Goal: Contribute content: Contribute content

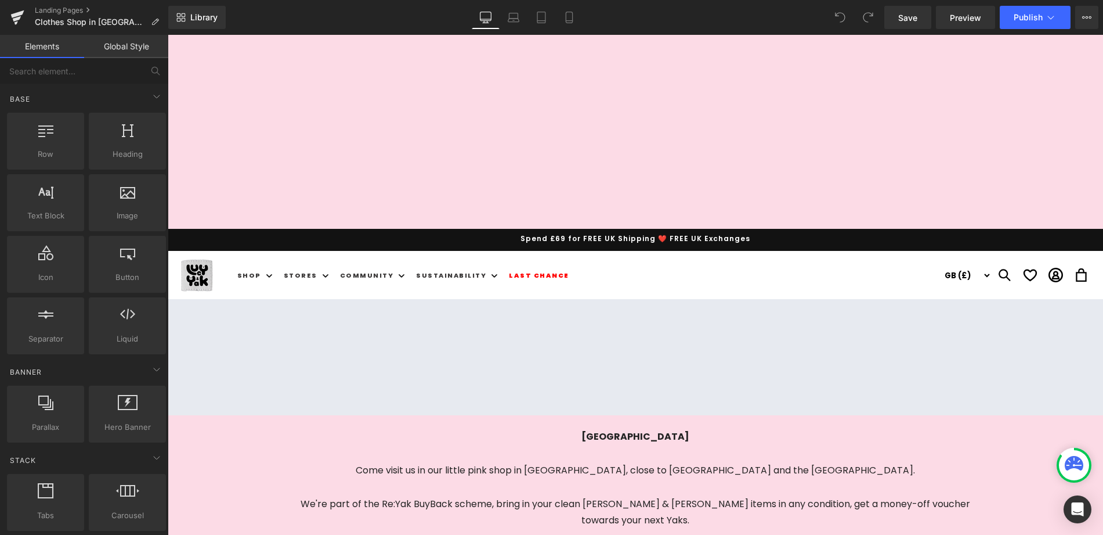
scroll to position [101, 0]
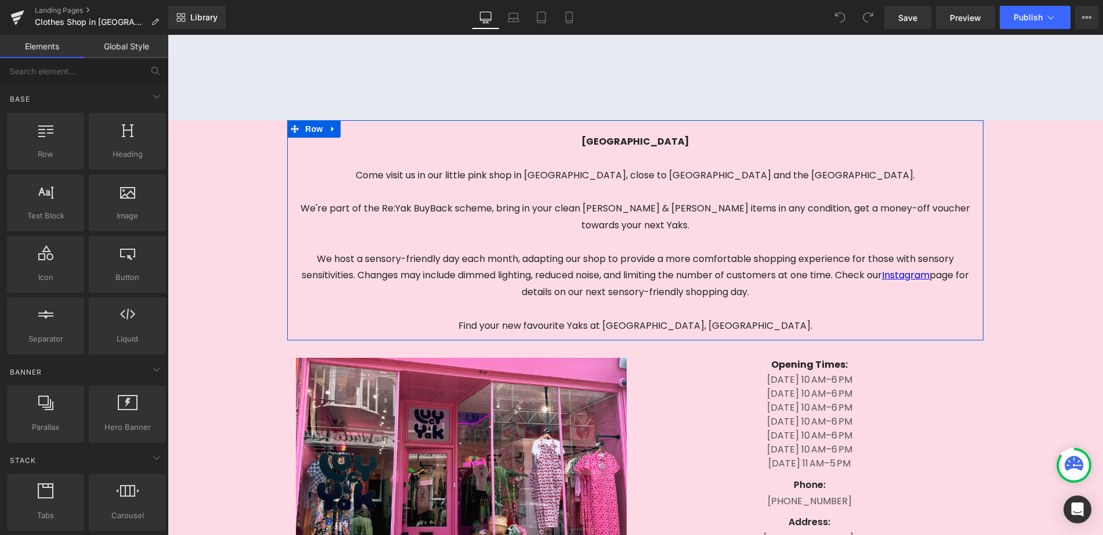
click at [795, 301] on p at bounding box center [635, 309] width 679 height 17
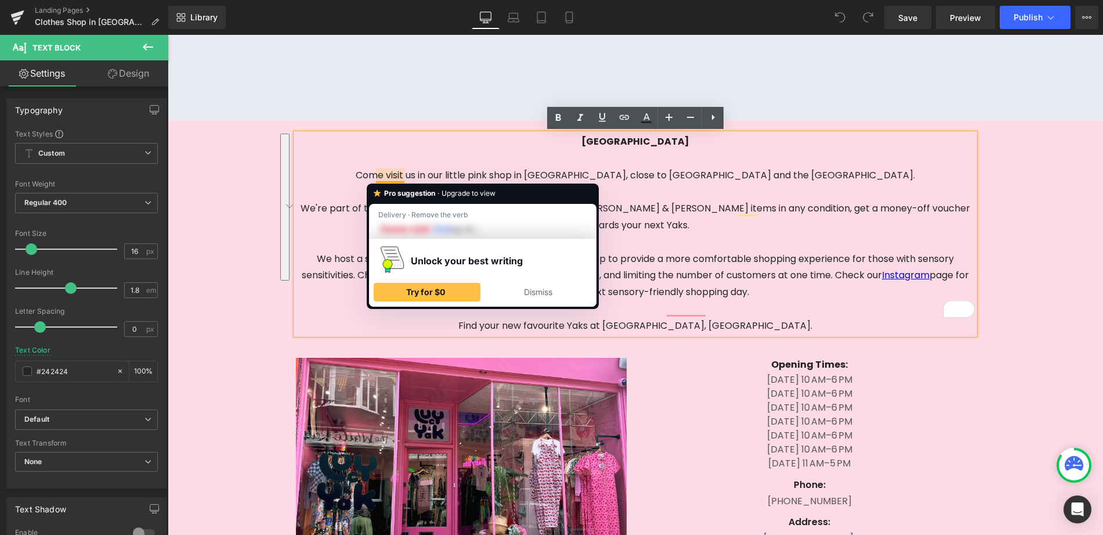
drag, startPoint x: 811, startPoint y: 308, endPoint x: 375, endPoint y: 175, distance: 456.1
click at [375, 175] on div "Brighton - Kensington Gardens Come visit us in our little pink shop in Brighton…" at bounding box center [635, 233] width 679 height 201
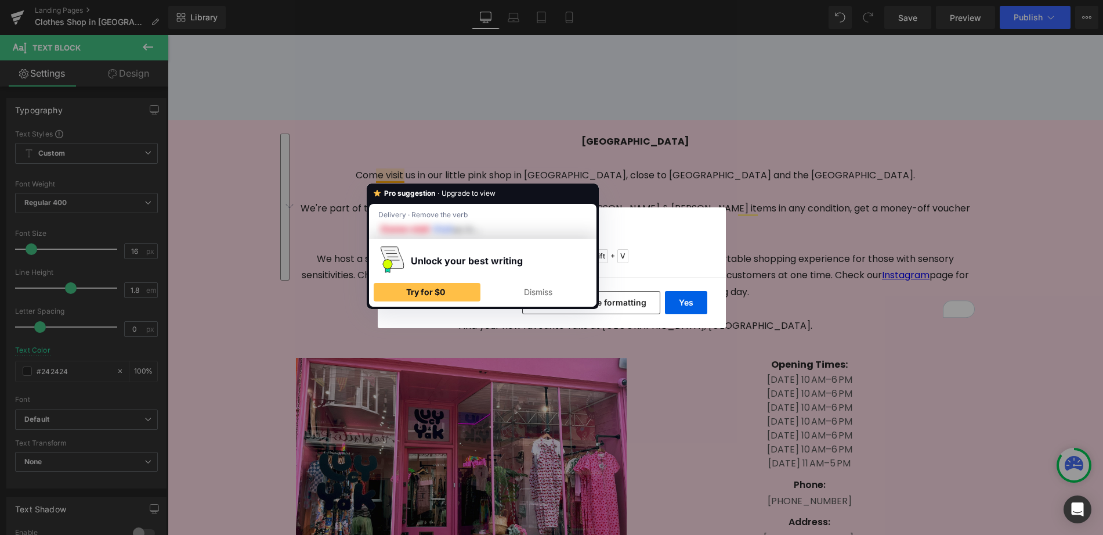
click at [640, 301] on button "No, keep source formatting" at bounding box center [591, 302] width 138 height 23
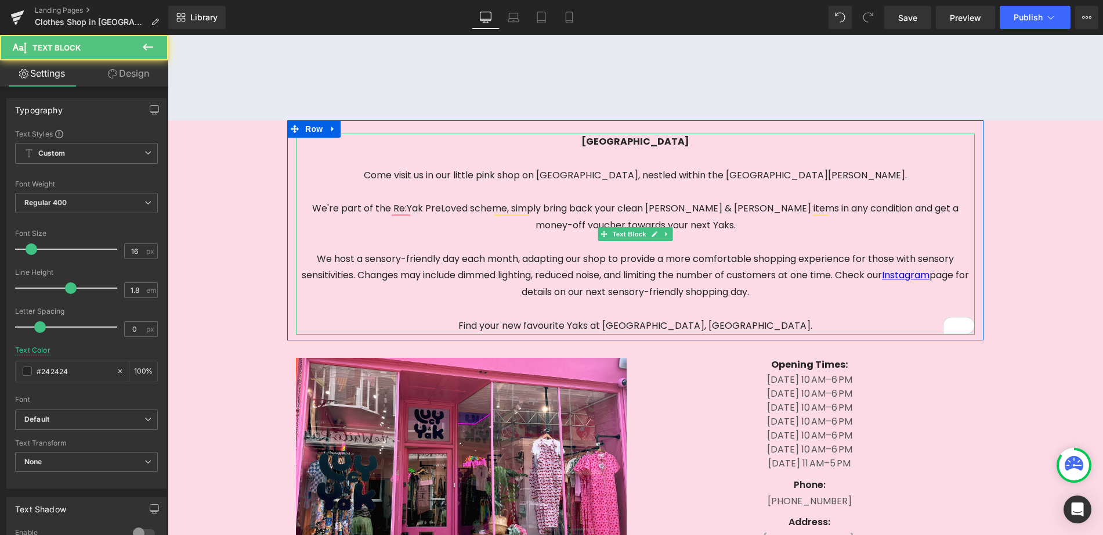
scroll to position [103, 0]
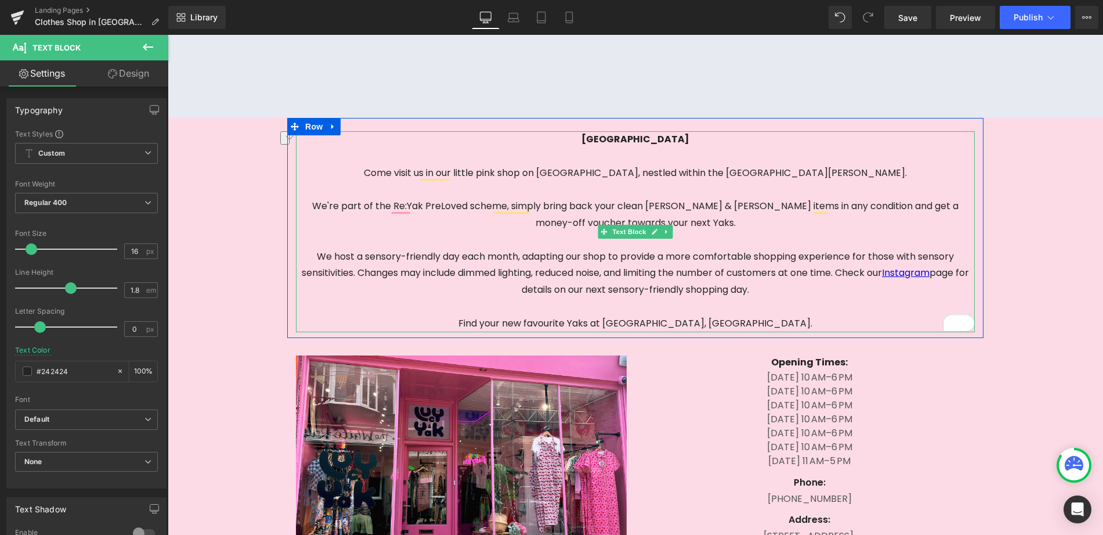
drag, startPoint x: 712, startPoint y: 143, endPoint x: 611, endPoint y: 140, distance: 100.4
click at [611, 140] on p "Brighton - Kensington Gardens" at bounding box center [635, 139] width 679 height 17
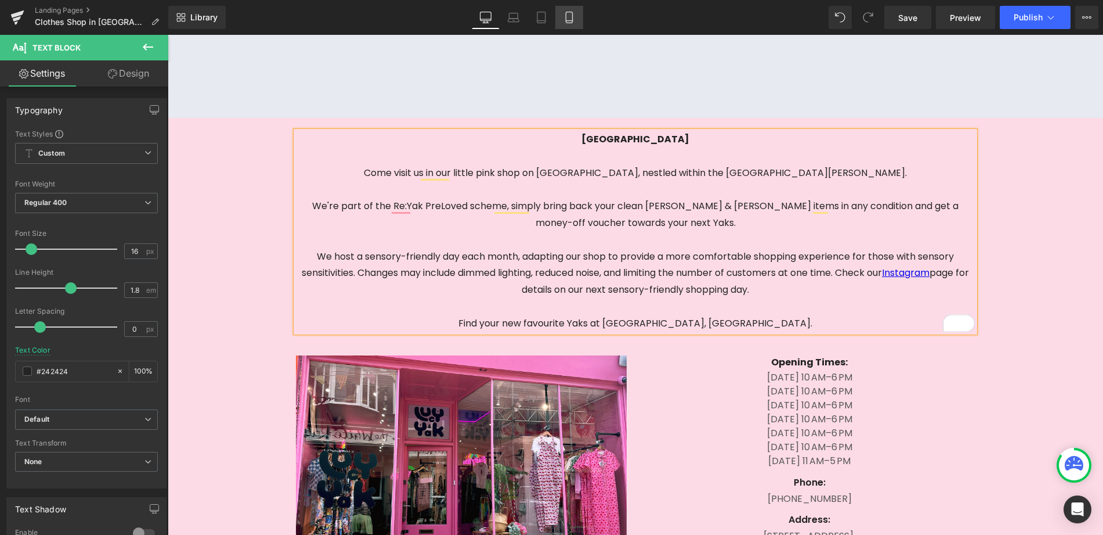
click at [572, 16] on icon at bounding box center [569, 17] width 6 height 11
type input "100"
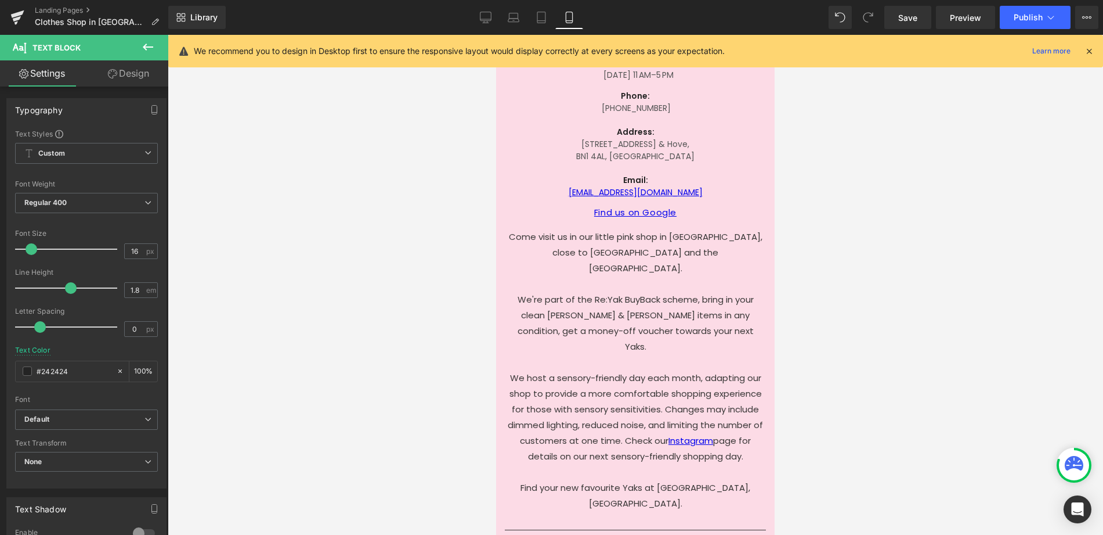
scroll to position [501, 0]
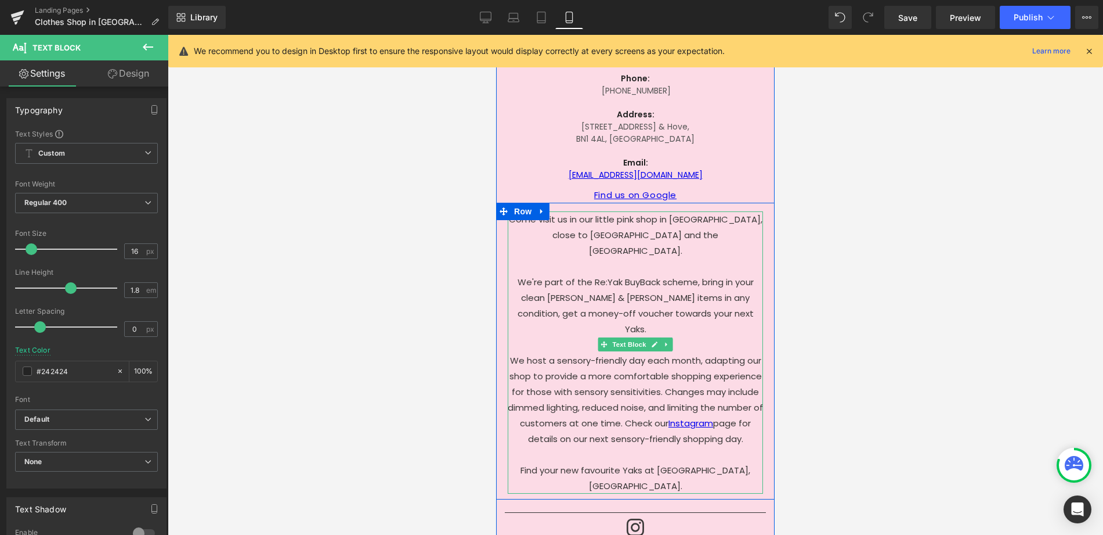
click at [648, 228] on p "Come visit us in our little pink shop in Brighton's Kensington Gardens, close t…" at bounding box center [635, 234] width 255 height 47
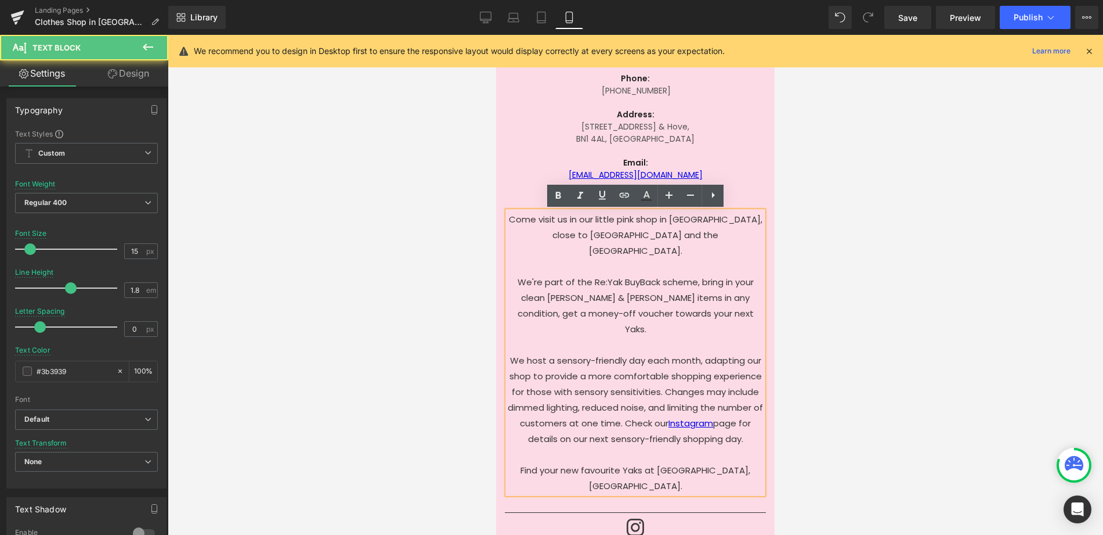
click at [663, 315] on p "We're part of the Re:Yak BuyBack scheme, bring in your clean Lucy & Yak items i…" at bounding box center [635, 305] width 255 height 63
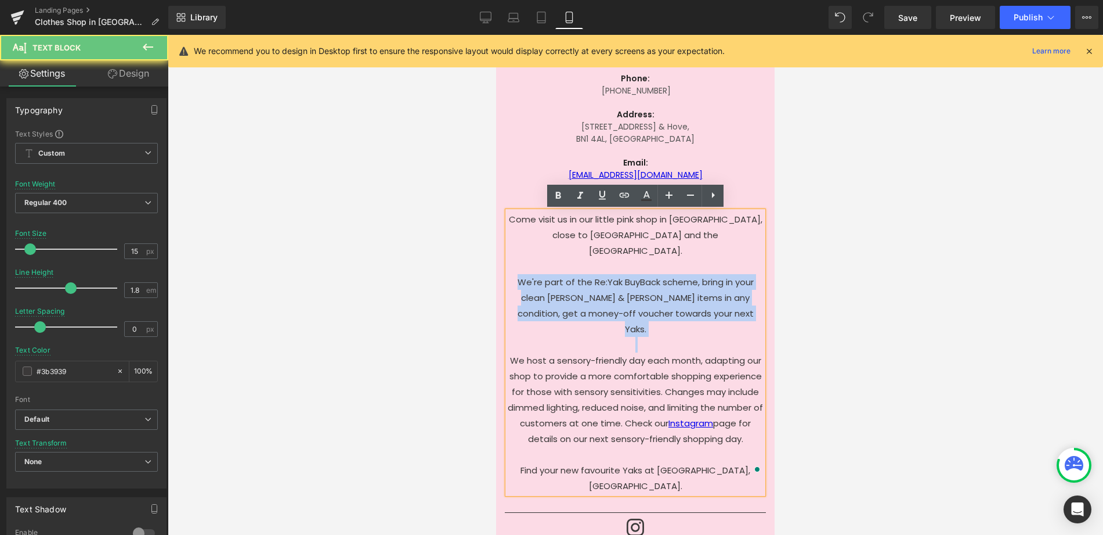
click at [663, 315] on p "We're part of the Re:Yak BuyBack scheme, bring in your clean Lucy & Yak items i…" at bounding box center [635, 305] width 255 height 63
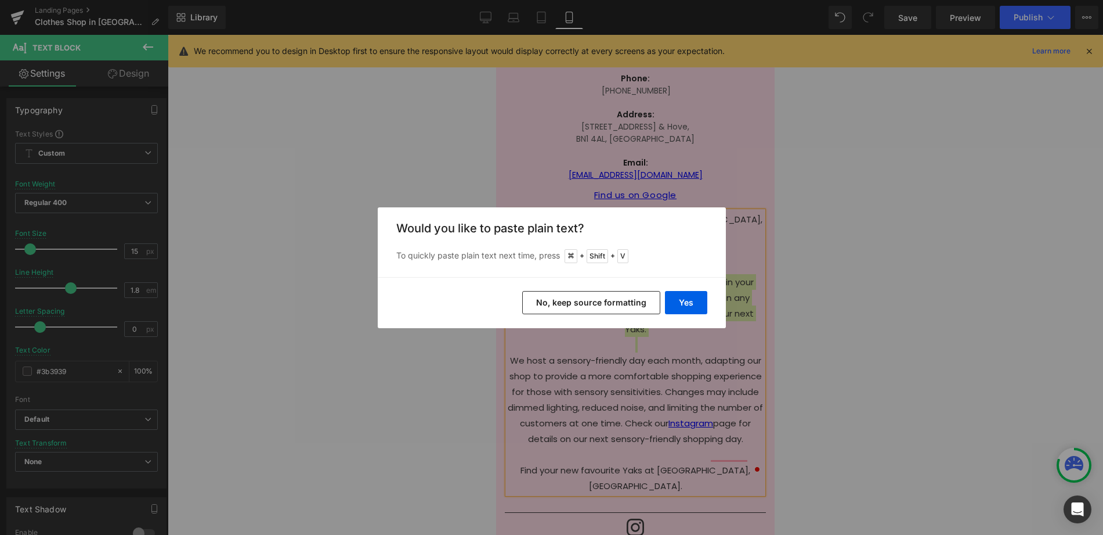
click at [630, 310] on button "No, keep source formatting" at bounding box center [591, 302] width 138 height 23
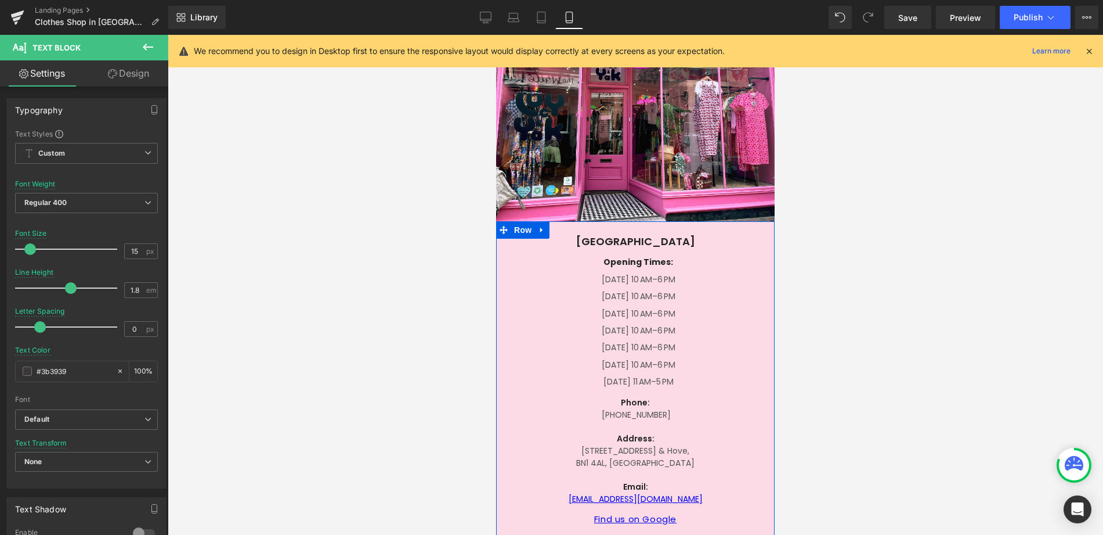
scroll to position [181, 0]
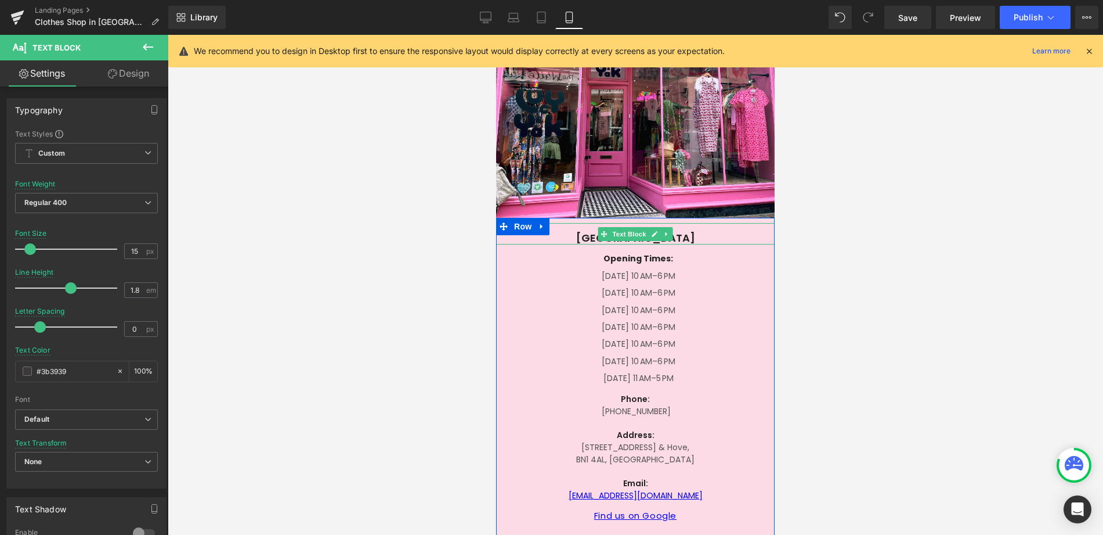
click at [716, 238] on p "Brighton - Kensington Gardens" at bounding box center [635, 237] width 279 height 13
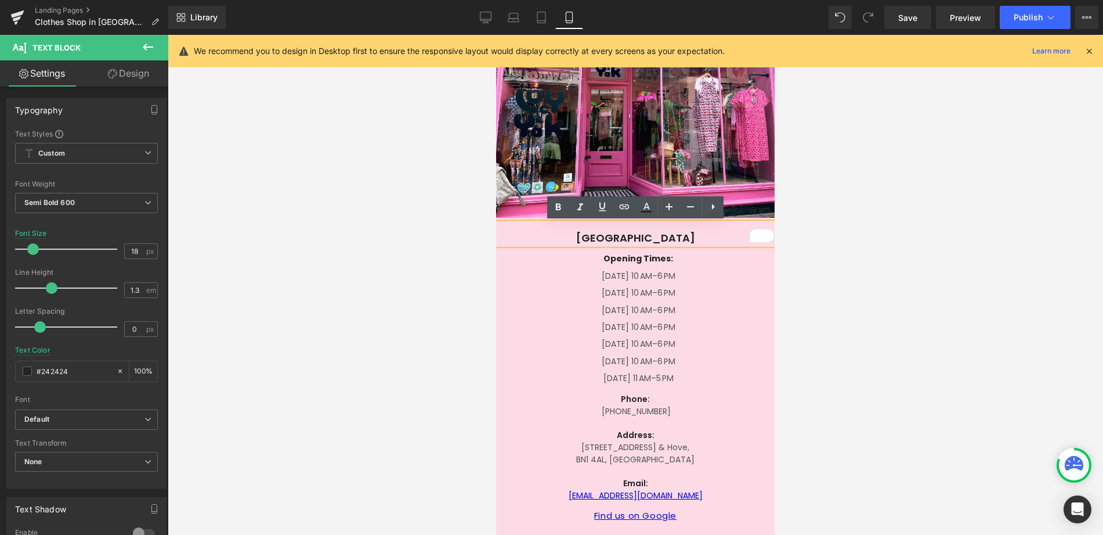
drag, startPoint x: 717, startPoint y: 238, endPoint x: 608, endPoint y: 239, distance: 109.1
click at [608, 239] on p "Brighton - Kensington Gardens" at bounding box center [635, 237] width 279 height 13
drag, startPoint x: 710, startPoint y: 240, endPoint x: 725, endPoint y: 239, distance: 15.1
click at [710, 240] on p "Brighton - Kensington Gardens" at bounding box center [635, 237] width 279 height 13
drag, startPoint x: 726, startPoint y: 239, endPoint x: 612, endPoint y: 242, distance: 114.4
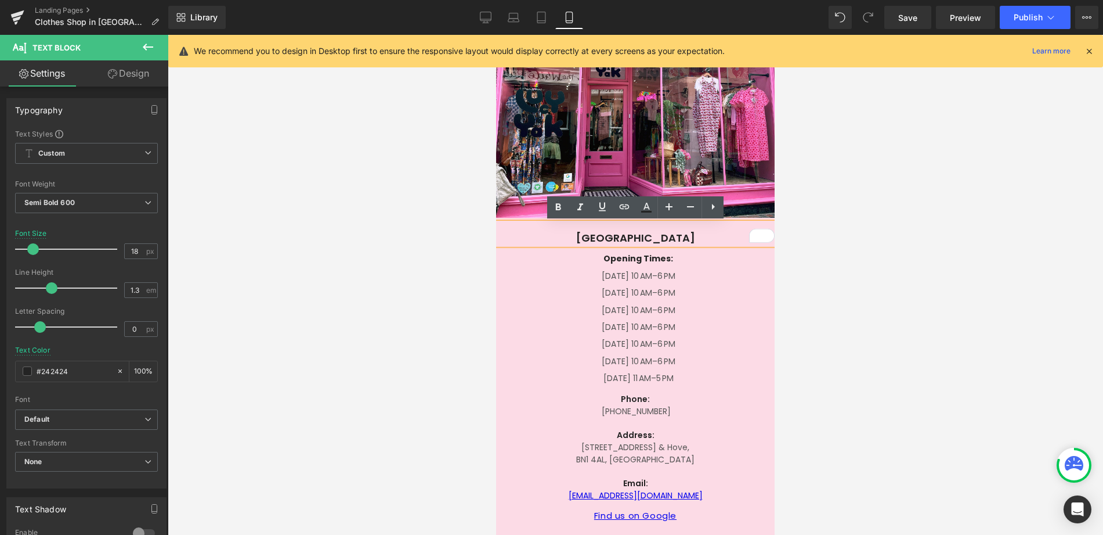
click at [612, 242] on p "Brighton - Kensington Gardens" at bounding box center [635, 237] width 279 height 13
click at [484, 18] on icon at bounding box center [486, 18] width 12 height 12
type input "100"
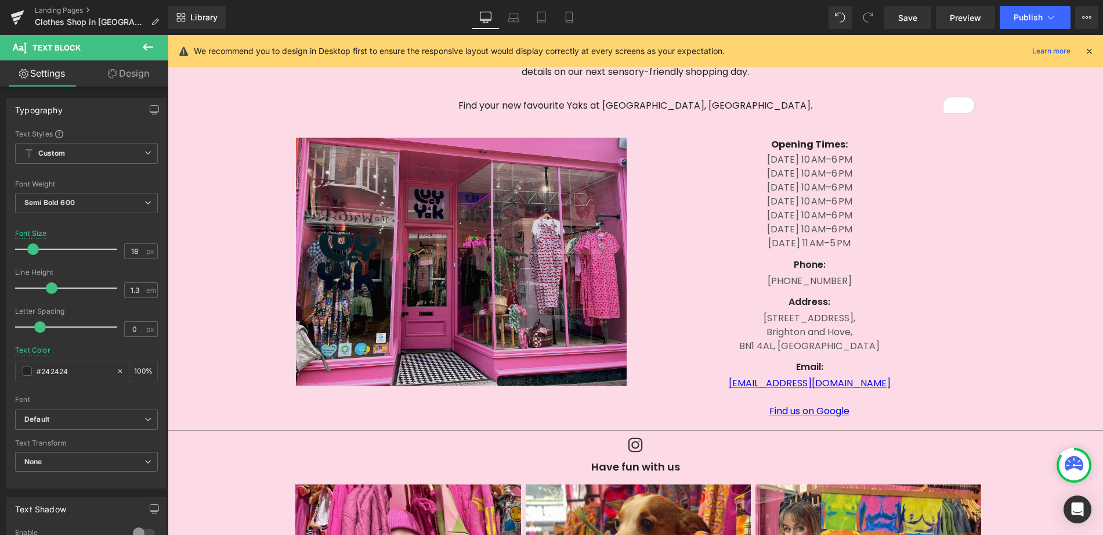
scroll to position [327, 0]
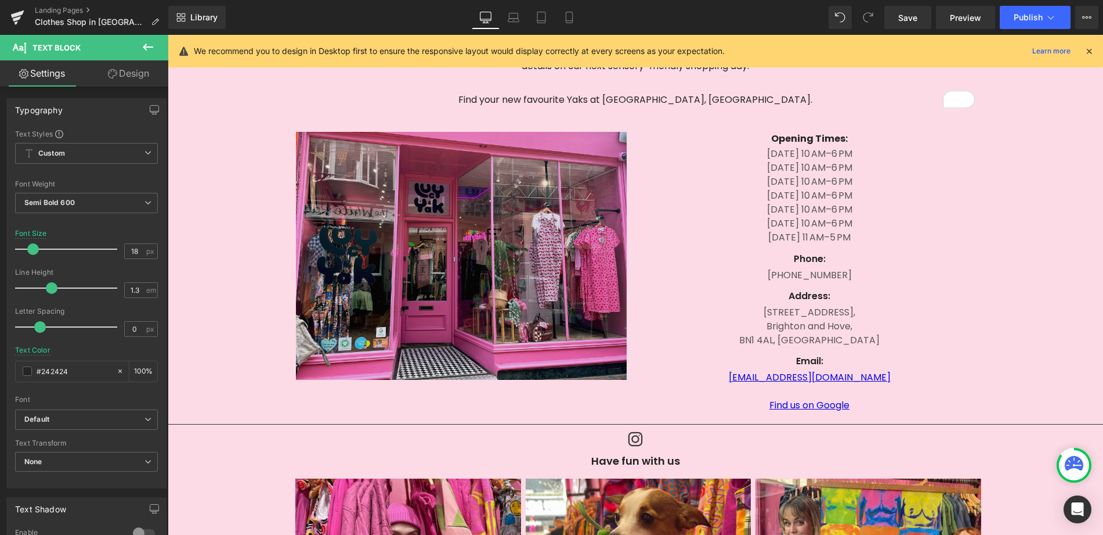
click at [522, 185] on img at bounding box center [461, 256] width 331 height 248
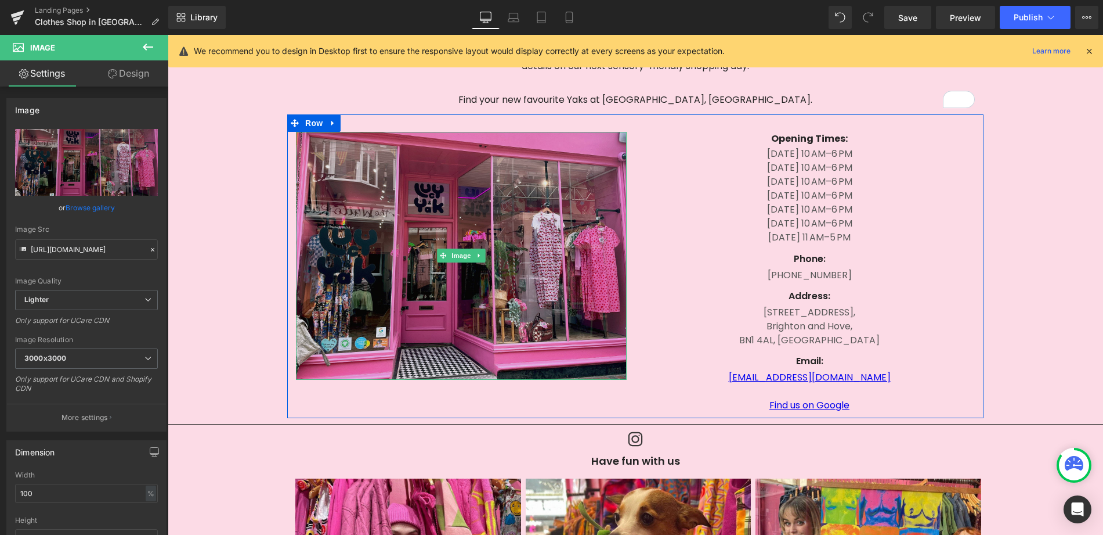
click at [518, 158] on img at bounding box center [461, 256] width 331 height 248
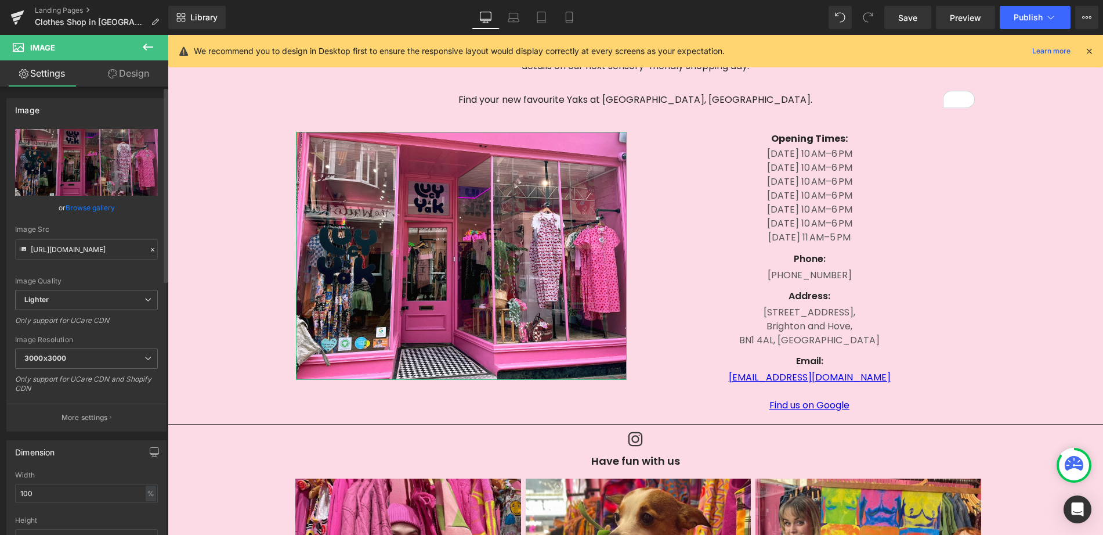
click at [83, 209] on link "Browse gallery" at bounding box center [90, 207] width 49 height 20
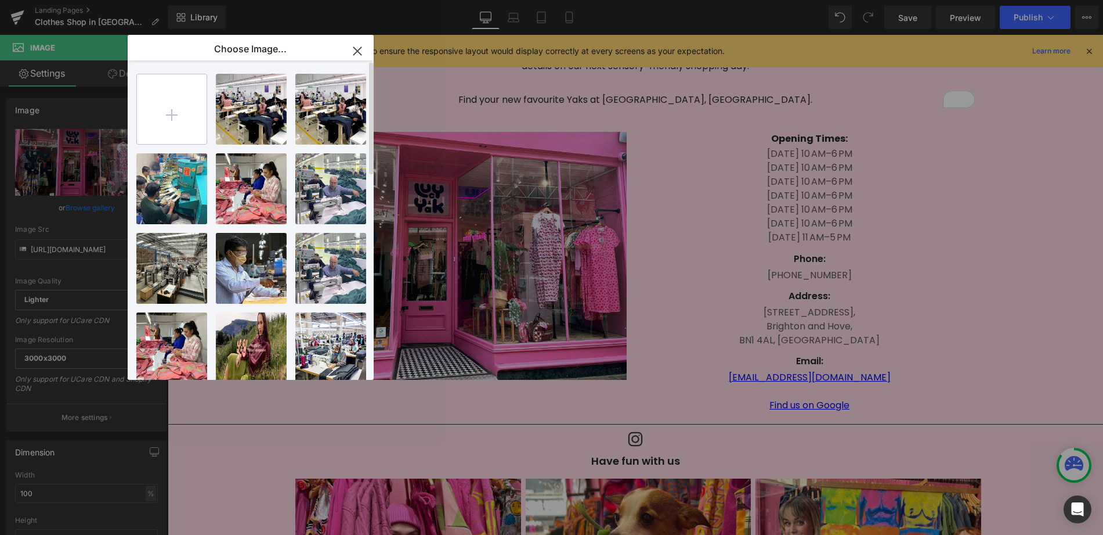
click at [186, 104] on input "file" at bounding box center [172, 109] width 70 height 70
type input "C:\fakepath\unnamed.jpg"
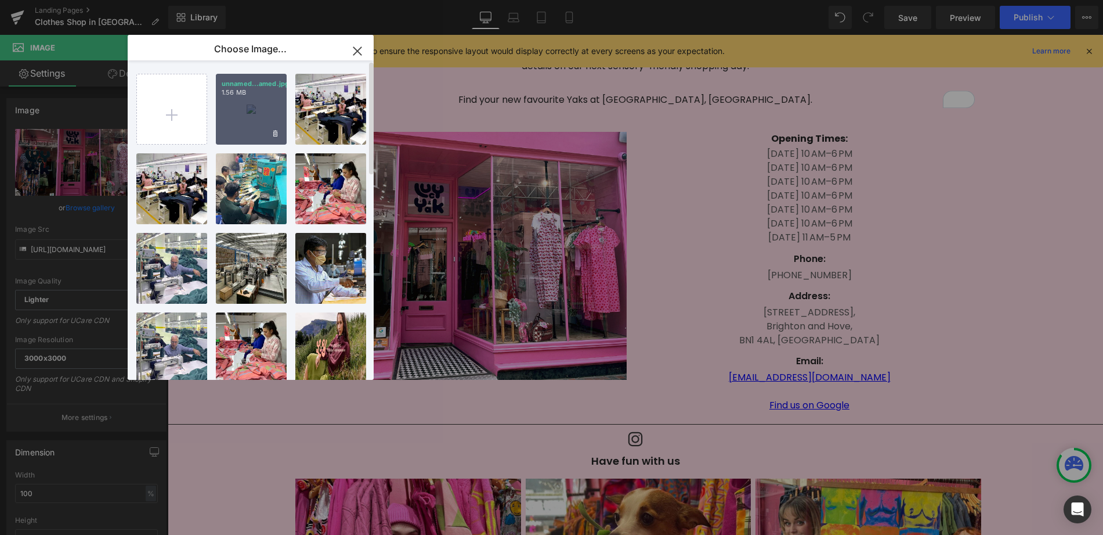
click at [248, 88] on p "1.56 MB" at bounding box center [251, 92] width 59 height 9
type input "https://ucarecdn.com/584f8eb2-47ee-4c34-9470-4b2bbb5079cf/-/format/auto/-/previ…"
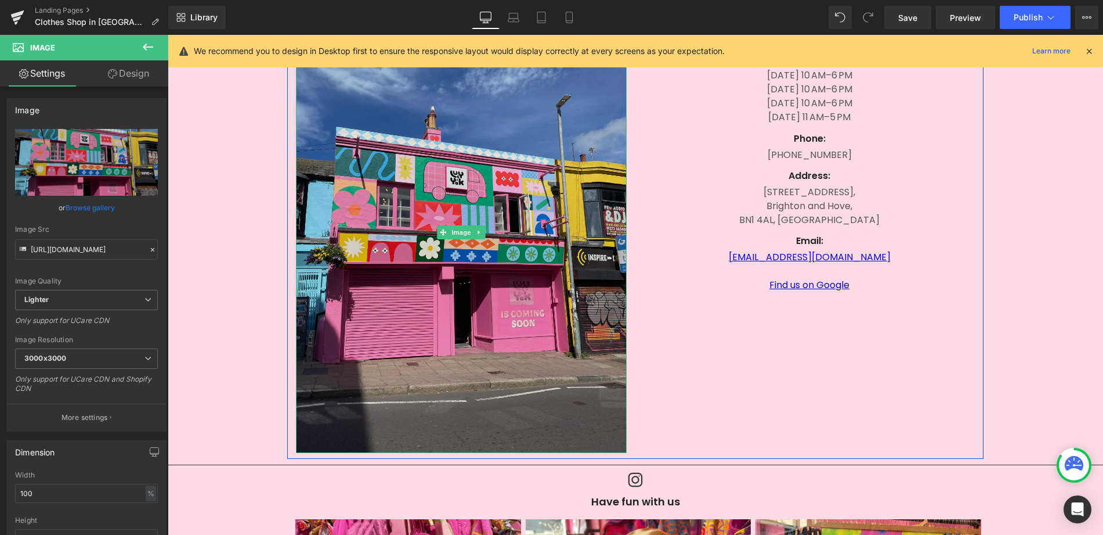
scroll to position [457, 0]
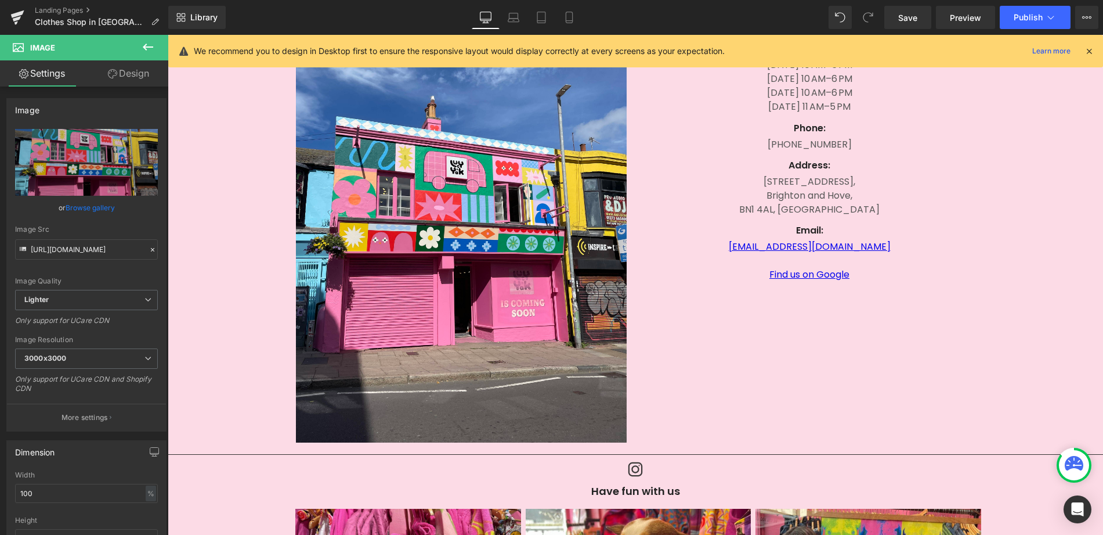
click at [673, 216] on div "Email: Text Block" at bounding box center [809, 226] width 331 height 21
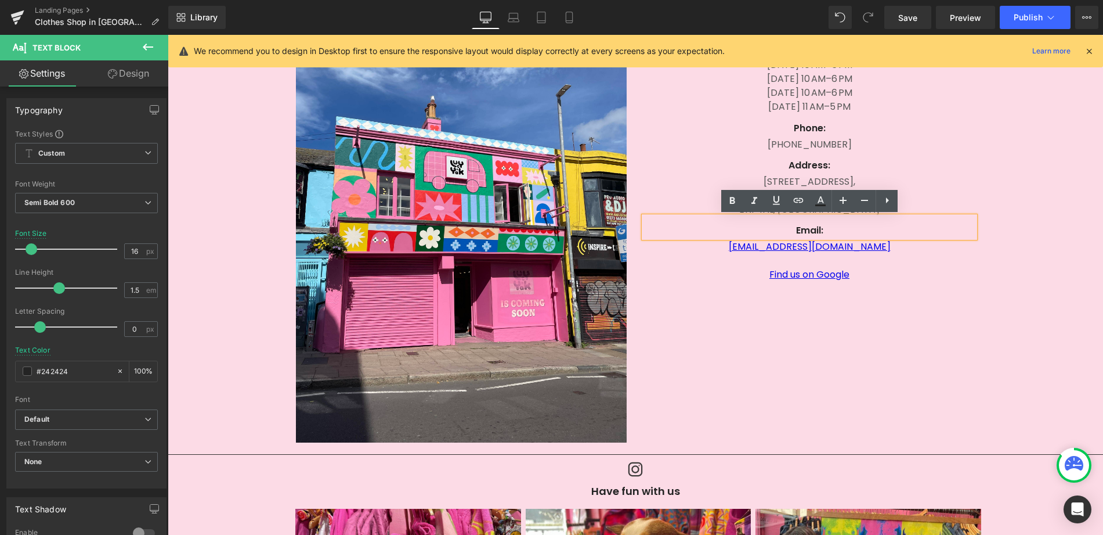
click at [652, 268] on p "Find us on Google" at bounding box center [809, 275] width 331 height 14
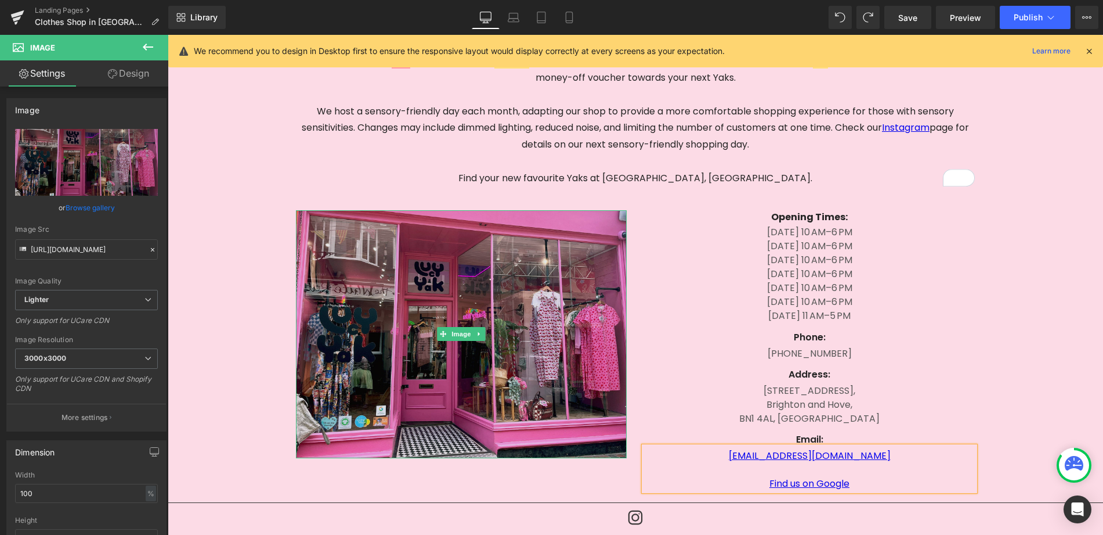
click at [451, 281] on img at bounding box center [461, 334] width 331 height 248
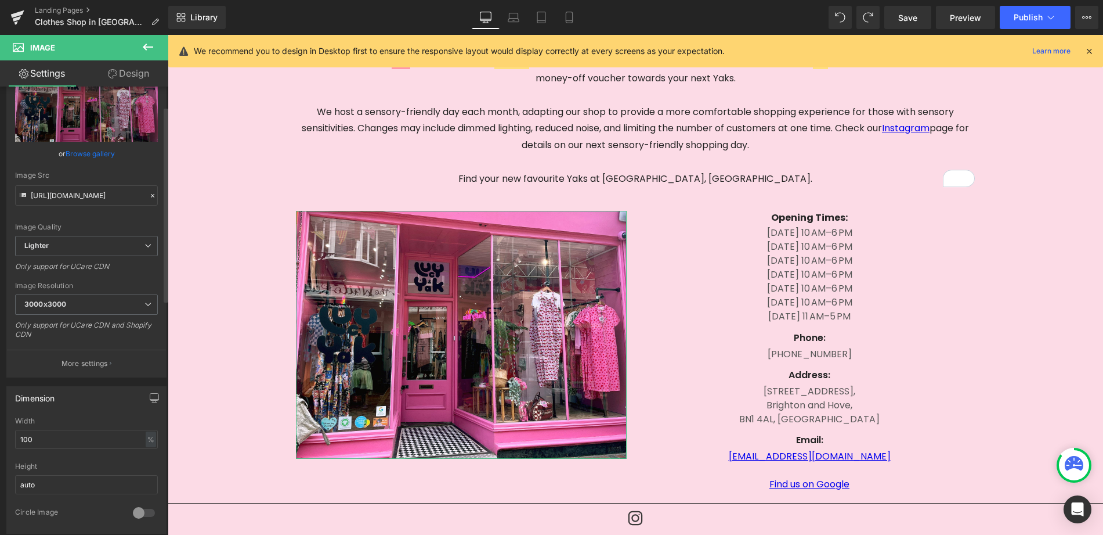
scroll to position [64, 0]
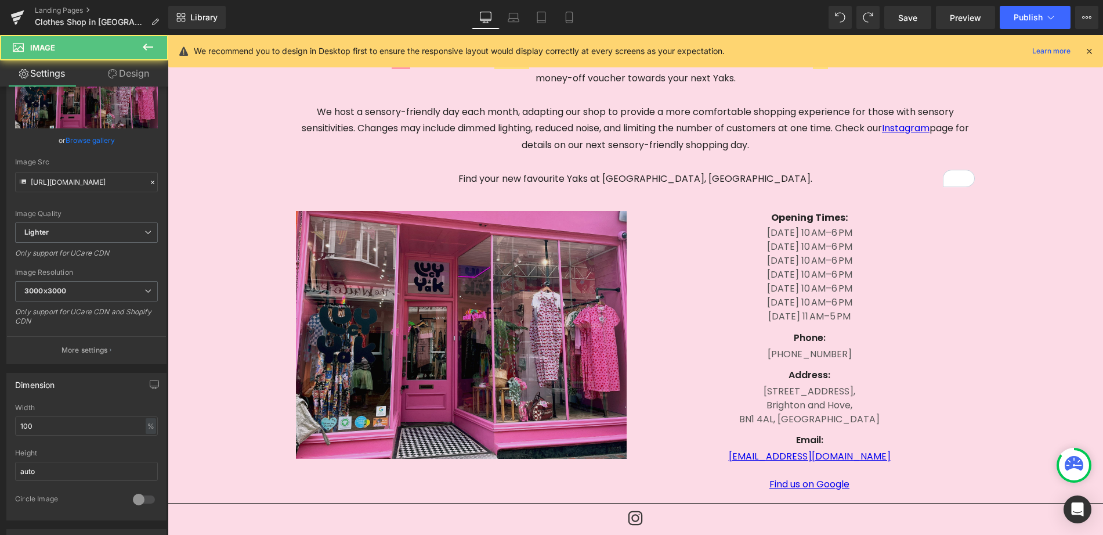
click at [410, 318] on img at bounding box center [461, 335] width 331 height 248
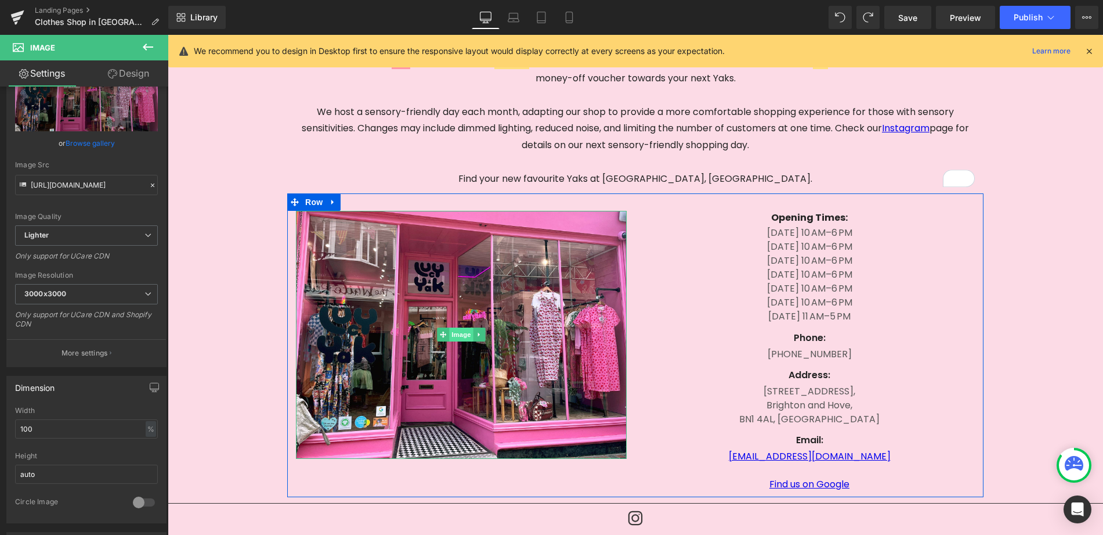
click at [454, 337] on span "Image" at bounding box center [461, 334] width 24 height 14
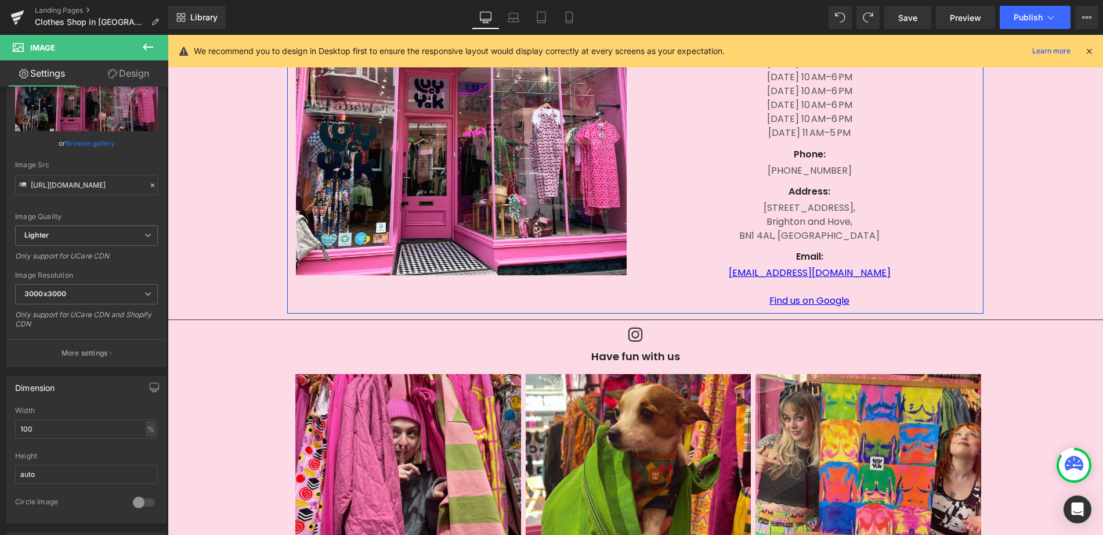
click at [795, 307] on div "Image Opening Times: Text Block Monday 10 AM–6 PM Tuesday 10 AM–6 PM Wednesday …" at bounding box center [635, 162] width 696 height 304
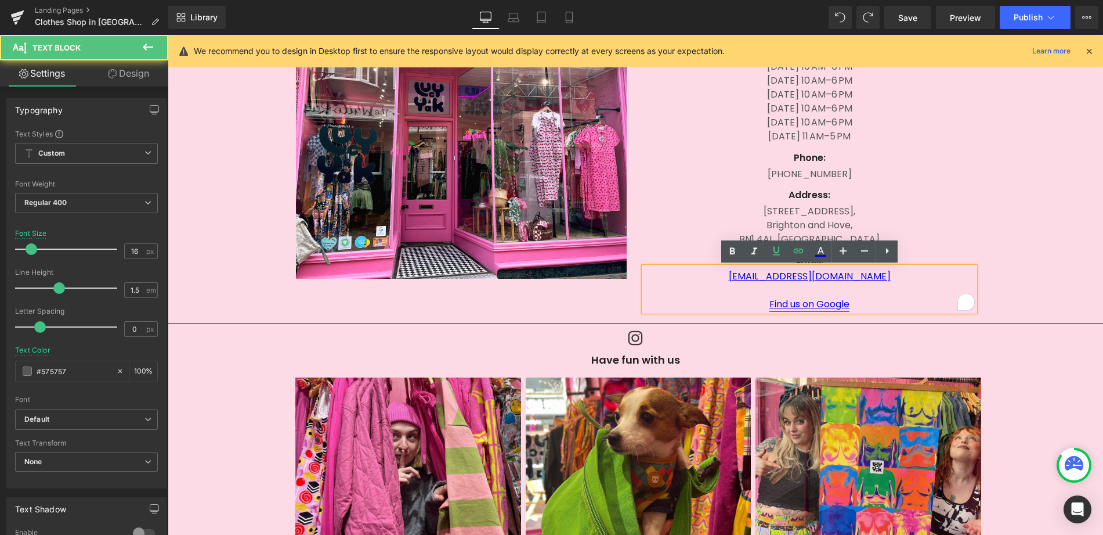
scroll to position [426, 0]
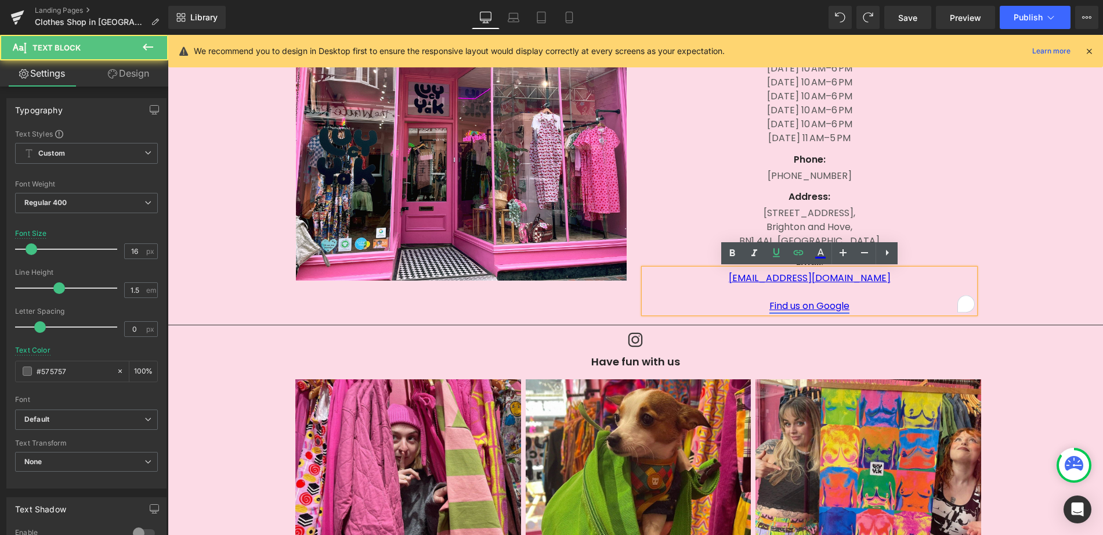
click at [798, 306] on link "Find us on Google" at bounding box center [810, 305] width 80 height 13
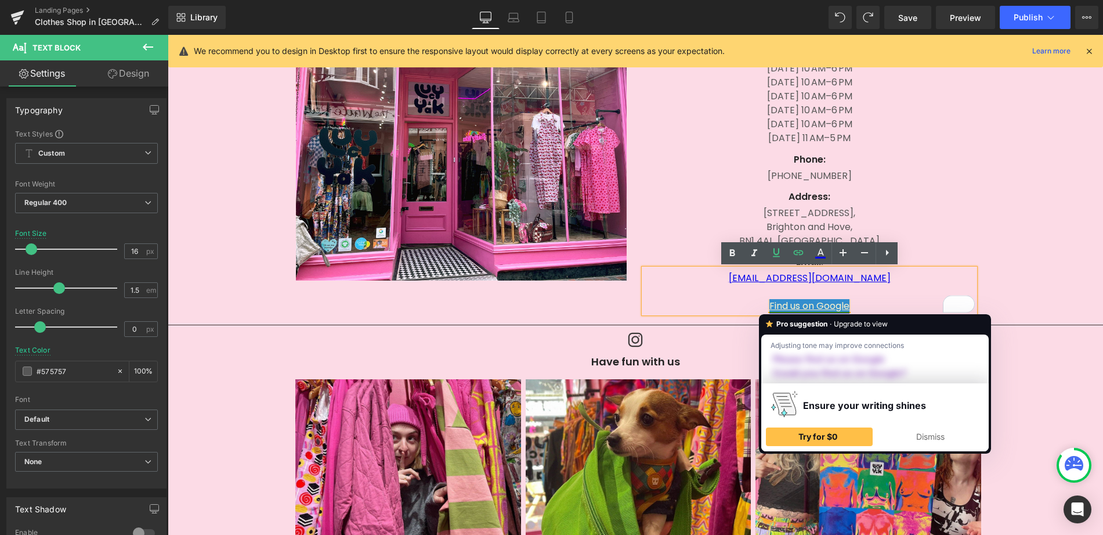
click at [801, 300] on link "Find us on Google" at bounding box center [810, 305] width 80 height 13
drag, startPoint x: 801, startPoint y: 305, endPoint x: 828, endPoint y: 301, distance: 27.6
click at [801, 304] on link "Find us on Google" at bounding box center [810, 305] width 80 height 13
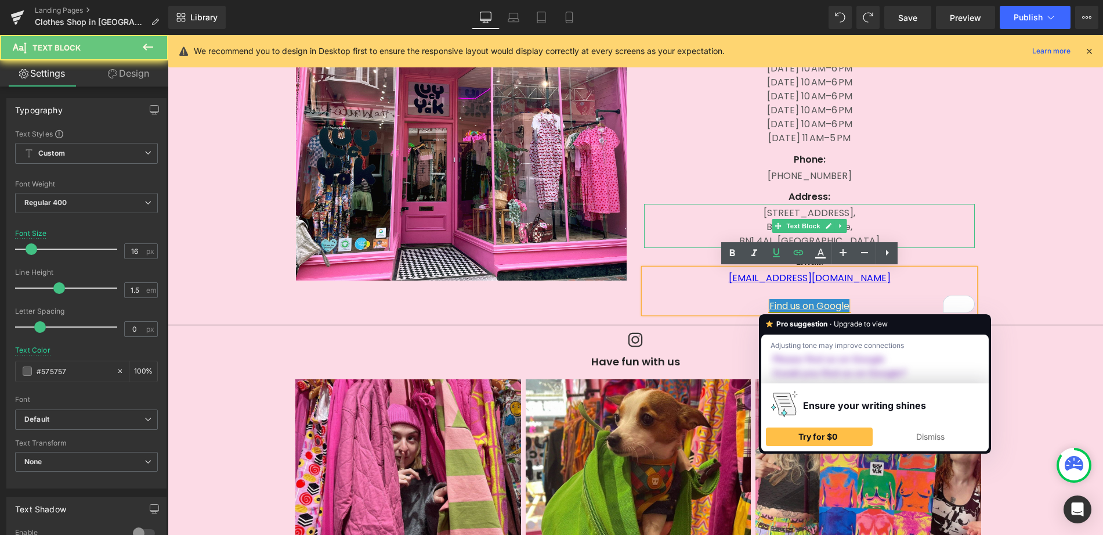
click at [954, 226] on p "Brighton and Hove," at bounding box center [809, 227] width 331 height 14
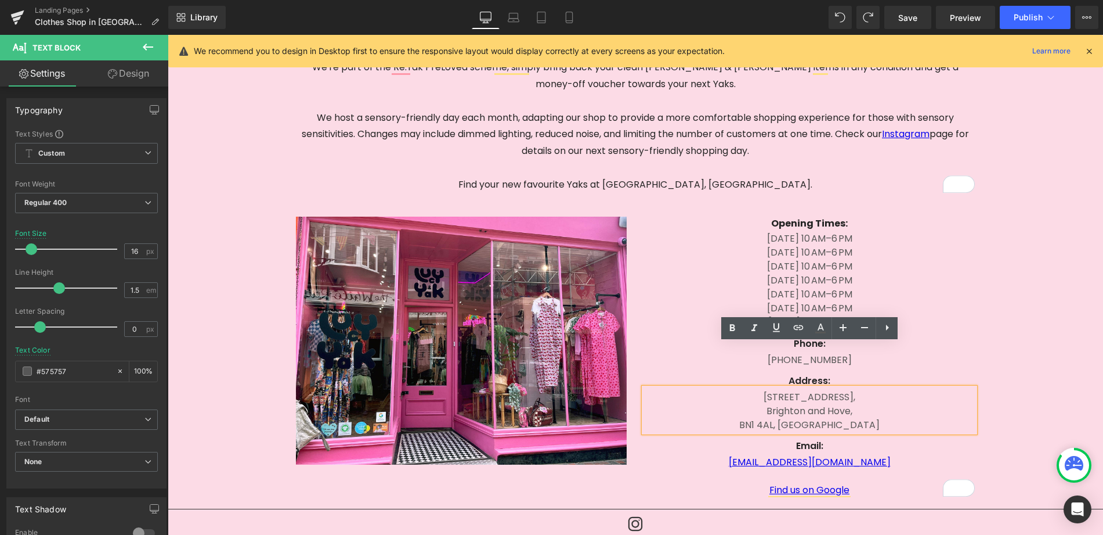
scroll to position [238, 0]
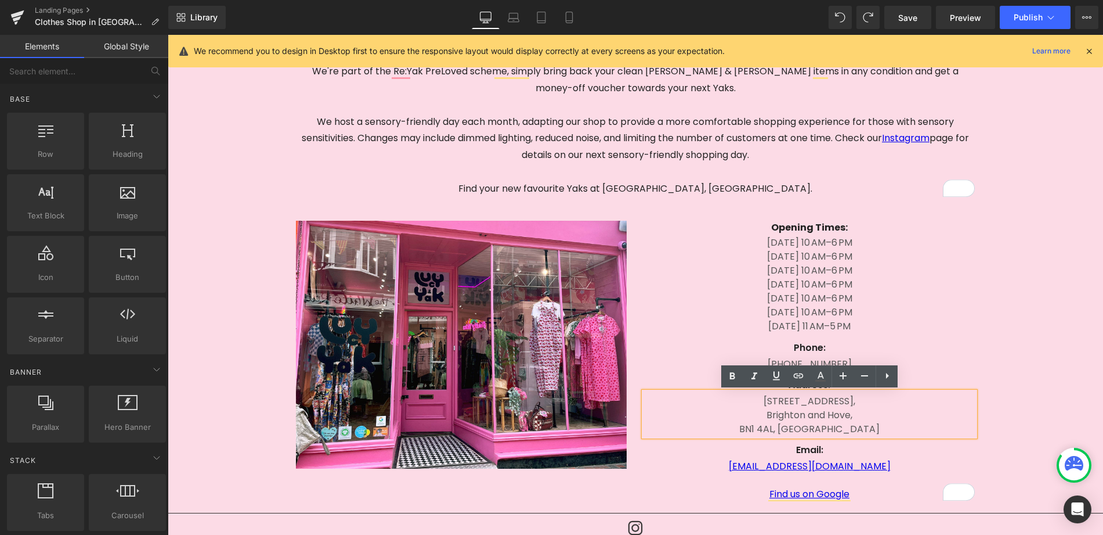
click at [1034, 339] on div "Google Maps Image Brighton - North Roa Text Block Opening Times: Monday 10 AM–6…" at bounding box center [636, 461] width 936 height 1189
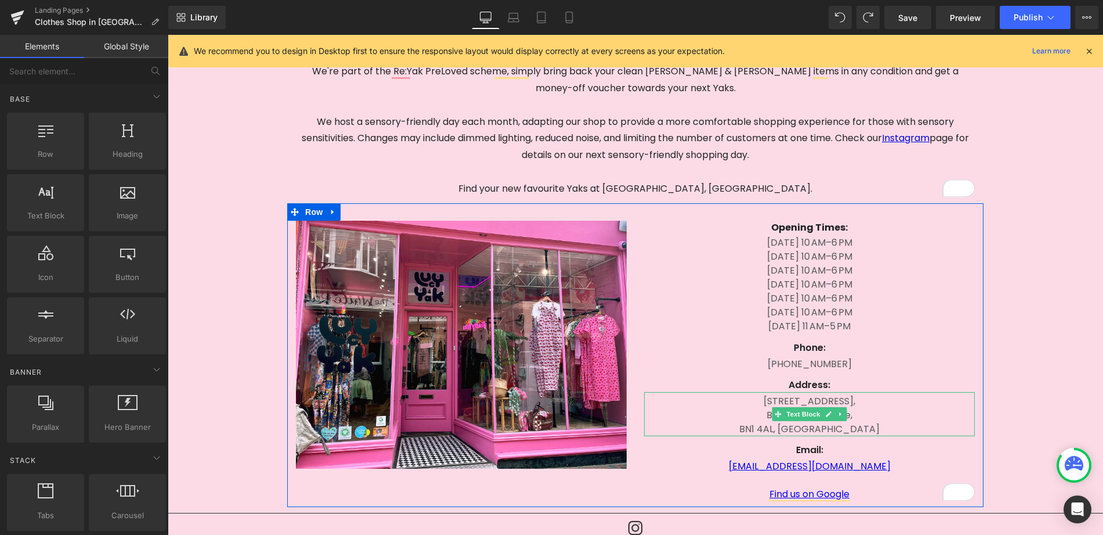
click at [852, 399] on p "[STREET_ADDRESS]," at bounding box center [809, 401] width 331 height 14
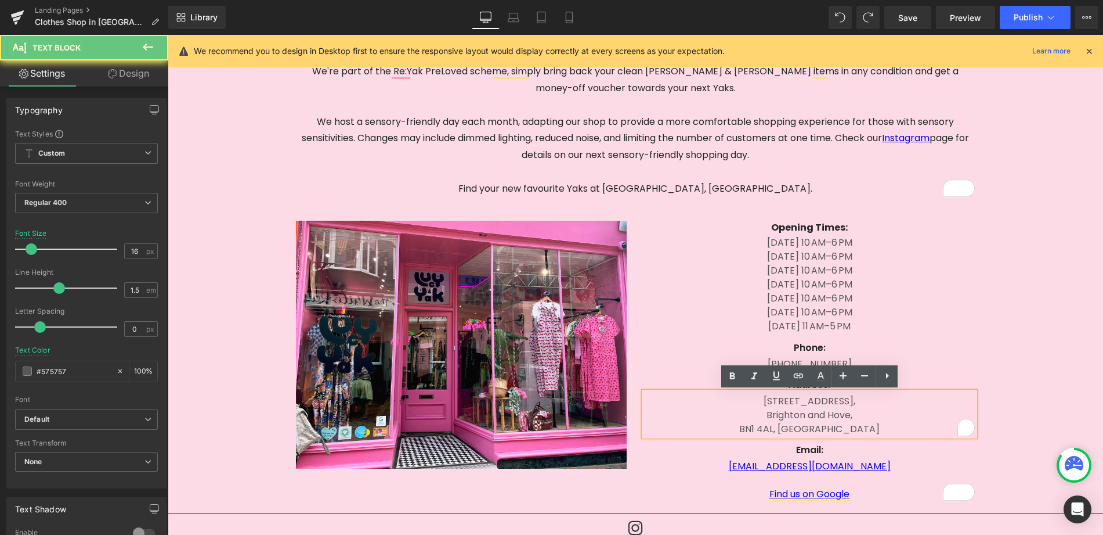
click at [852, 399] on p "[STREET_ADDRESS]," at bounding box center [809, 401] width 331 height 14
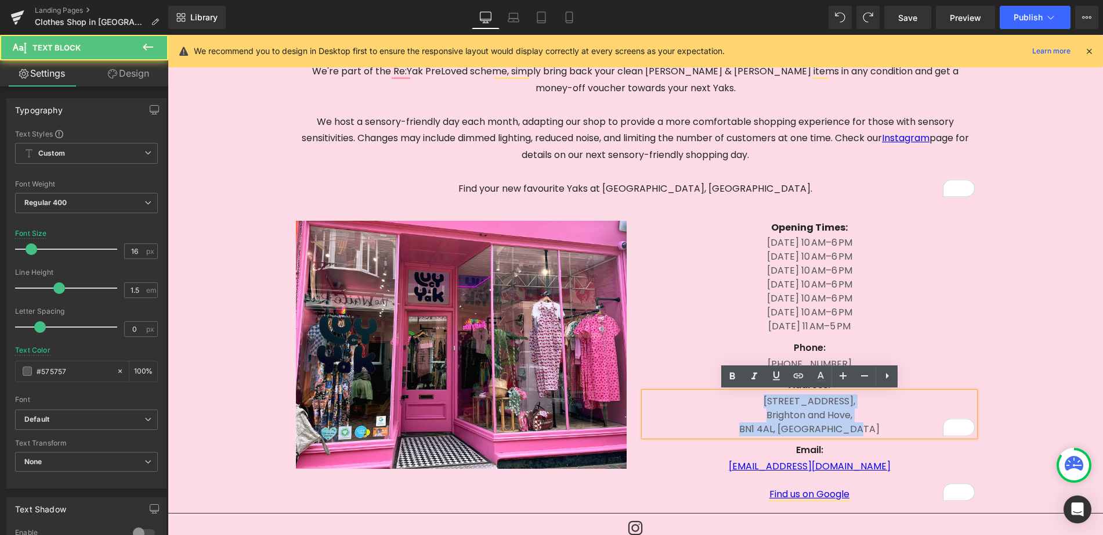
drag, startPoint x: 873, startPoint y: 428, endPoint x: 755, endPoint y: 404, distance: 120.8
click at [755, 404] on div "[STREET_ADDRESS]" at bounding box center [809, 414] width 331 height 44
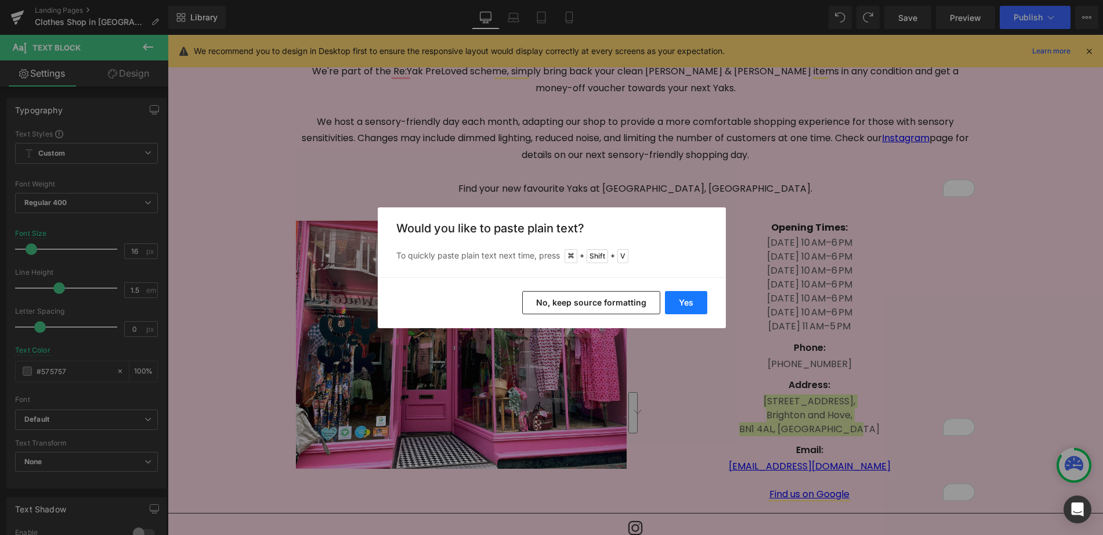
click at [673, 302] on button "Yes" at bounding box center [686, 302] width 42 height 23
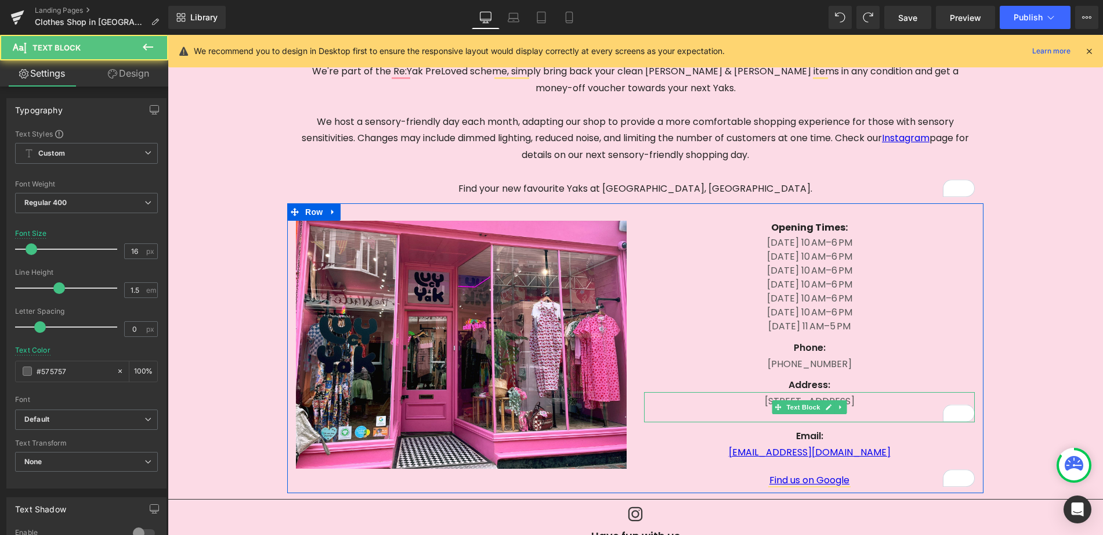
click at [815, 395] on p "[STREET_ADDRESS]" at bounding box center [809, 401] width 331 height 14
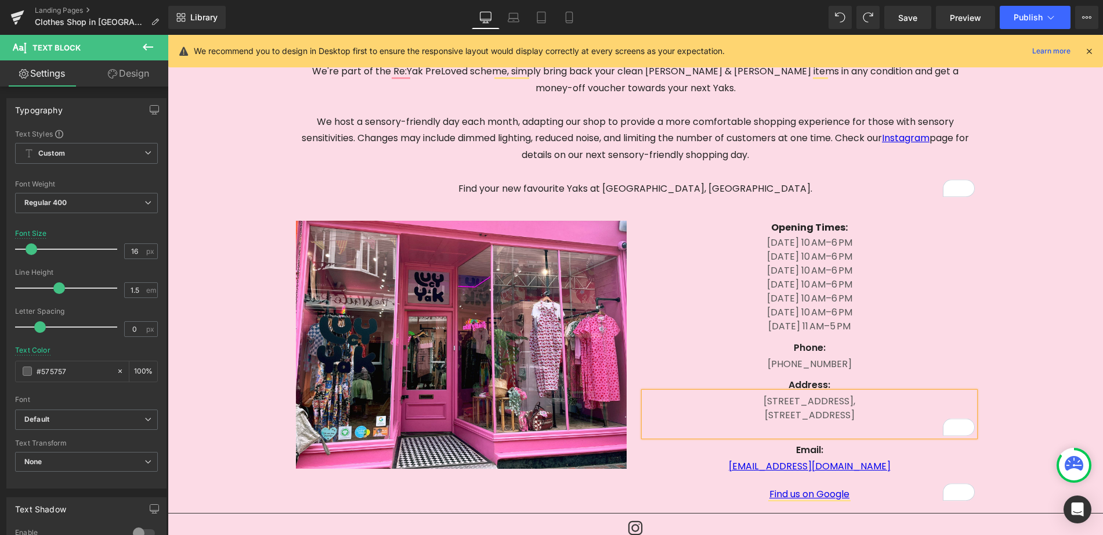
click at [814, 416] on p "[STREET_ADDRESS]" at bounding box center [809, 408] width 331 height 28
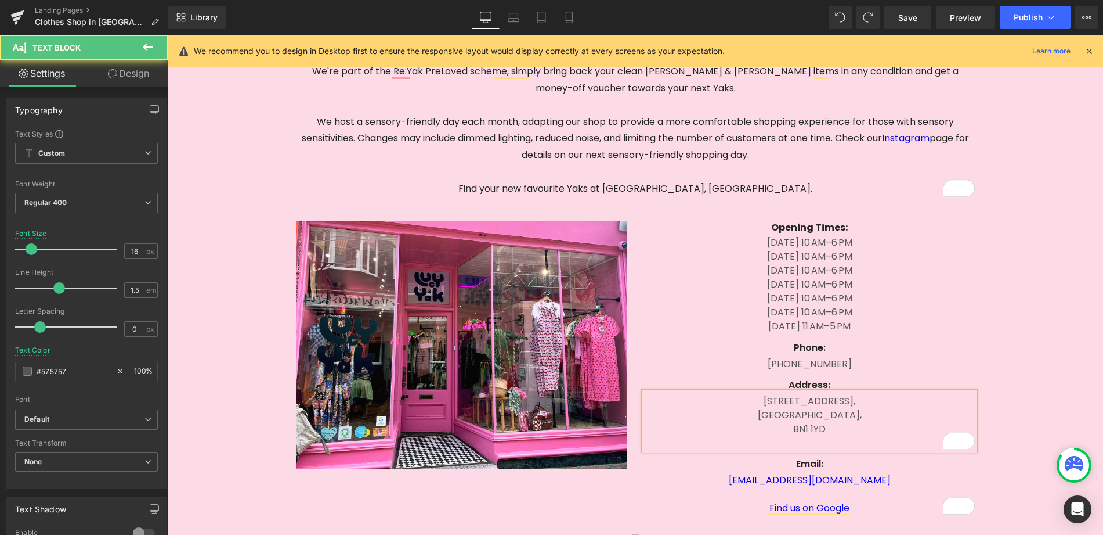
click at [843, 427] on p "79 – 80 North Road, Brighton, BN1 1YD" at bounding box center [809, 415] width 331 height 42
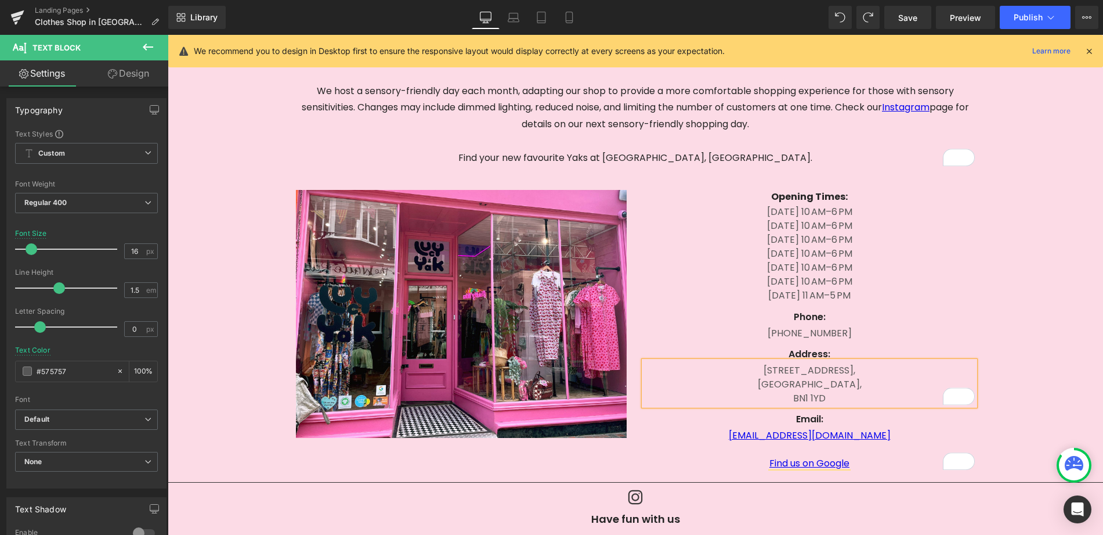
scroll to position [272, 0]
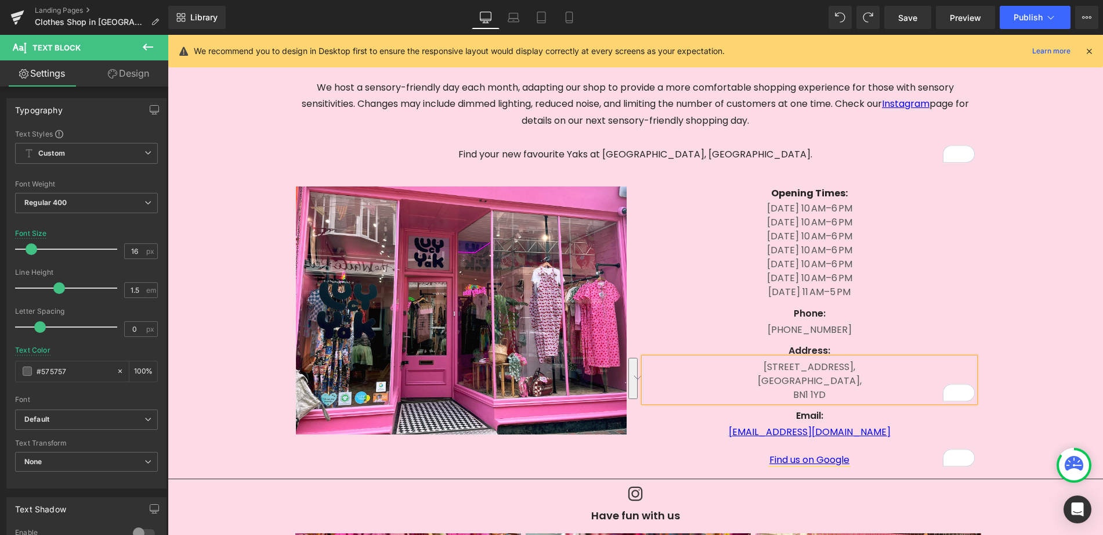
copy p "79 – 80 North Road, Brighton, BN1 1YD"
click at [565, 14] on icon at bounding box center [570, 18] width 12 height 12
type input "14"
type input "100"
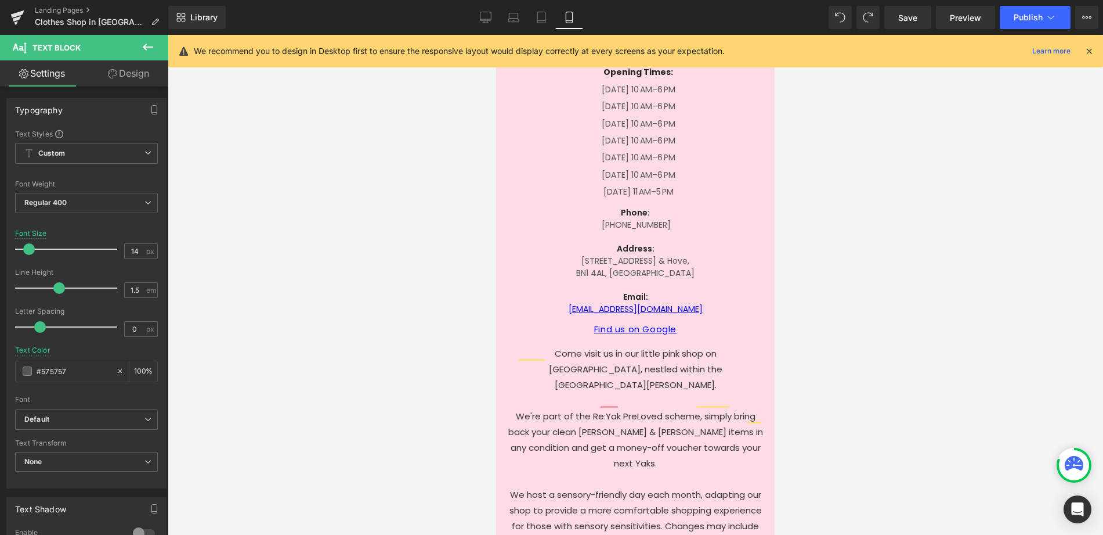
scroll to position [333, 0]
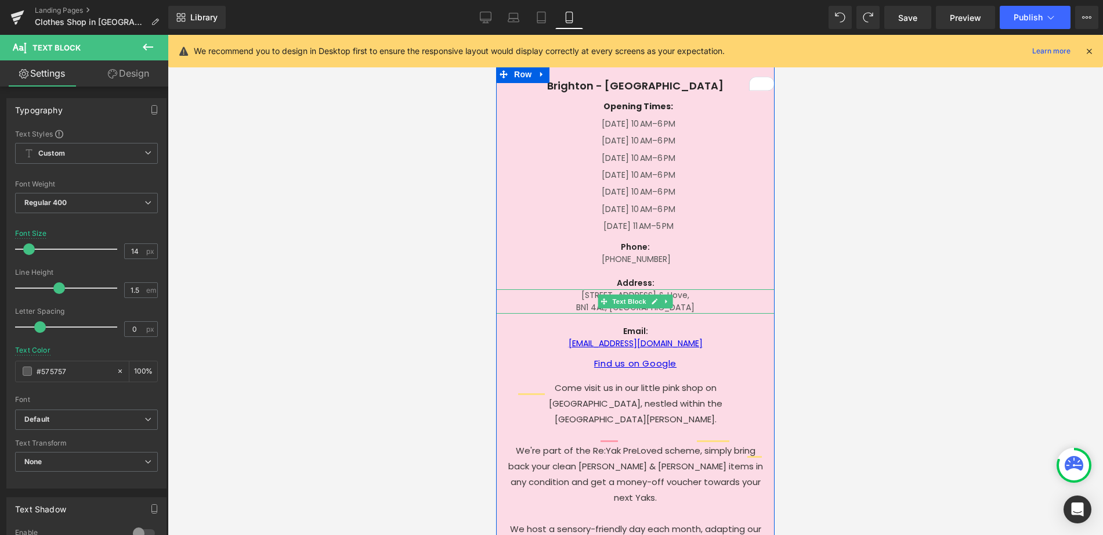
click at [707, 298] on p "18 Kensington Gardens, Brighton & Hove," at bounding box center [635, 295] width 279 height 12
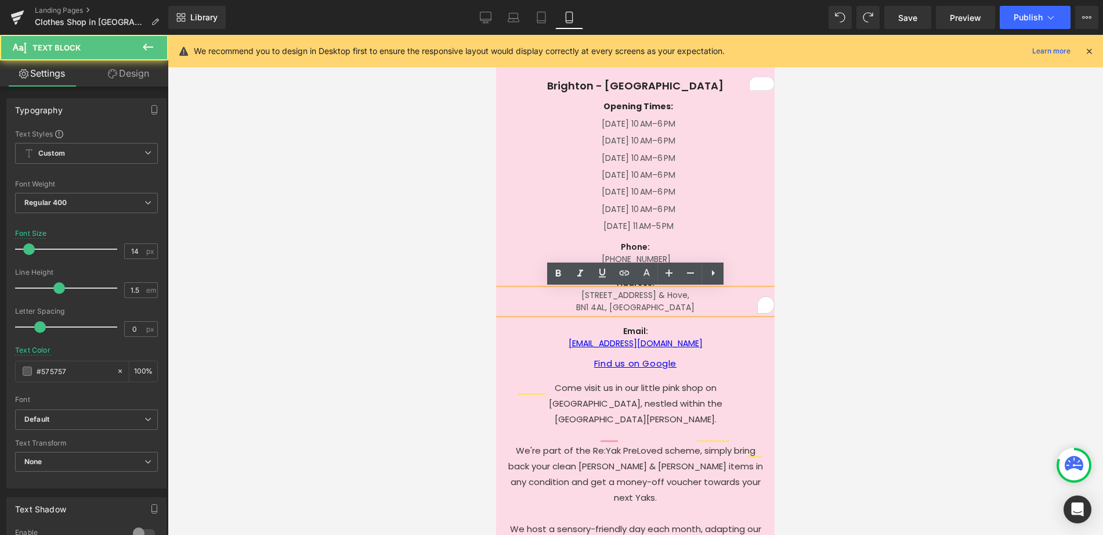
click at [707, 298] on p "18 Kensington Gardens, Brighton & Hove," at bounding box center [635, 295] width 279 height 12
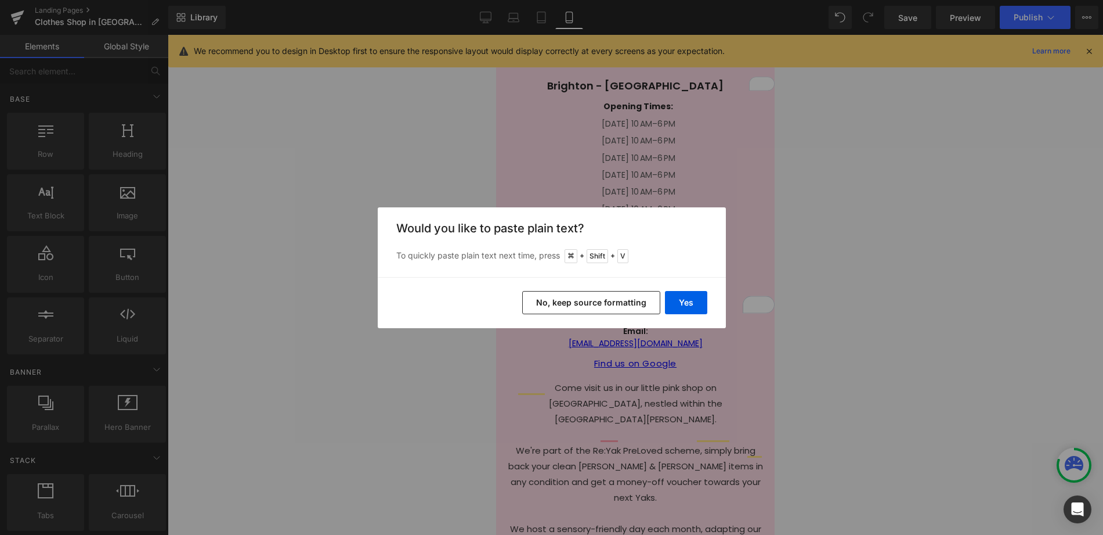
click at [827, 288] on div "Back to Library Insert Would you like to paste plain text? To quickly paste pla…" at bounding box center [551, 267] width 1103 height 535
click at [672, 298] on button "Yes" at bounding box center [686, 302] width 42 height 23
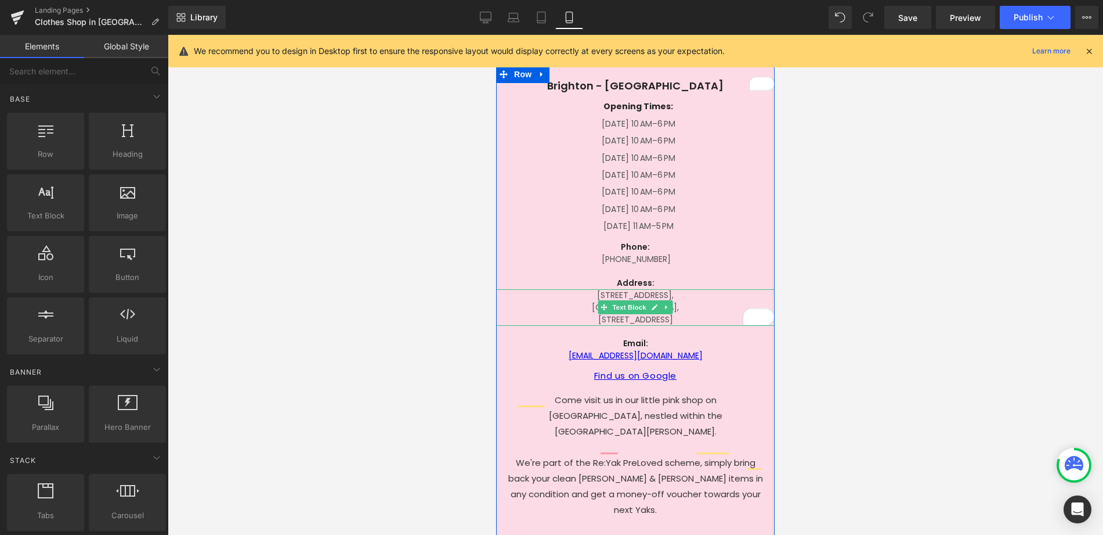
click at [700, 299] on p "79 – 80 North Road," at bounding box center [635, 295] width 279 height 12
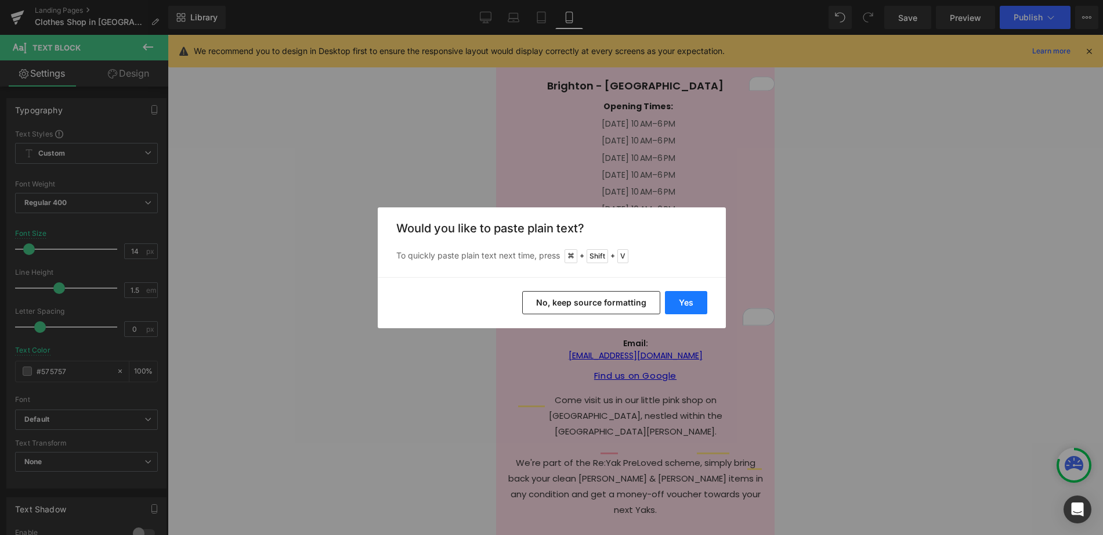
click at [679, 302] on button "Yes" at bounding box center [686, 302] width 42 height 23
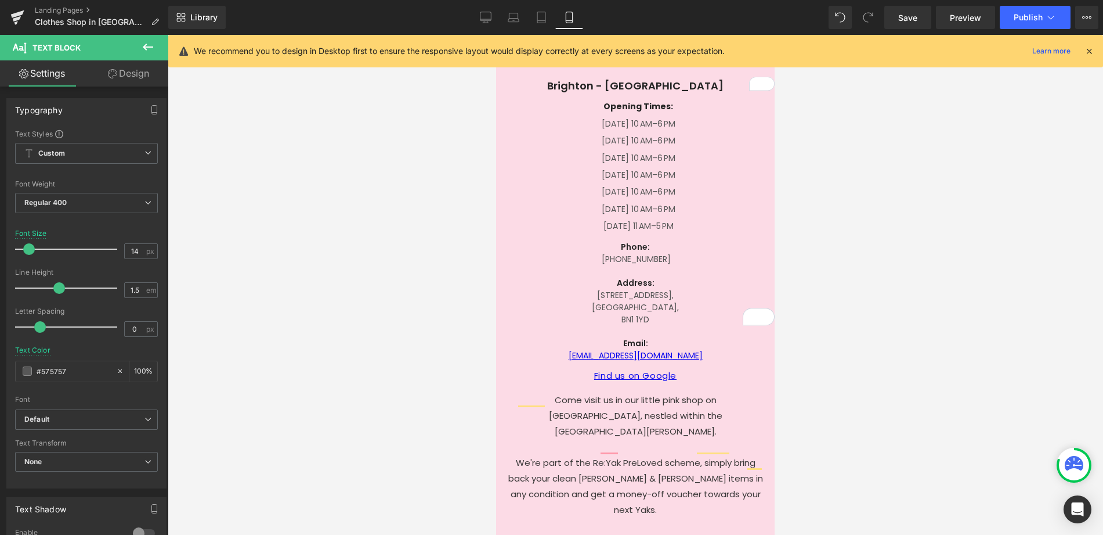
click at [856, 280] on div at bounding box center [636, 285] width 936 height 500
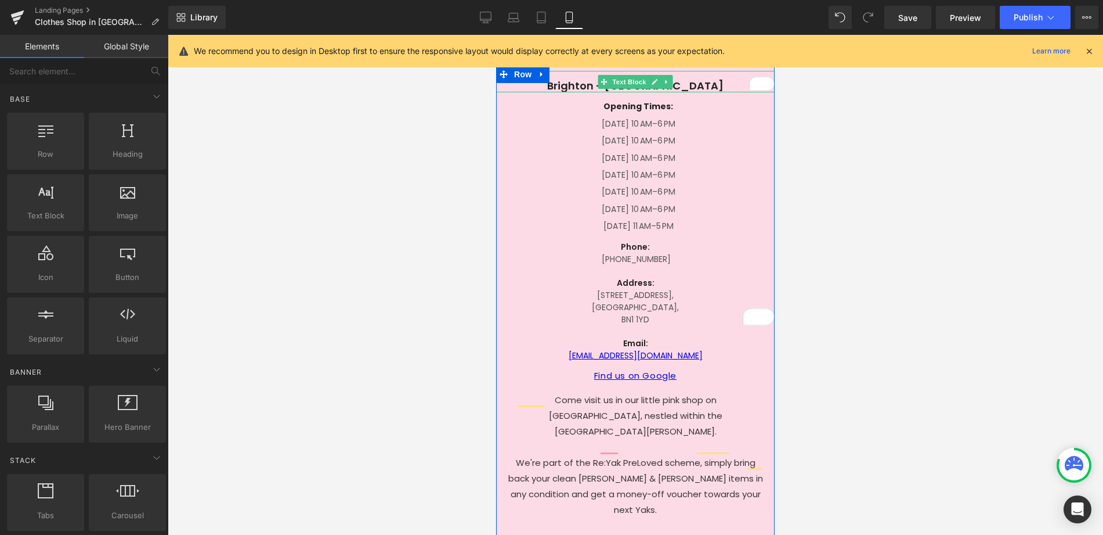
click at [701, 86] on p "Brighton - North Roa" at bounding box center [635, 85] width 279 height 13
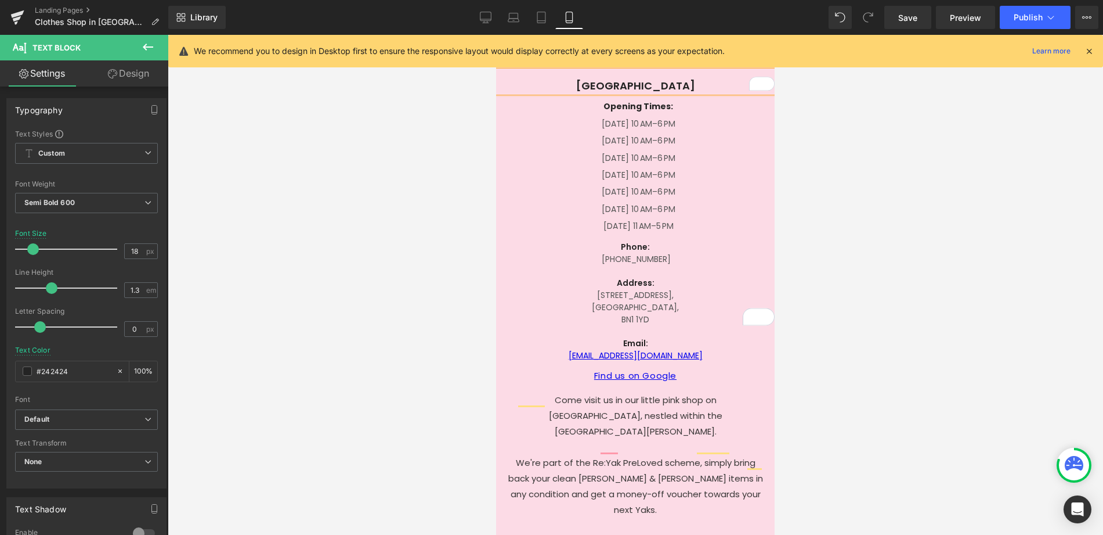
click at [820, 132] on div at bounding box center [636, 285] width 936 height 500
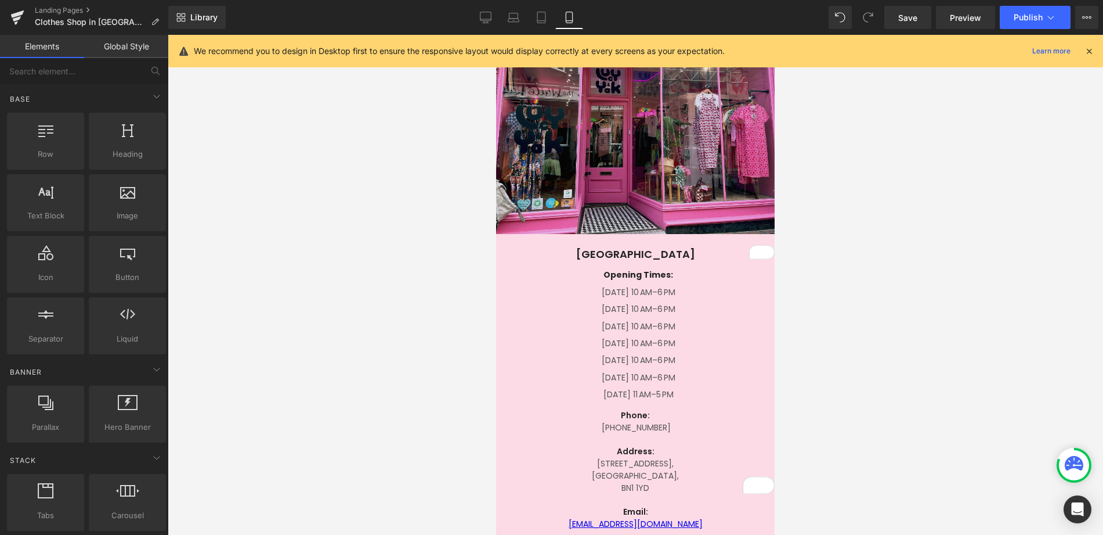
scroll to position [0, 0]
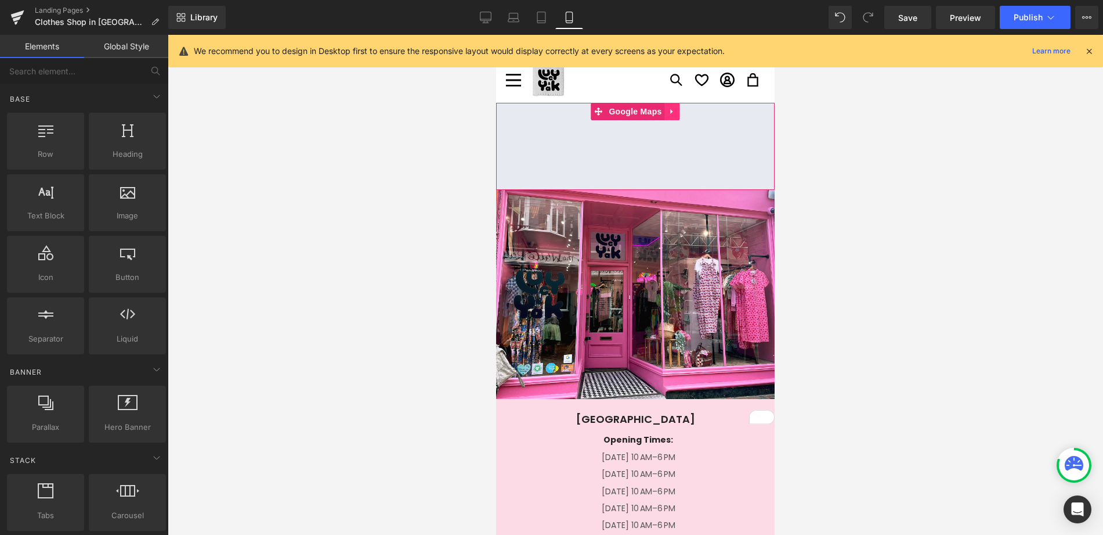
click at [676, 109] on icon at bounding box center [673, 111] width 8 height 9
click at [620, 110] on span "Google Maps" at bounding box center [635, 111] width 59 height 17
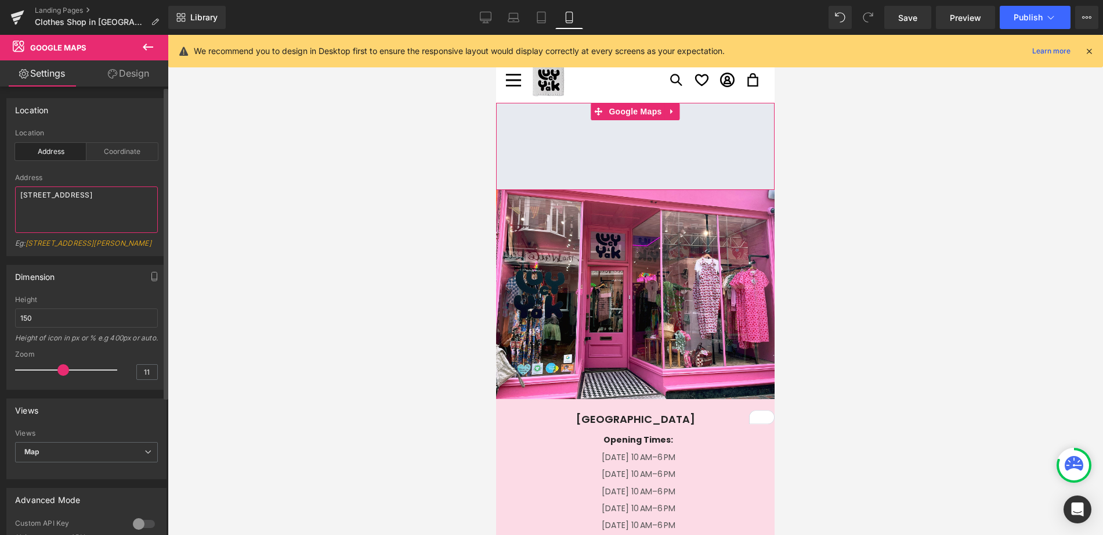
drag, startPoint x: 99, startPoint y: 215, endPoint x: 14, endPoint y: 186, distance: 90.3
click at [14, 186] on div "address Location Address Coordinate Address [STREET_ADDRESS] [GEOGRAPHIC_DATA]:…" at bounding box center [86, 192] width 159 height 127
paste textarea "[STREET_ADDRESS]"
type textarea "[STREET_ADDRESS]"
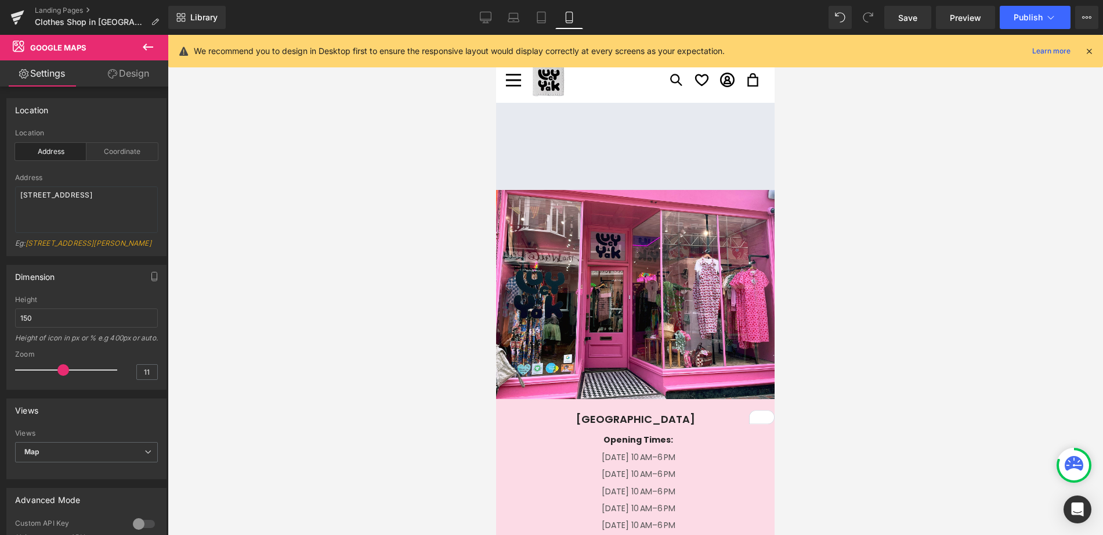
click at [389, 196] on div at bounding box center [636, 285] width 936 height 500
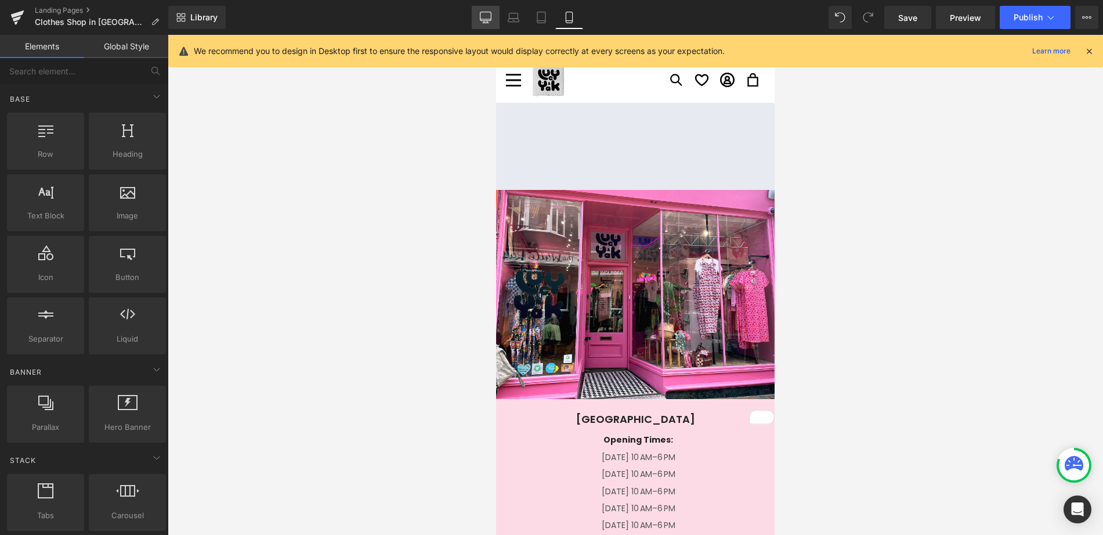
click at [490, 18] on icon at bounding box center [486, 18] width 12 height 12
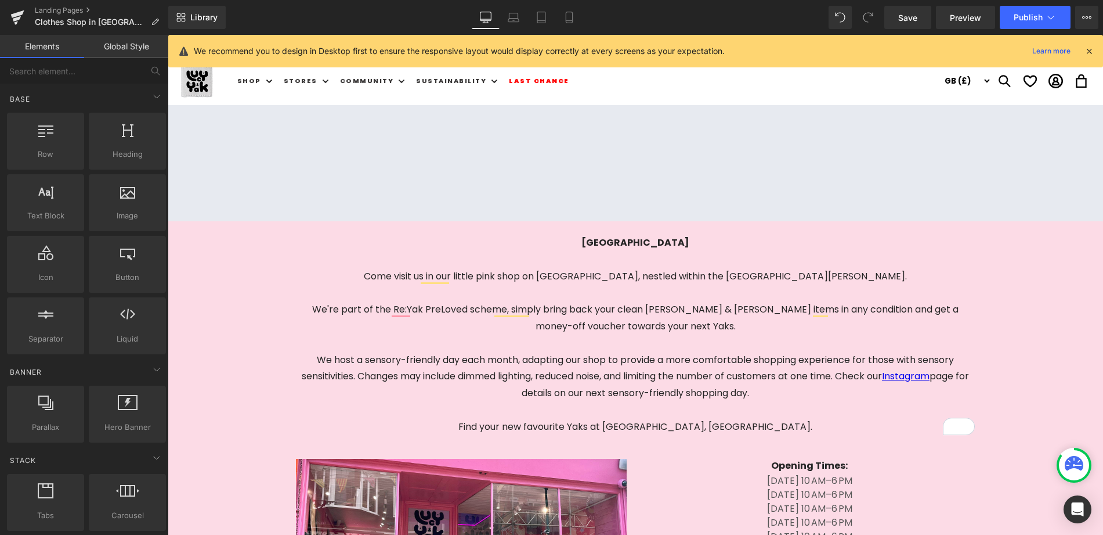
scroll to position [2, 0]
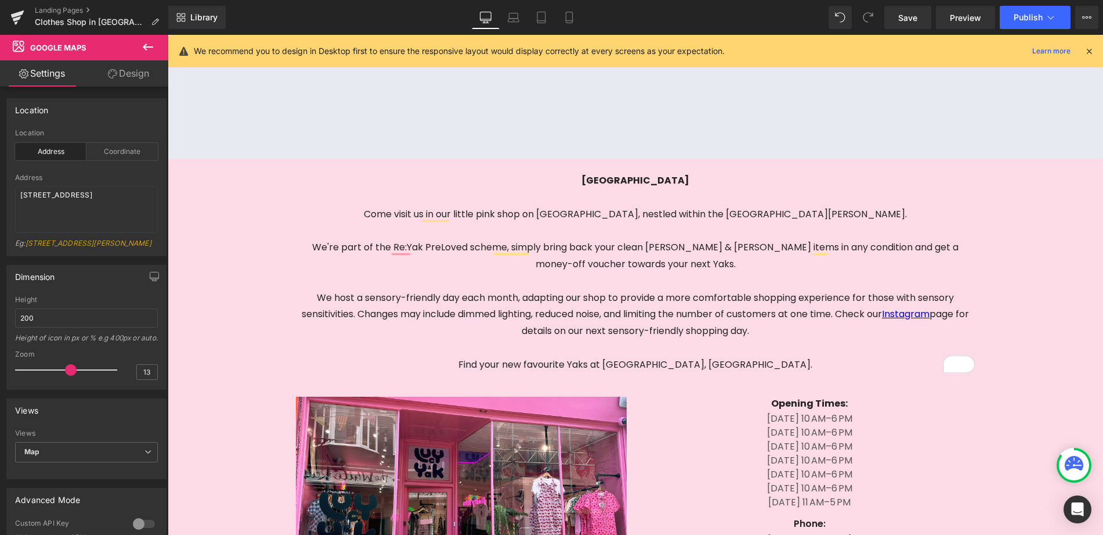
scroll to position [62, 0]
click at [908, 16] on span "Save" at bounding box center [907, 18] width 19 height 12
click at [904, 17] on span "Save" at bounding box center [907, 18] width 19 height 12
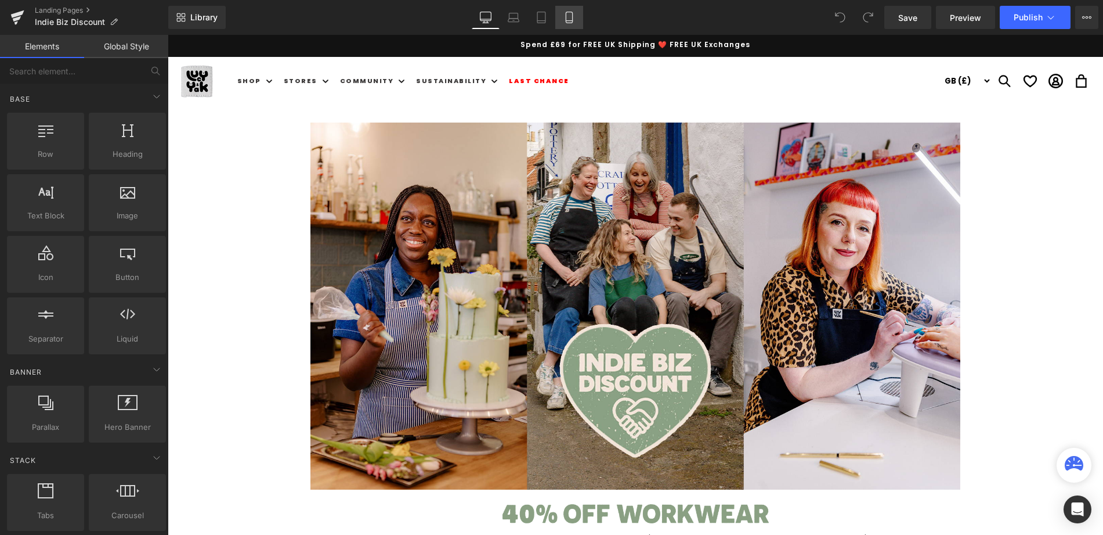
click at [568, 21] on icon at bounding box center [569, 21] width 6 height 0
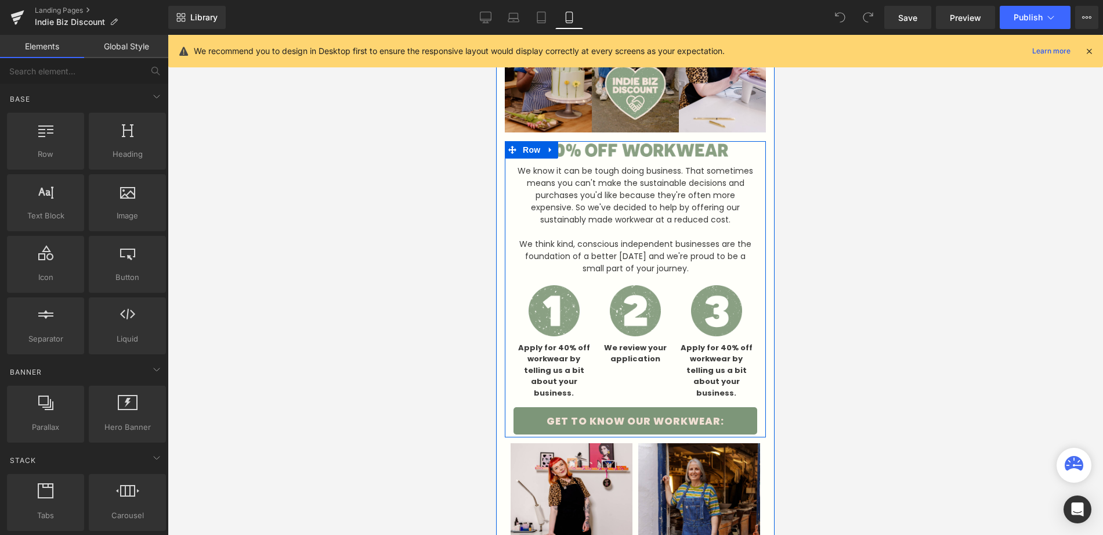
click at [559, 364] on div "Apply for 40% off workwear by telling us a bit about your business. Text Block" at bounding box center [554, 370] width 74 height 68
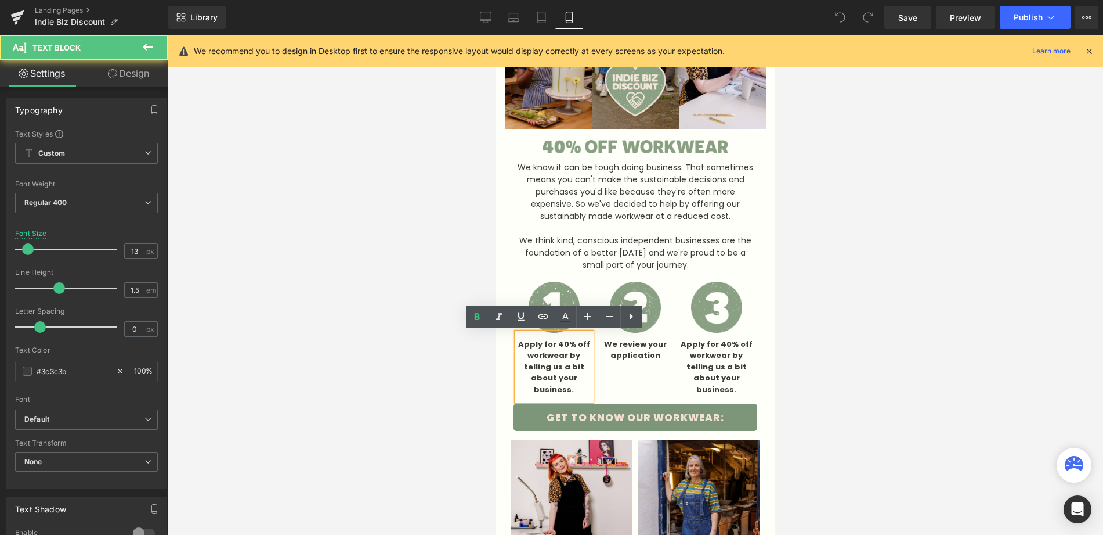
scroll to position [116, 0]
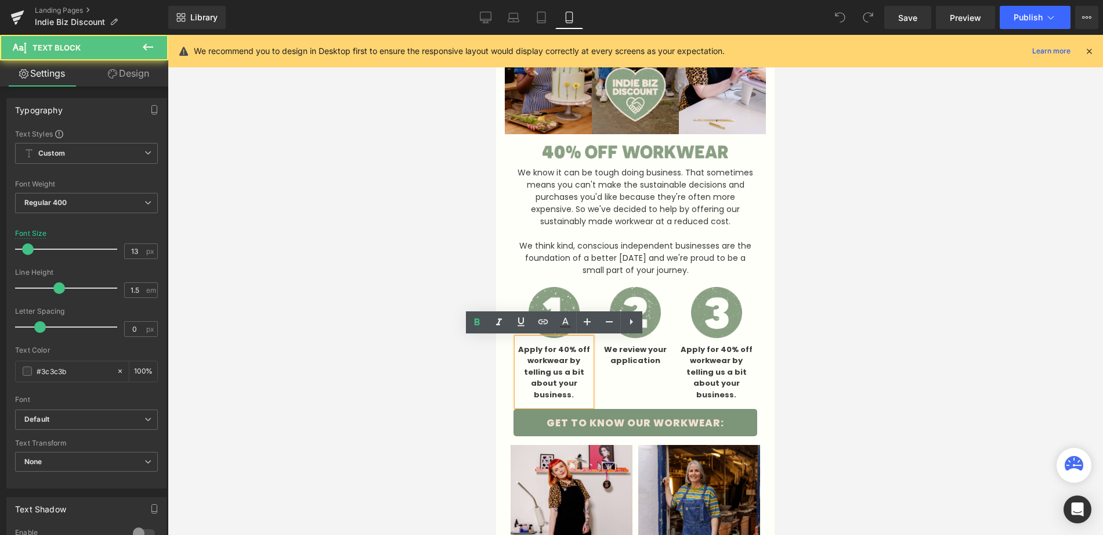
click at [562, 357] on b "Apply for 40% off workwear by telling us a bit about your business." at bounding box center [554, 372] width 72 height 56
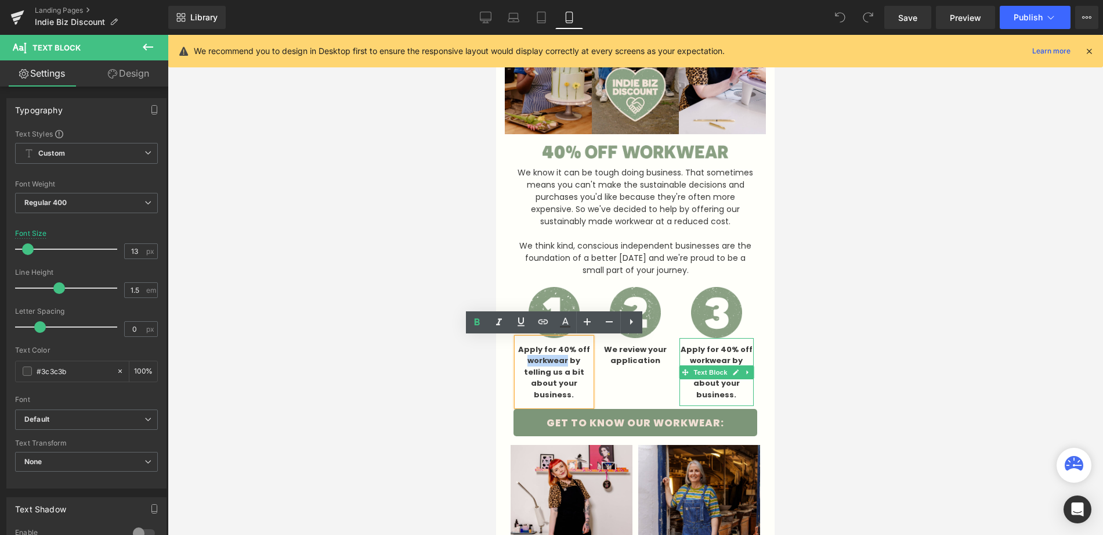
click at [710, 355] on b "Apply for 40% off workwear by telling us a bit about your business." at bounding box center [717, 372] width 72 height 56
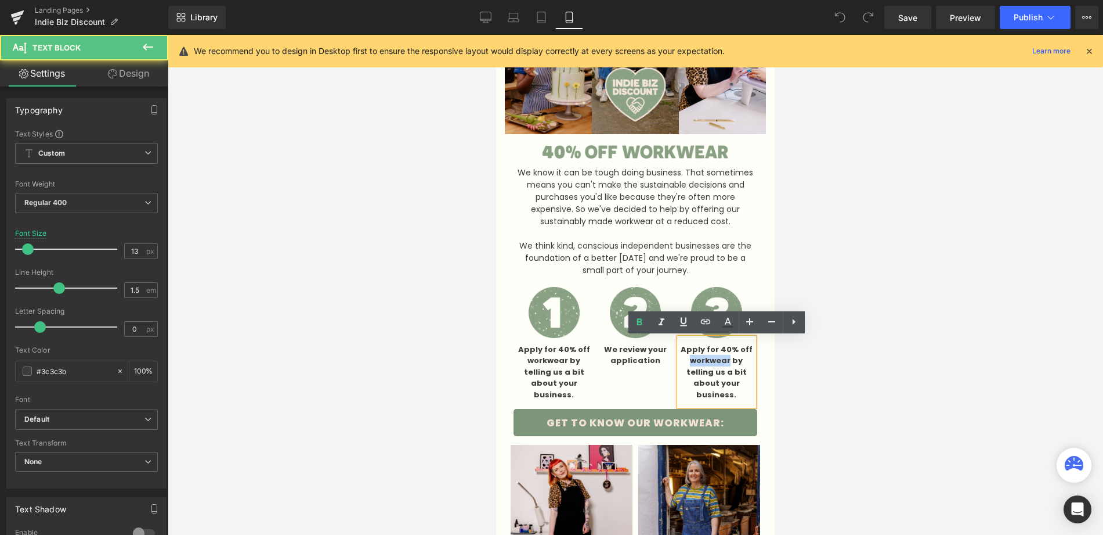
click at [710, 355] on b "Apply for 40% off workwear by telling us a bit about your business." at bounding box center [717, 372] width 72 height 56
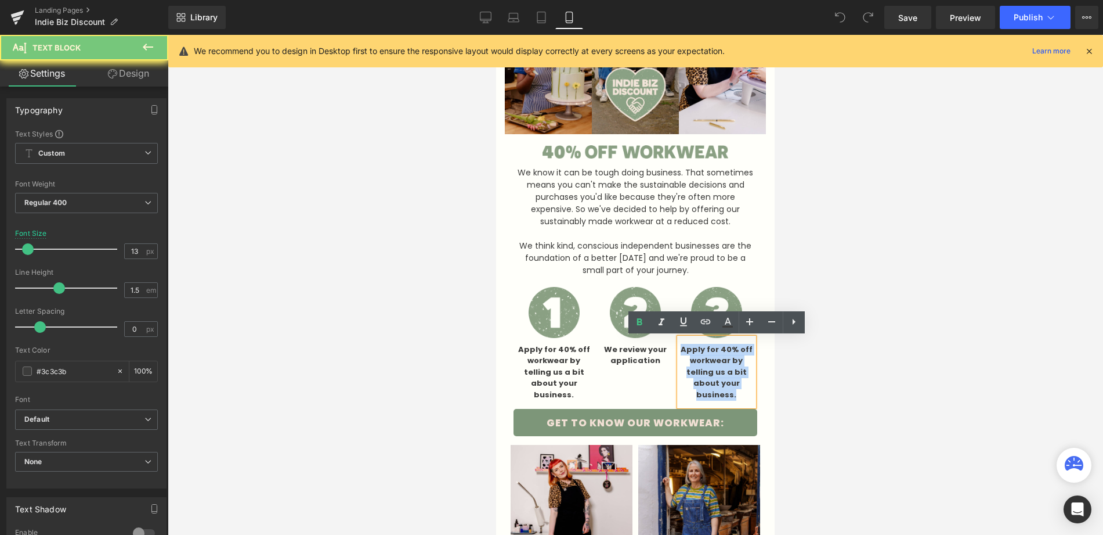
click at [710, 355] on b "Apply for 40% off workwear by telling us a bit about your business." at bounding box center [717, 372] width 72 height 56
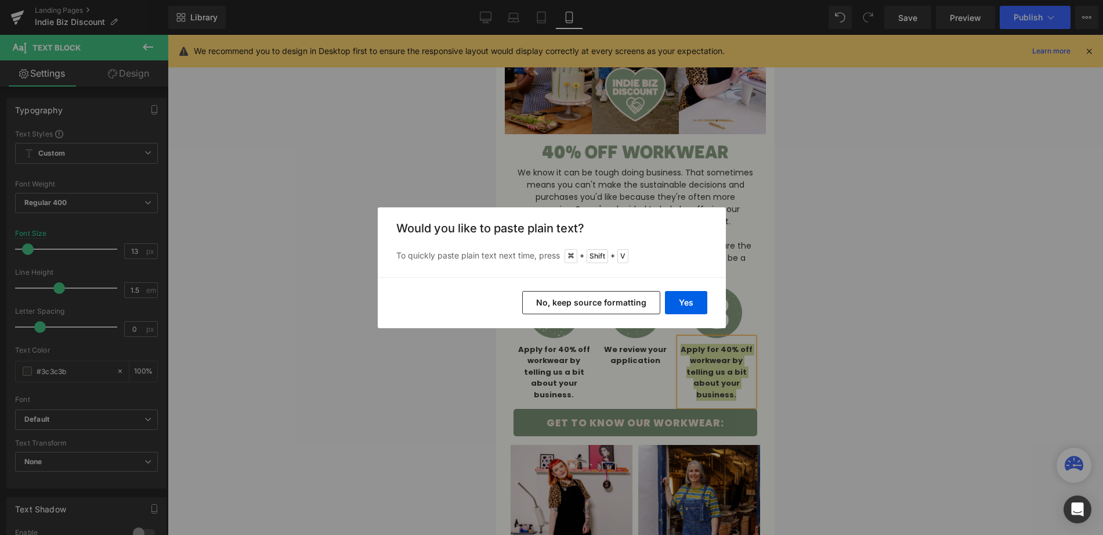
click at [621, 302] on button "No, keep source formatting" at bounding box center [591, 302] width 138 height 23
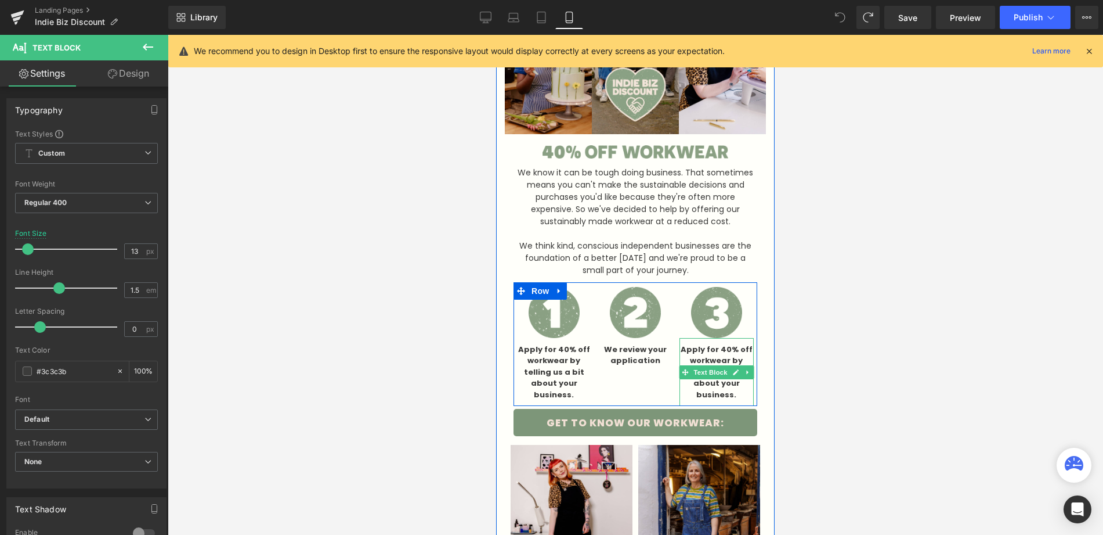
click at [721, 356] on b "Apply for 40% off workwear by telling us a bit about your business." at bounding box center [717, 372] width 72 height 56
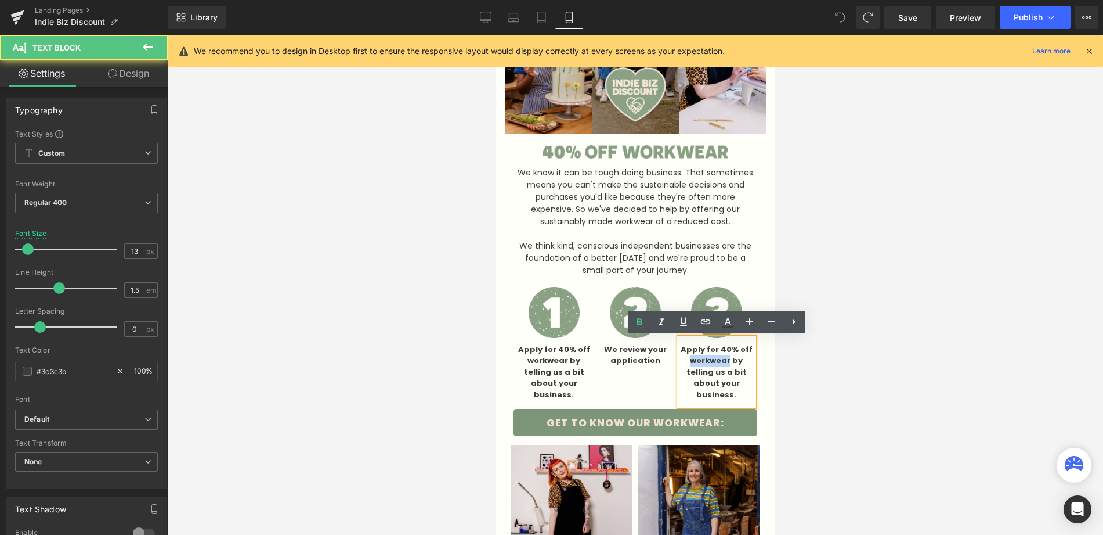
click at [721, 356] on b "Apply for 40% off workwear by telling us a bit about your business." at bounding box center [717, 372] width 72 height 56
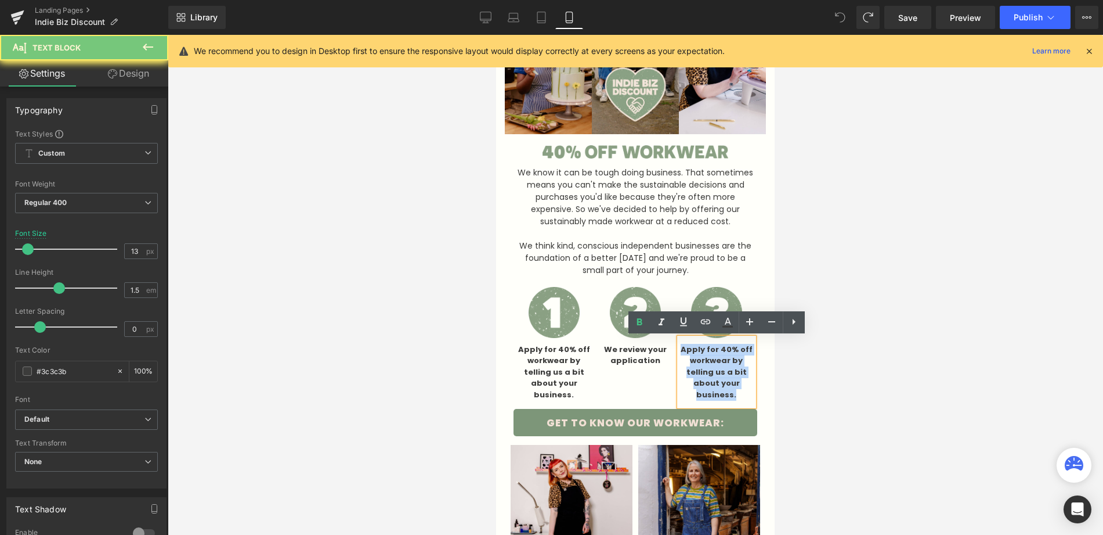
click at [721, 356] on b "Apply for 40% off workwear by telling us a bit about your business." at bounding box center [717, 372] width 72 height 56
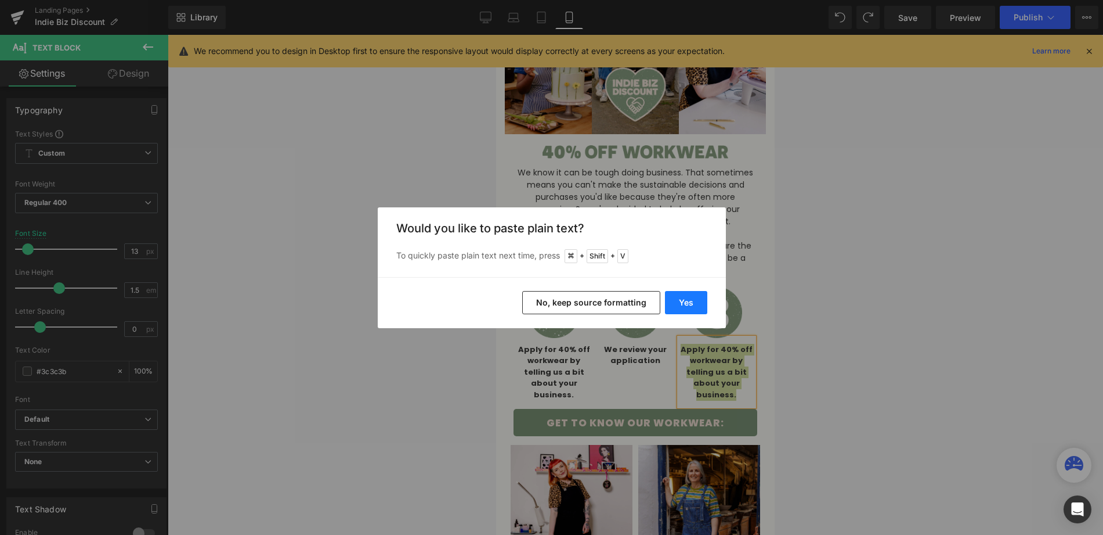
click at [681, 305] on button "Yes" at bounding box center [686, 302] width 42 height 23
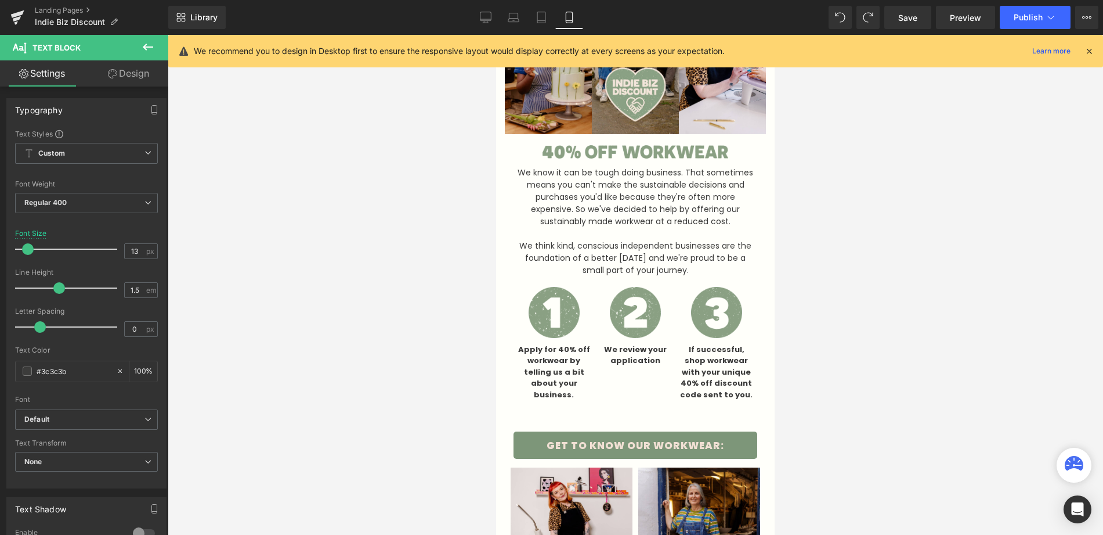
click at [835, 330] on div at bounding box center [636, 285] width 936 height 500
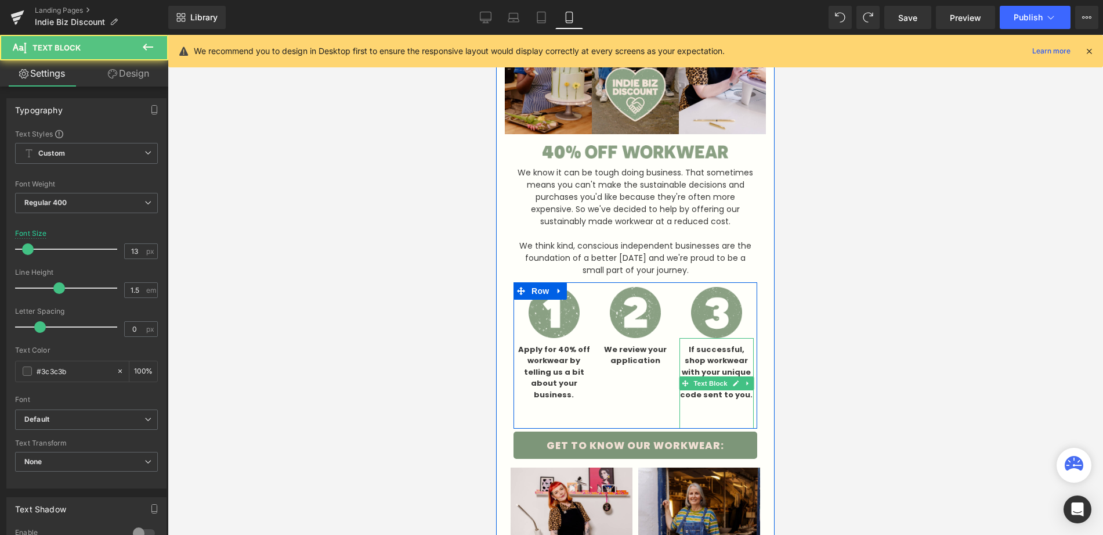
click at [742, 398] on p "If successful, shop workwear with your unique 40% off discount code sent to you." at bounding box center [717, 372] width 74 height 57
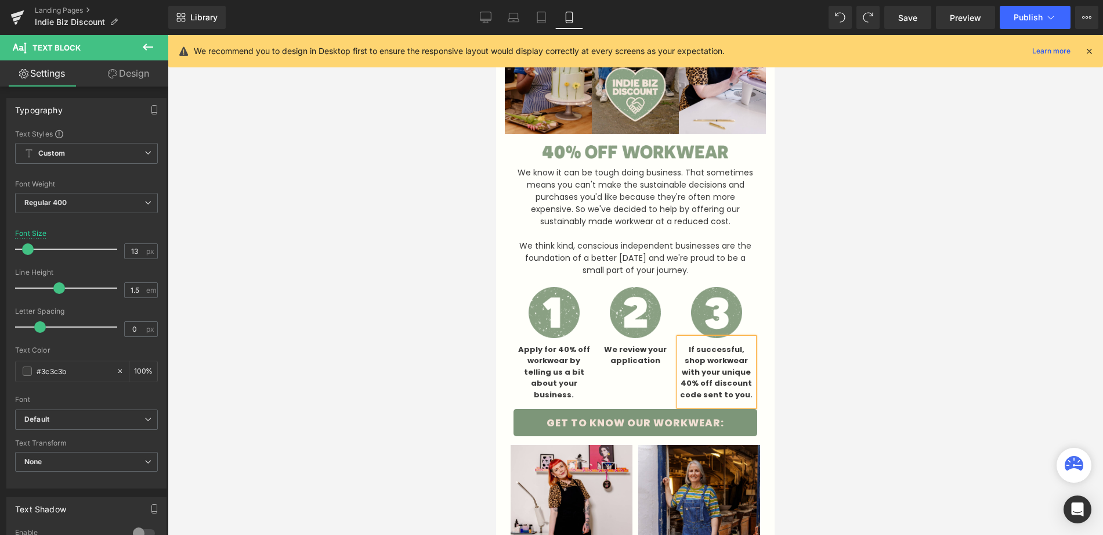
click at [878, 371] on div at bounding box center [636, 285] width 936 height 500
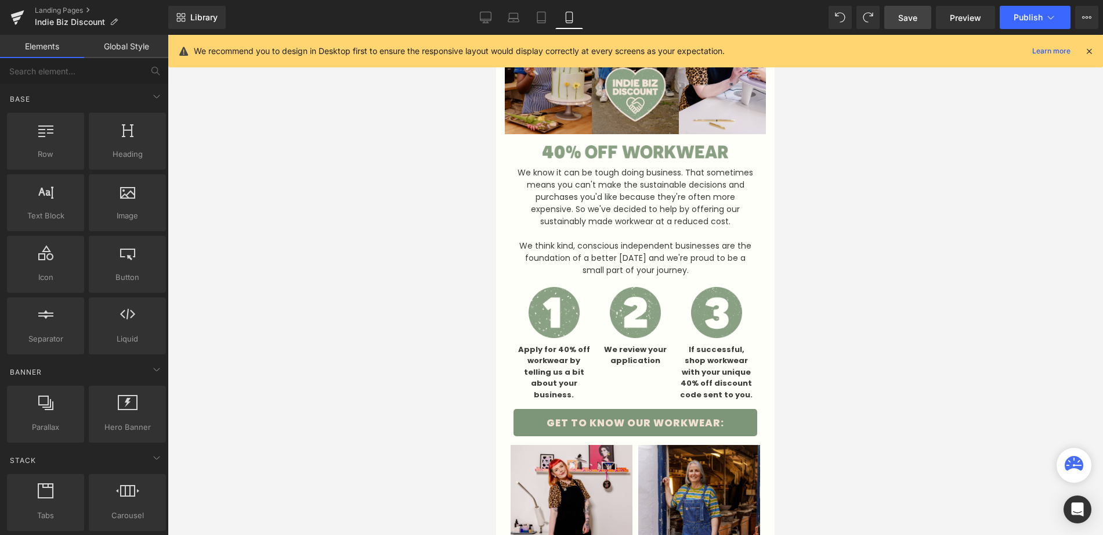
click at [905, 17] on span "Save" at bounding box center [907, 18] width 19 height 12
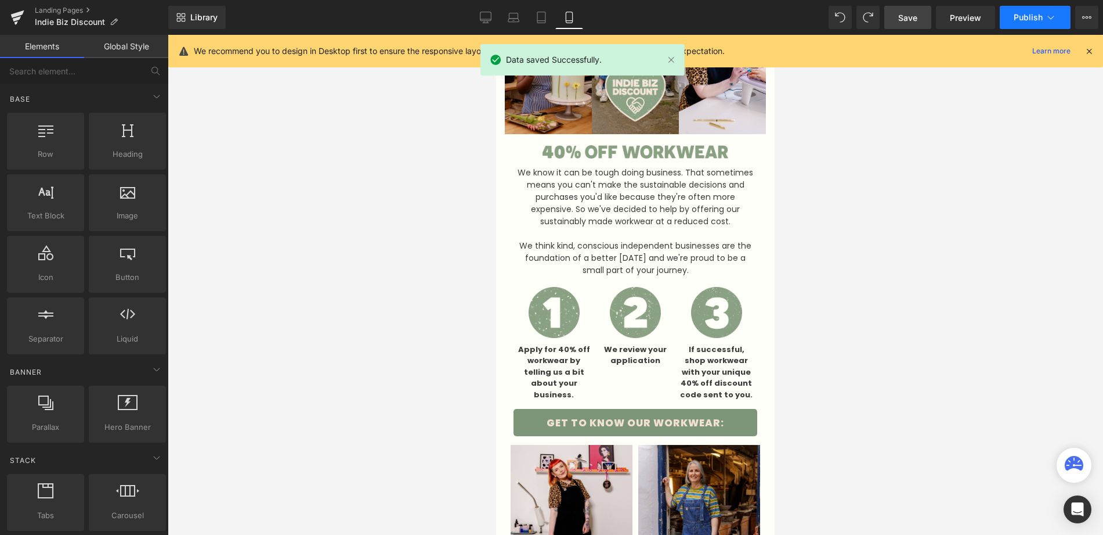
click at [1026, 16] on span "Publish" at bounding box center [1028, 17] width 29 height 9
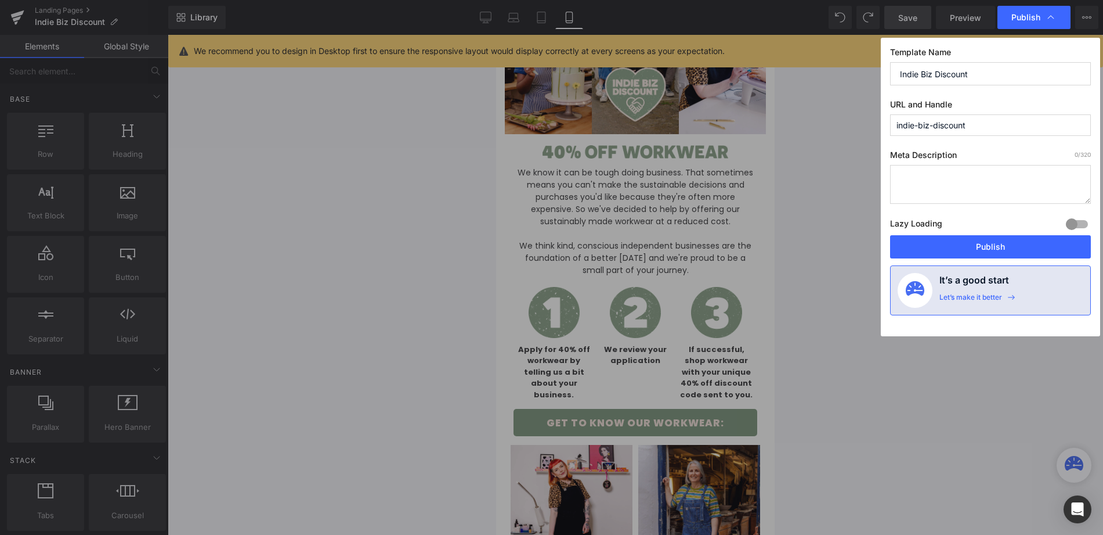
click at [999, 244] on button "Publish" at bounding box center [990, 246] width 201 height 23
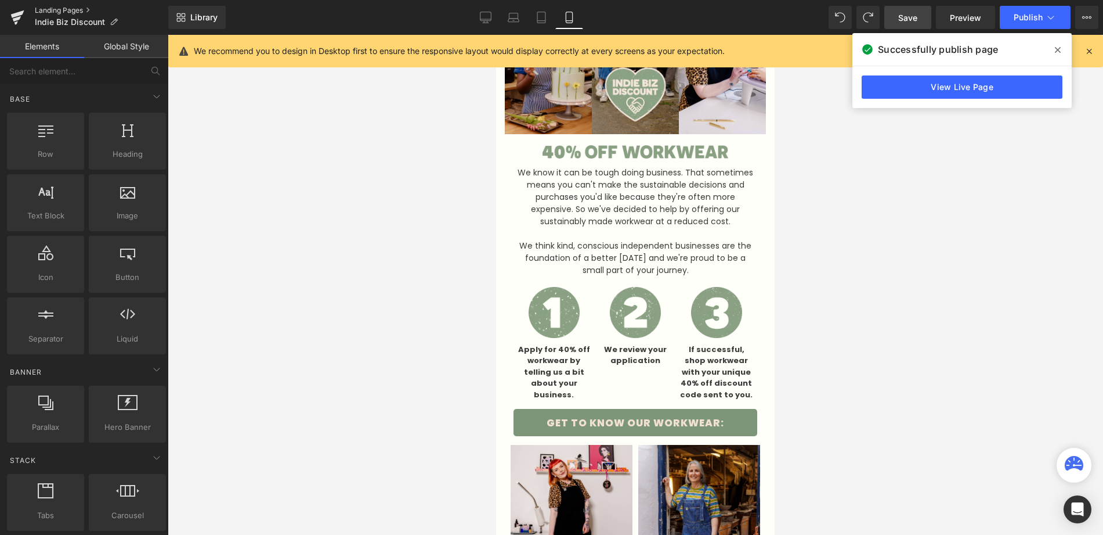
click at [62, 10] on link "Landing Pages" at bounding box center [101, 10] width 133 height 9
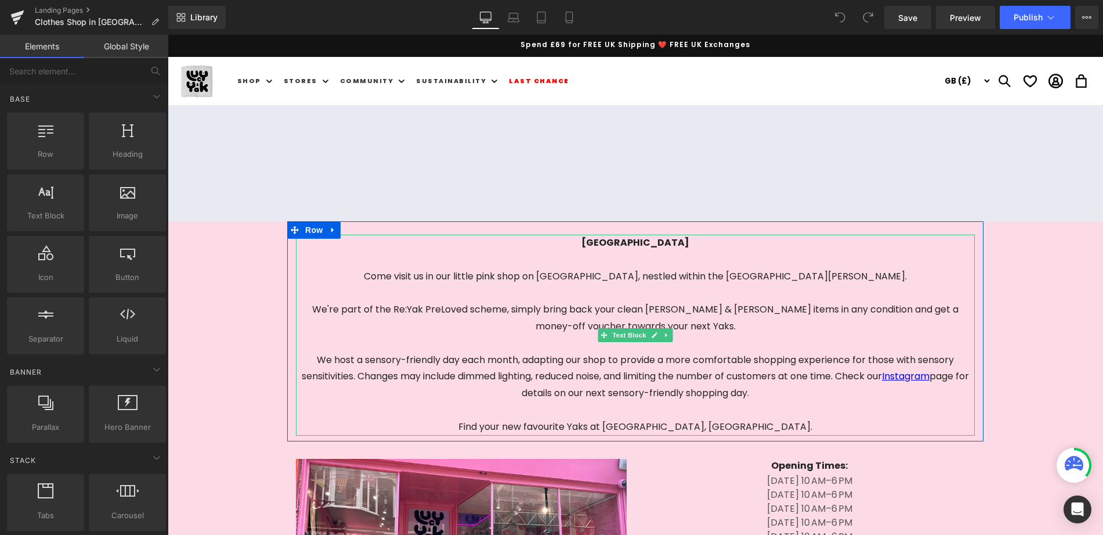
drag, startPoint x: 707, startPoint y: 244, endPoint x: 657, endPoint y: 243, distance: 49.9
click at [706, 244] on p "[GEOGRAPHIC_DATA]" at bounding box center [635, 242] width 679 height 17
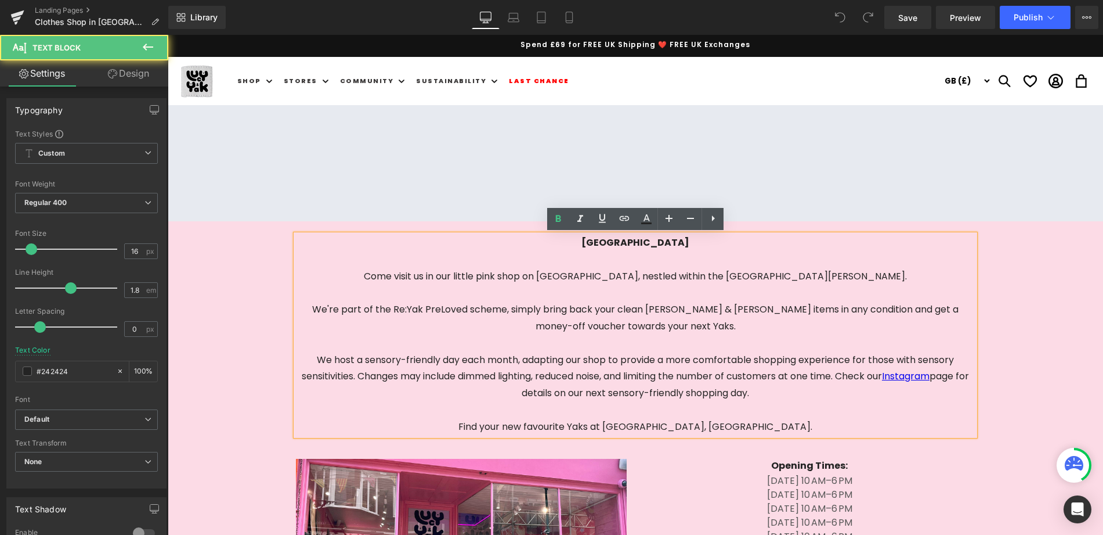
click at [655, 242] on span "[GEOGRAPHIC_DATA]" at bounding box center [636, 242] width 108 height 13
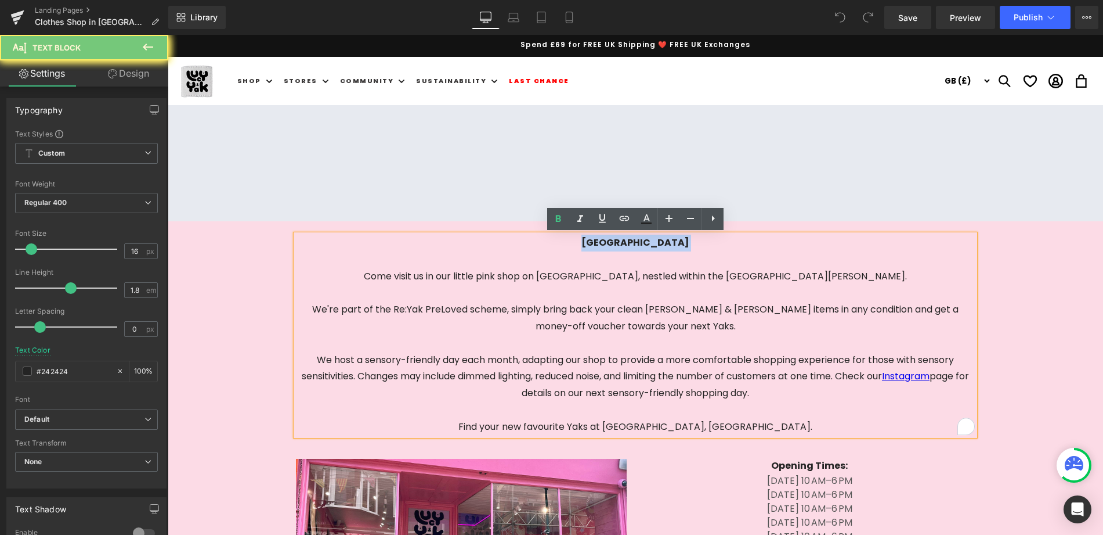
click at [655, 242] on span "[GEOGRAPHIC_DATA]" at bounding box center [636, 242] width 108 height 13
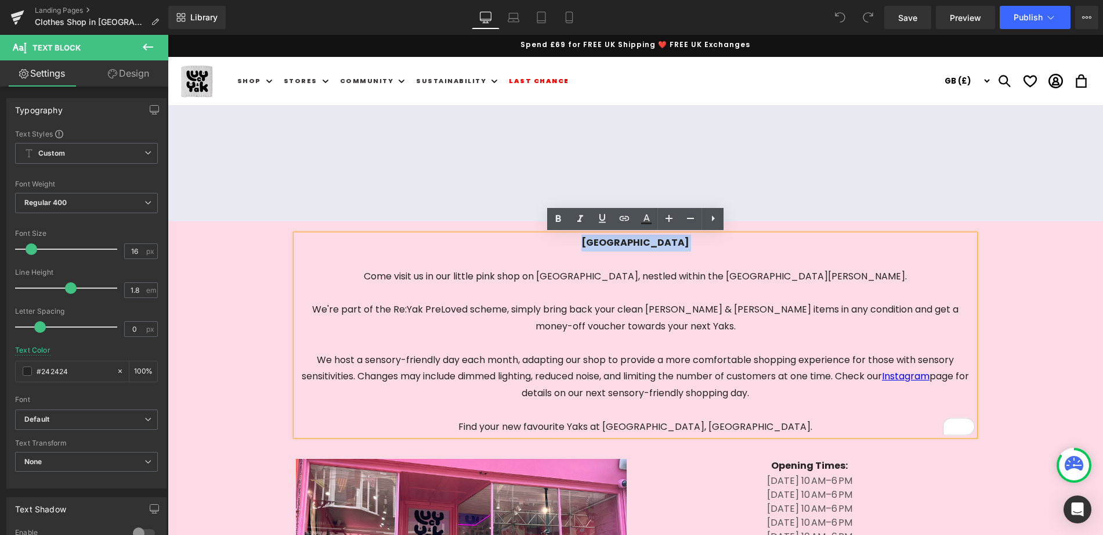
copy strong "[GEOGRAPHIC_DATA]"
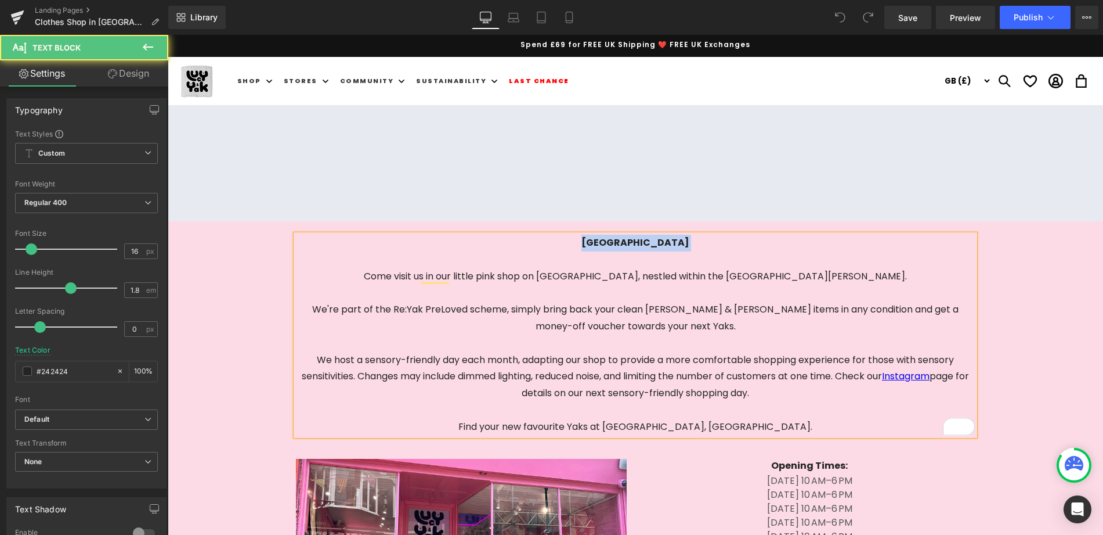
click at [700, 251] on p "To enrich screen reader interactions, please activate Accessibility in Grammarl…" at bounding box center [635, 259] width 679 height 17
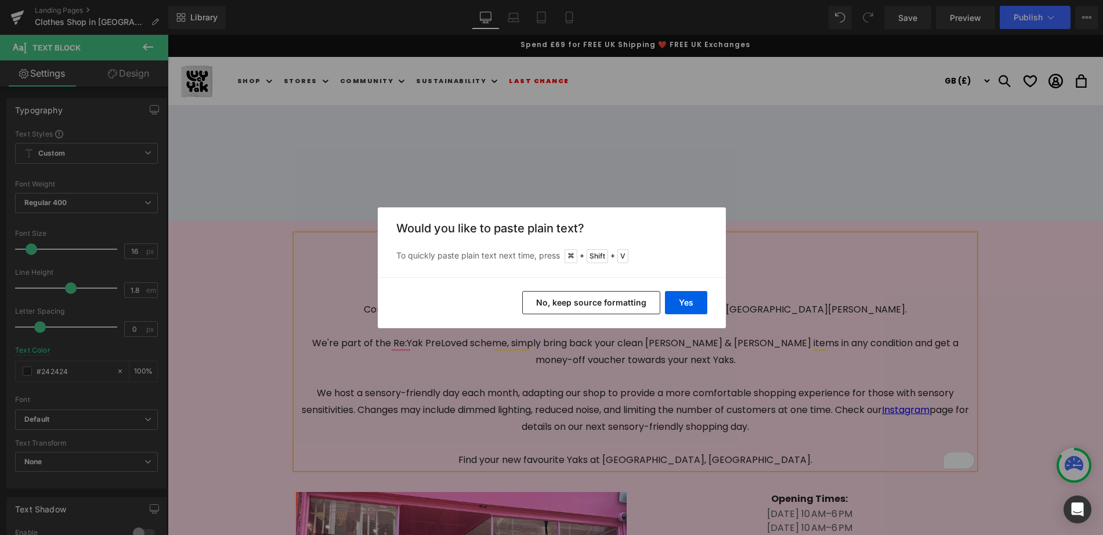
click at [616, 306] on button "No, keep source formatting" at bounding box center [591, 302] width 138 height 23
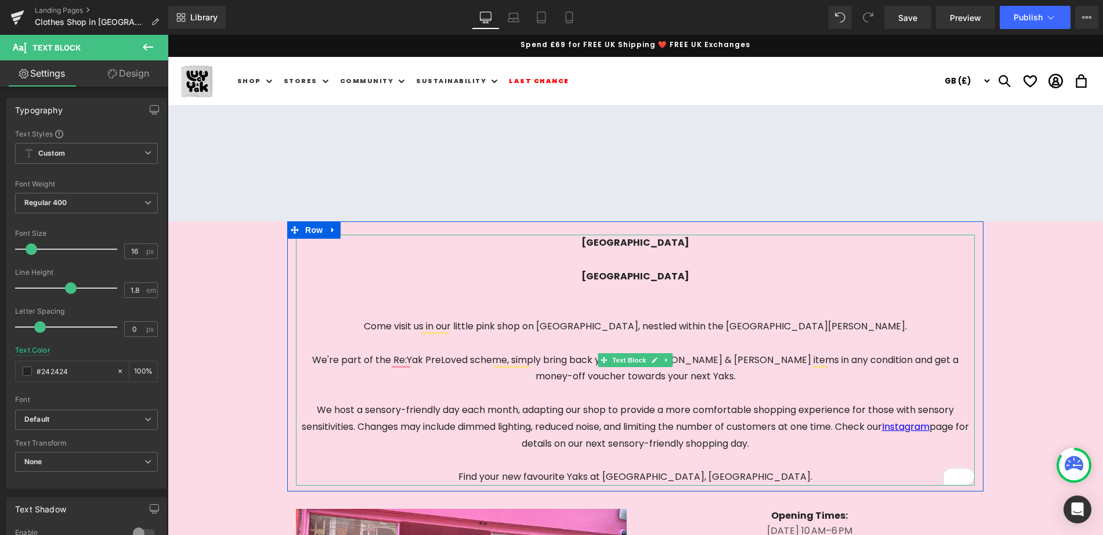
click at [655, 272] on span "[GEOGRAPHIC_DATA]" at bounding box center [636, 275] width 108 height 13
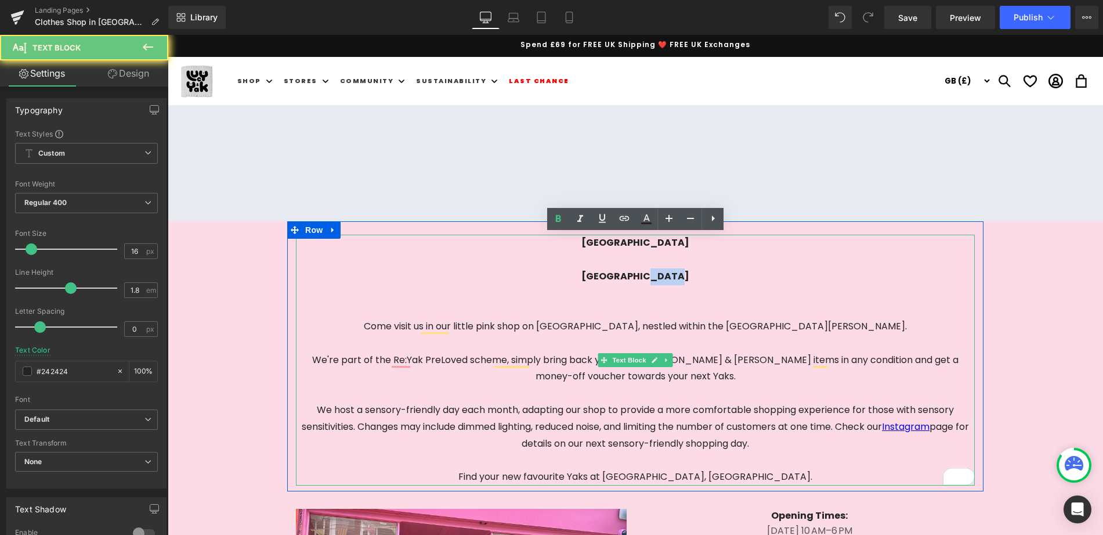
click at [655, 272] on span "[GEOGRAPHIC_DATA]" at bounding box center [636, 275] width 108 height 13
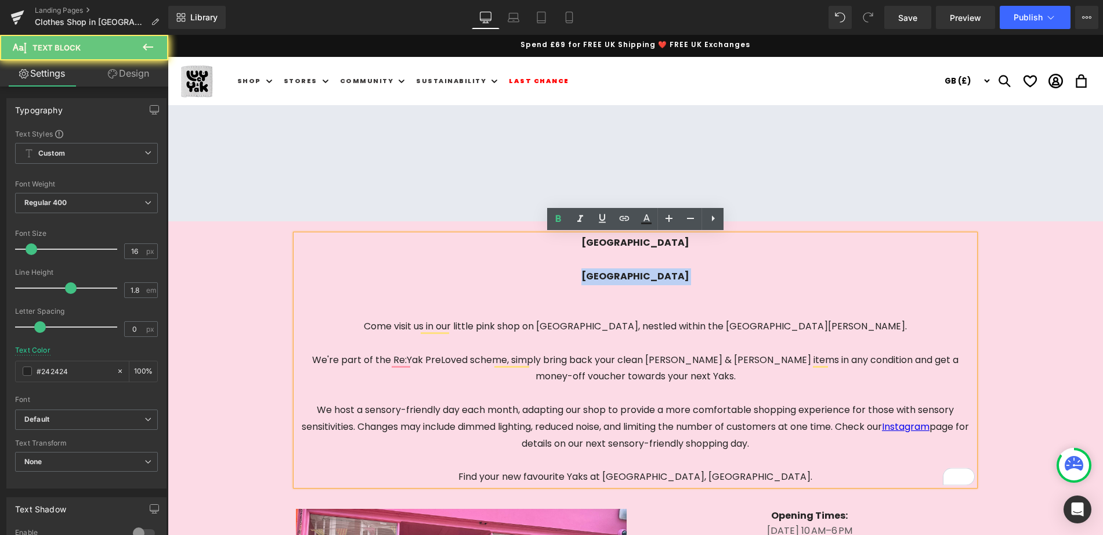
click at [655, 272] on span "[GEOGRAPHIC_DATA]" at bounding box center [636, 275] width 108 height 13
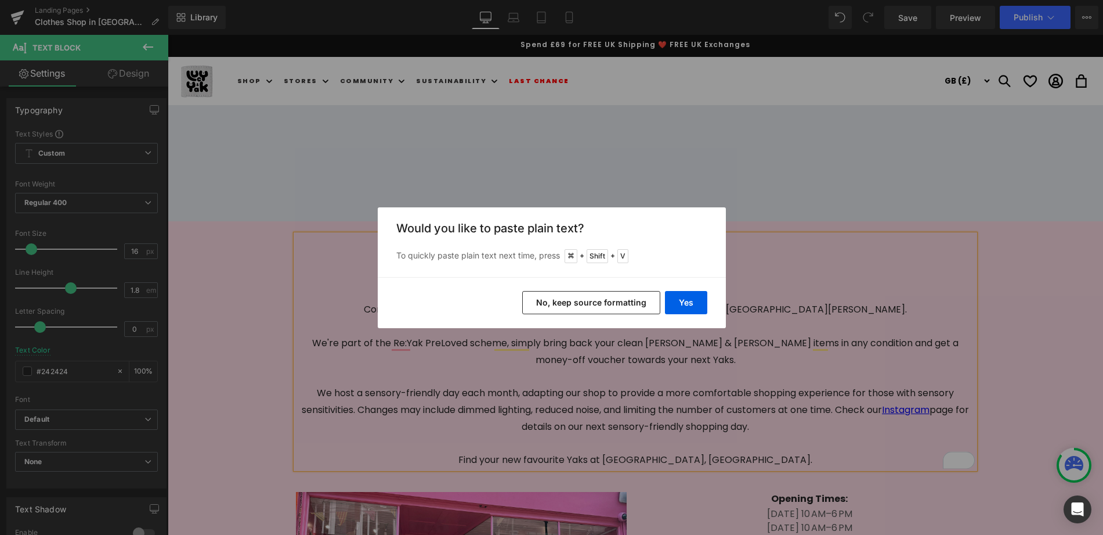
click at [633, 307] on button "No, keep source formatting" at bounding box center [591, 302] width 138 height 23
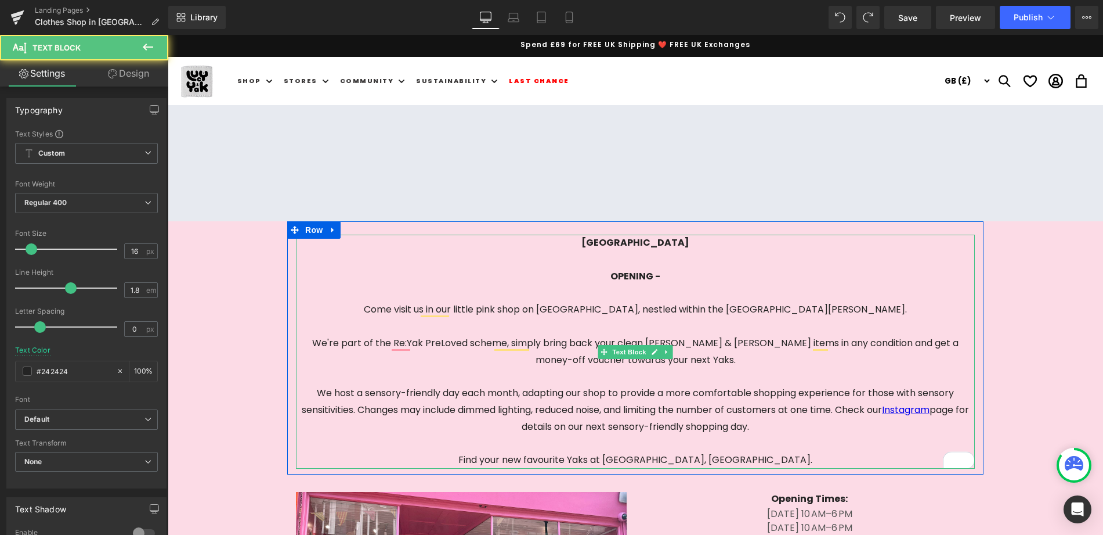
click at [679, 276] on div "OPENING -" at bounding box center [635, 276] width 679 height 17
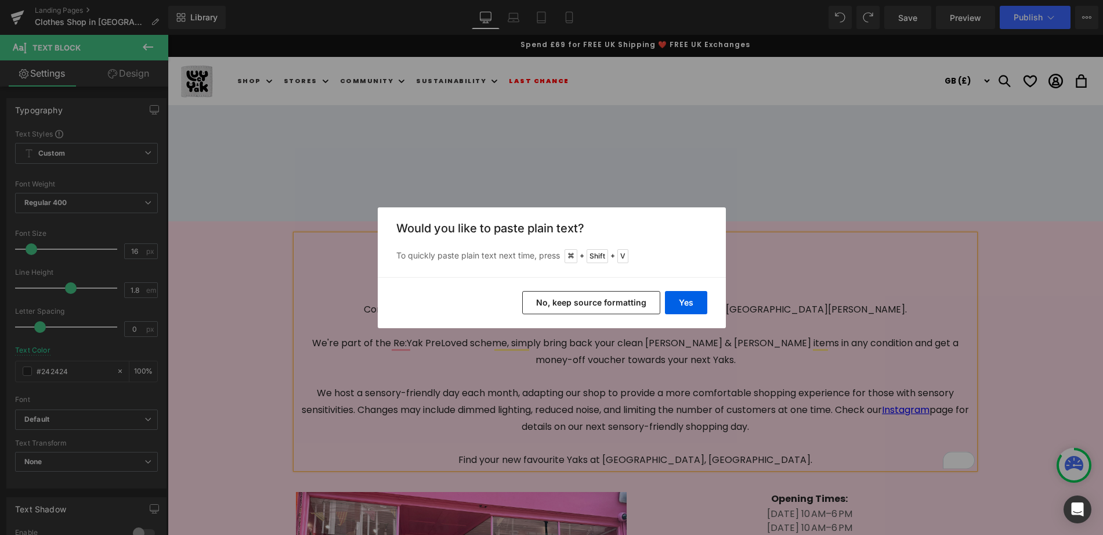
click at [627, 308] on button "No, keep source formatting" at bounding box center [591, 302] width 138 height 23
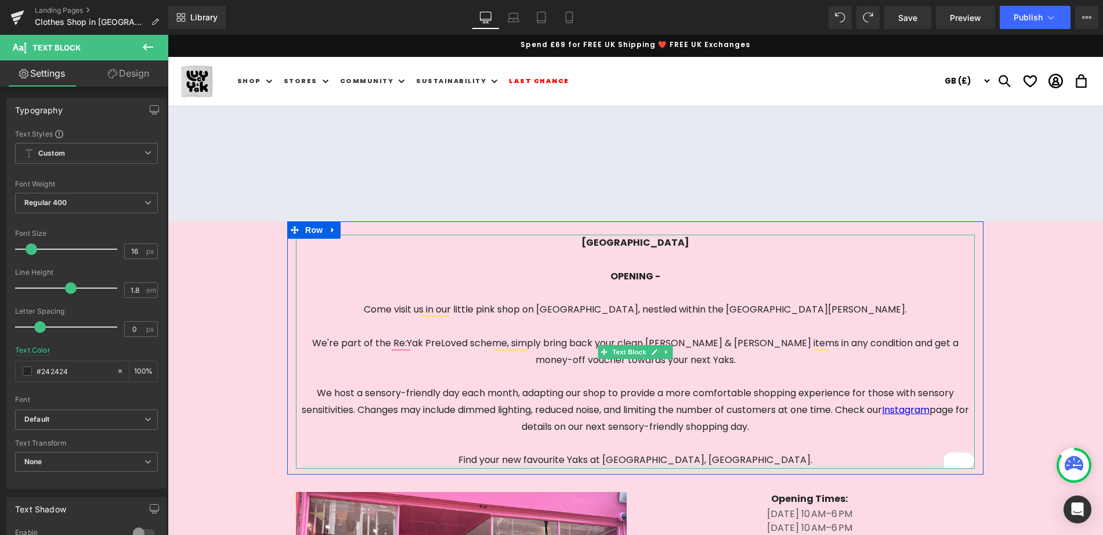
click at [677, 276] on div "OPENING -" at bounding box center [635, 276] width 679 height 17
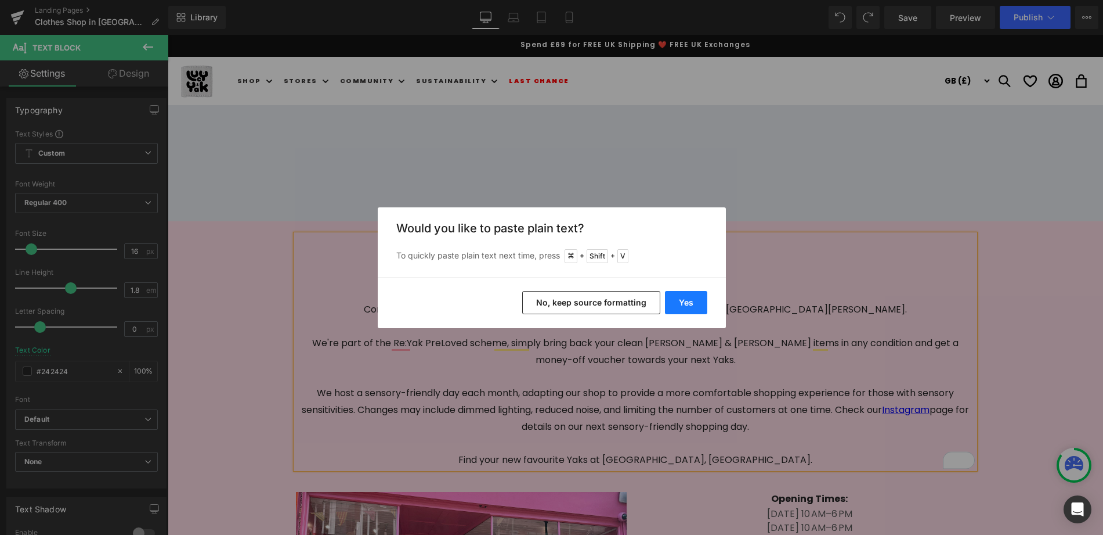
click at [687, 299] on button "Yes" at bounding box center [686, 302] width 42 height 23
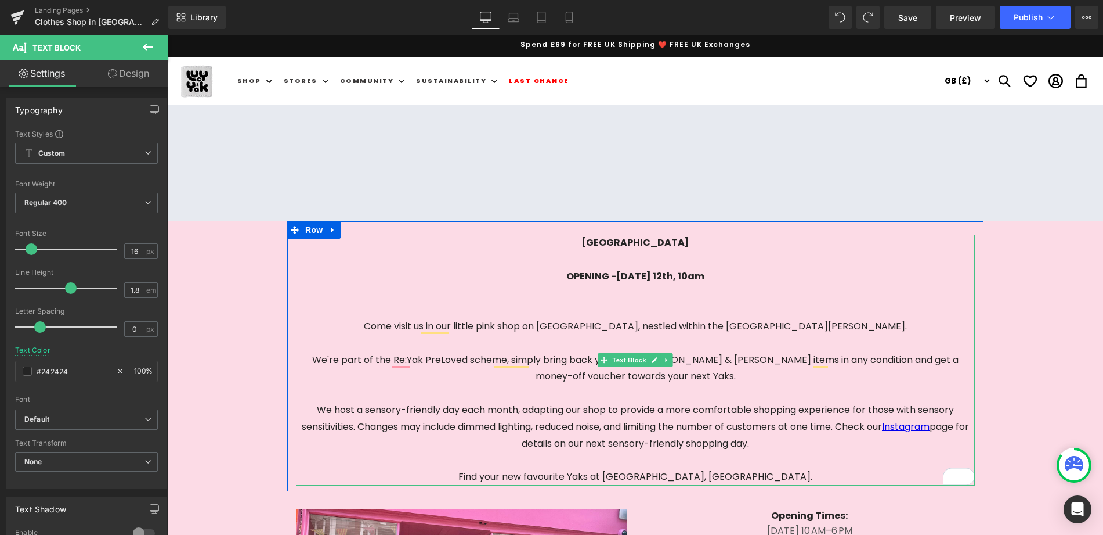
click at [620, 276] on span "OPENING -Friday 12th, 10am" at bounding box center [635, 275] width 138 height 13
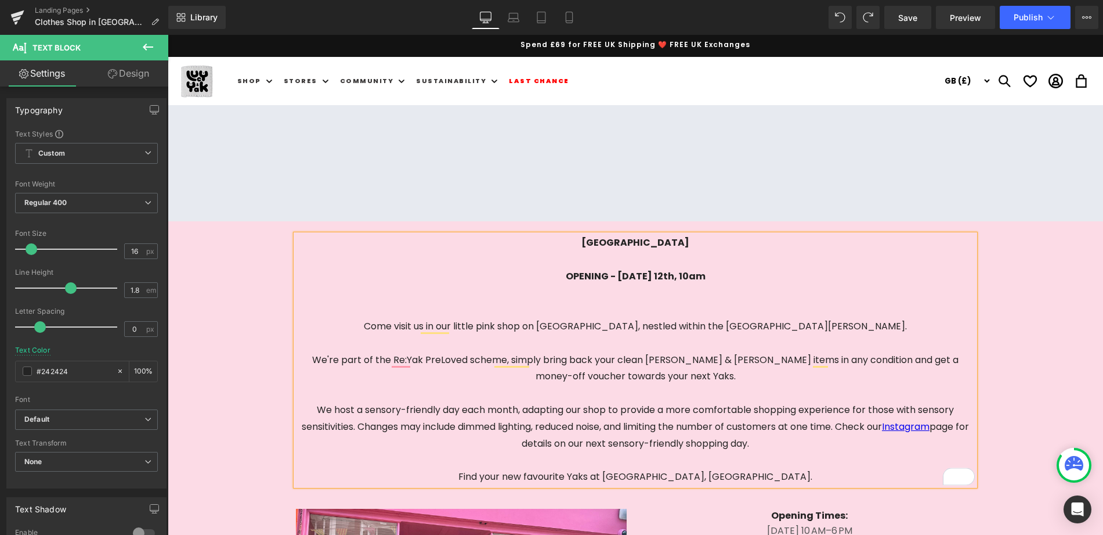
click at [671, 276] on span "OPENING - Friday 12th, 10am" at bounding box center [636, 275] width 140 height 13
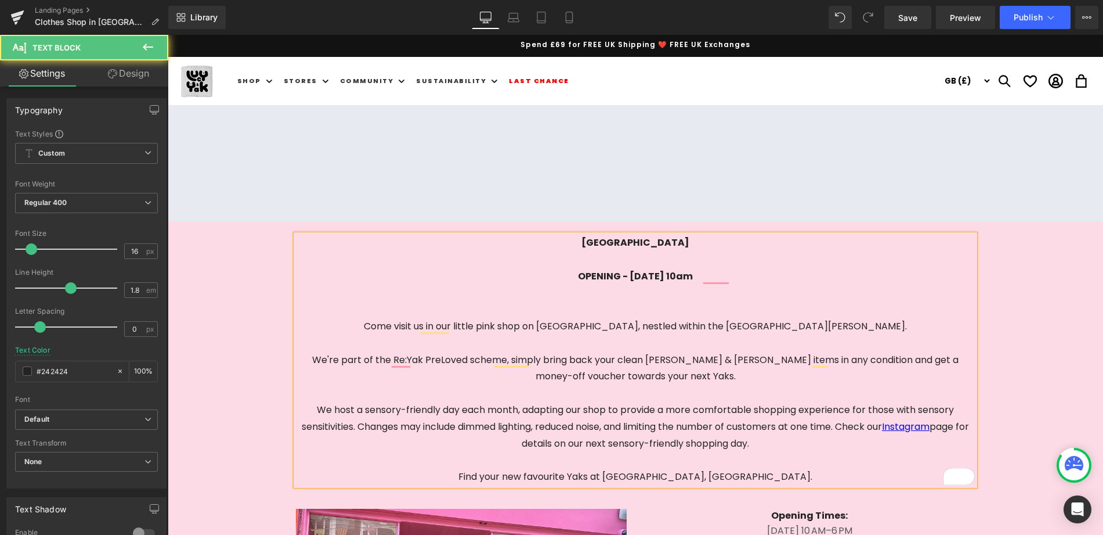
click at [706, 294] on div "To enrich screen reader interactions, please activate Accessibility in Grammarl…" at bounding box center [635, 292] width 679 height 17
click at [743, 284] on div "To enrich screen reader interactions, please activate Accessibility in Grammarl…" at bounding box center [635, 292] width 679 height 17
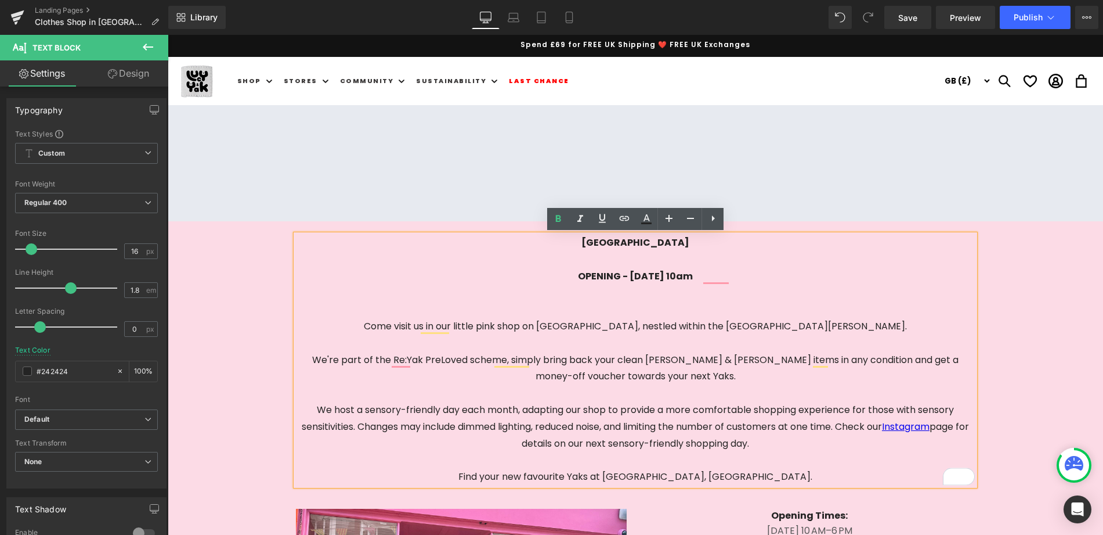
click at [658, 295] on div "To enrich screen reader interactions, please activate Accessibility in Grammarl…" at bounding box center [635, 292] width 679 height 17
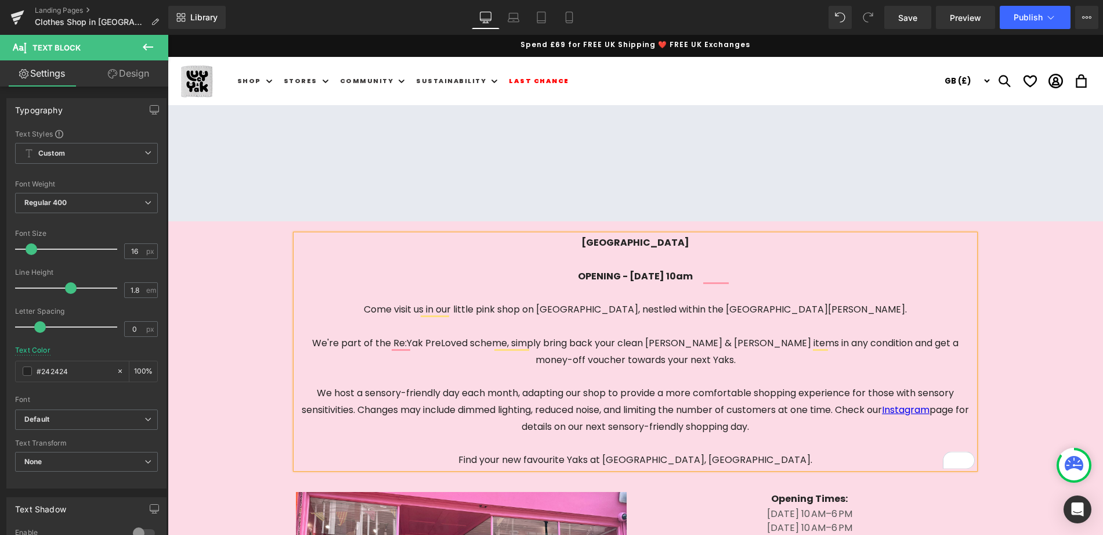
click at [657, 273] on span "OPENING - Friday 12th SEPTEMBER, 10am" at bounding box center [635, 275] width 115 height 13
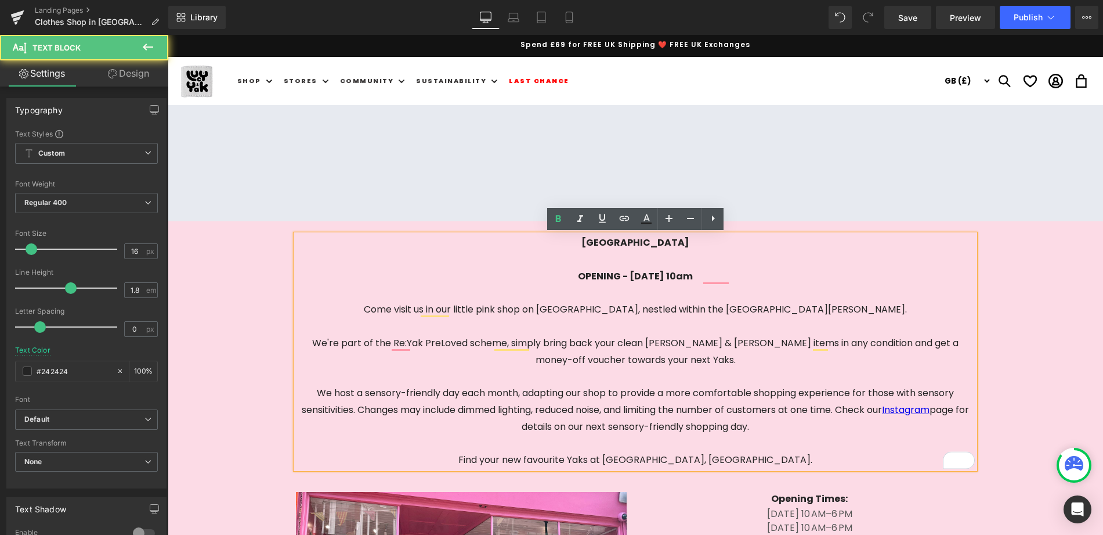
click at [657, 273] on span "OPENING - Friday 12th SEPTEMBER, 10am" at bounding box center [635, 275] width 115 height 13
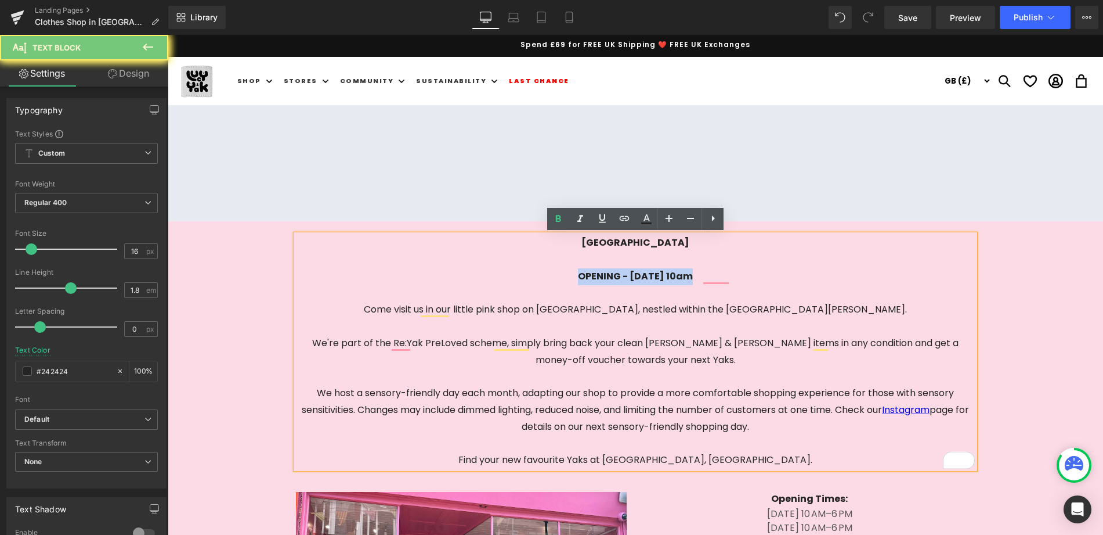
click at [657, 273] on span "OPENING - Friday 12th SEPTEMBER, 10am" at bounding box center [635, 275] width 115 height 13
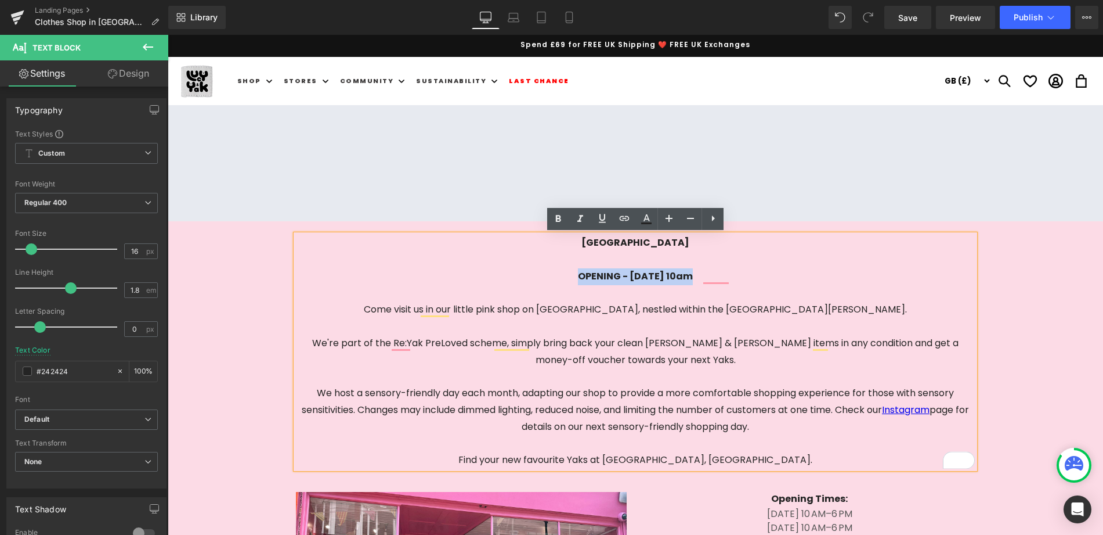
copy div "OPENING - Friday 12th SEPTEMBER, 10am"
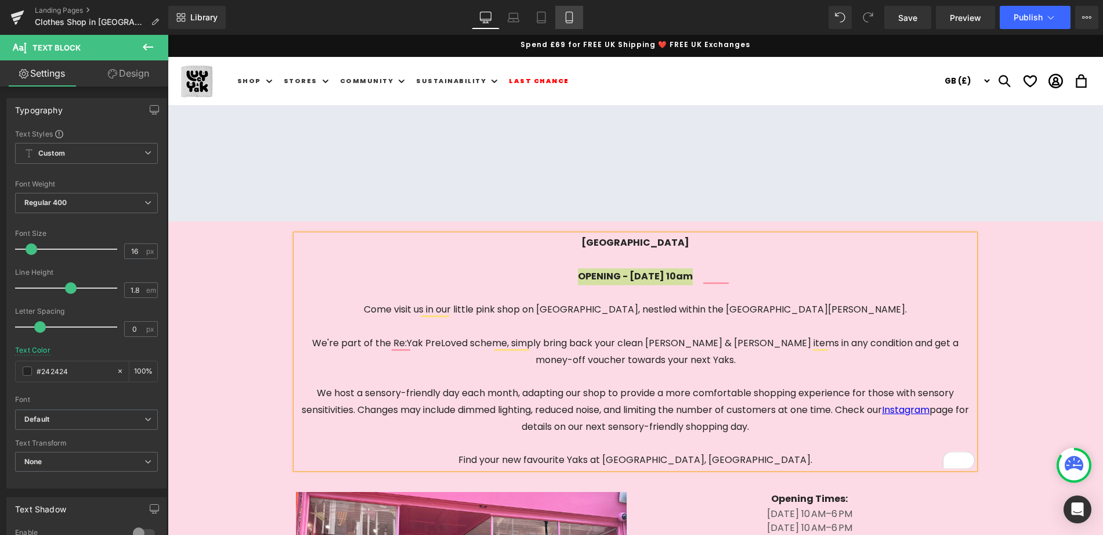
drag, startPoint x: 107, startPoint y: 190, endPoint x: 568, endPoint y: 19, distance: 492.1
click at [568, 19] on icon at bounding box center [570, 18] width 12 height 12
type input "100"
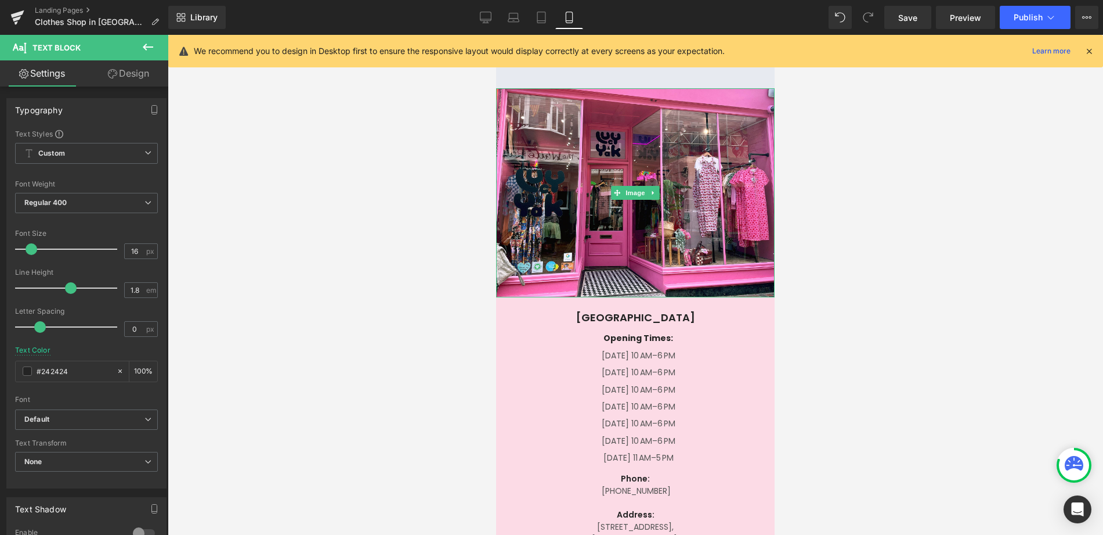
scroll to position [103, 0]
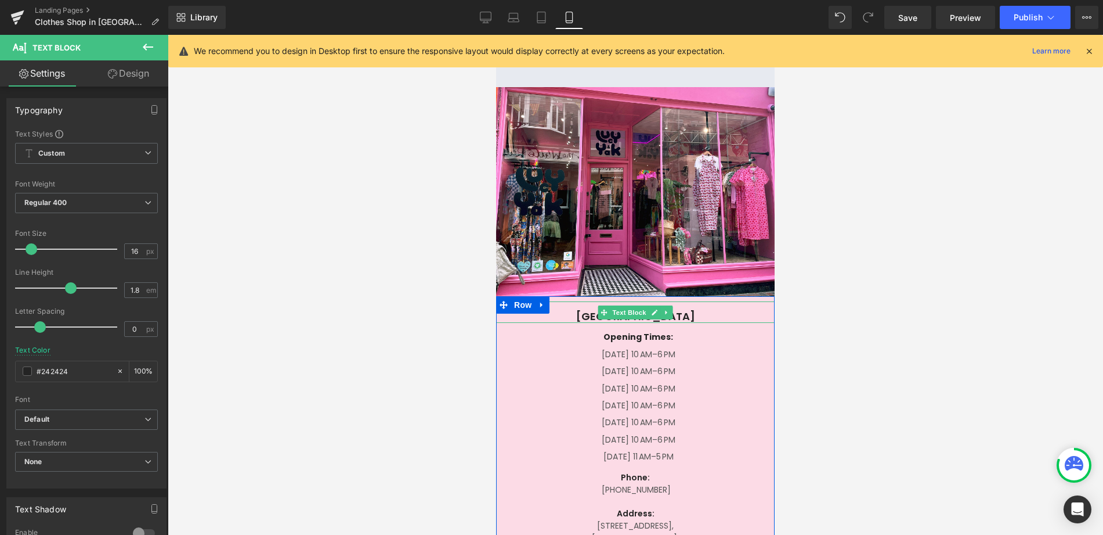
click at [706, 315] on p "[GEOGRAPHIC_DATA]" at bounding box center [635, 315] width 279 height 13
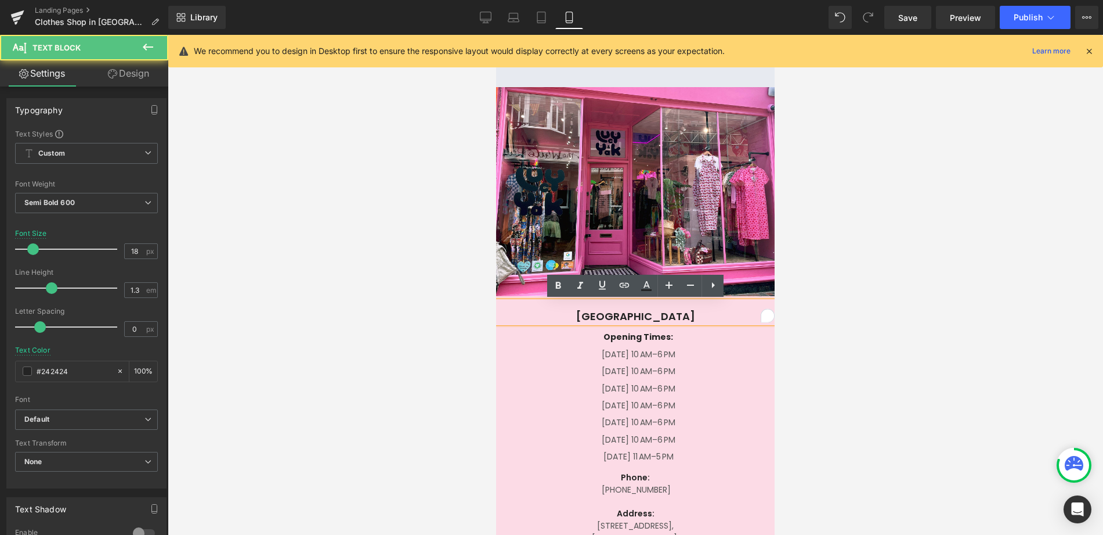
click at [701, 316] on p "[GEOGRAPHIC_DATA]" at bounding box center [635, 315] width 279 height 13
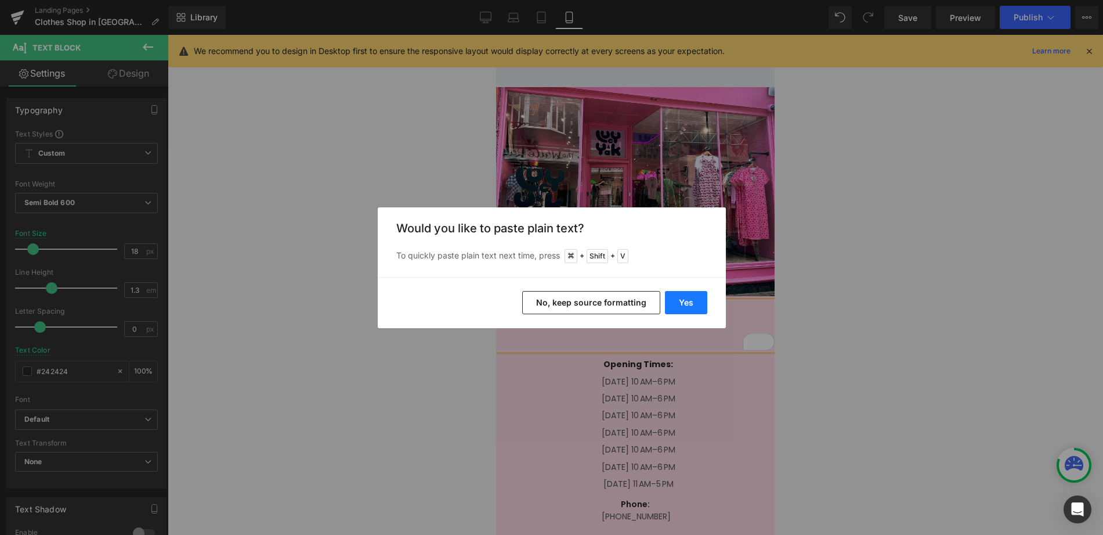
click at [687, 306] on button "Yes" at bounding box center [686, 302] width 42 height 23
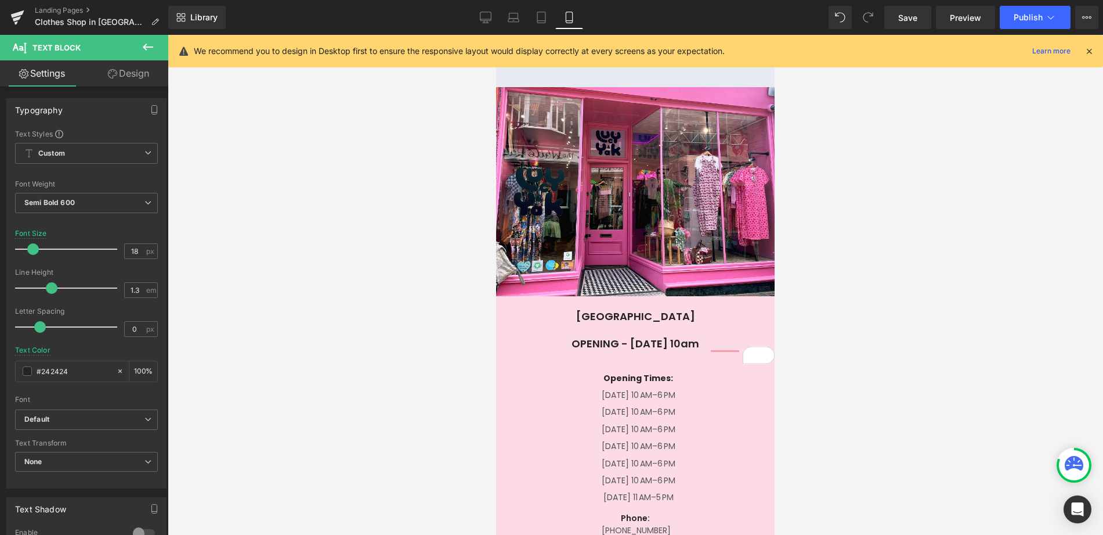
click at [835, 305] on div at bounding box center [636, 285] width 936 height 500
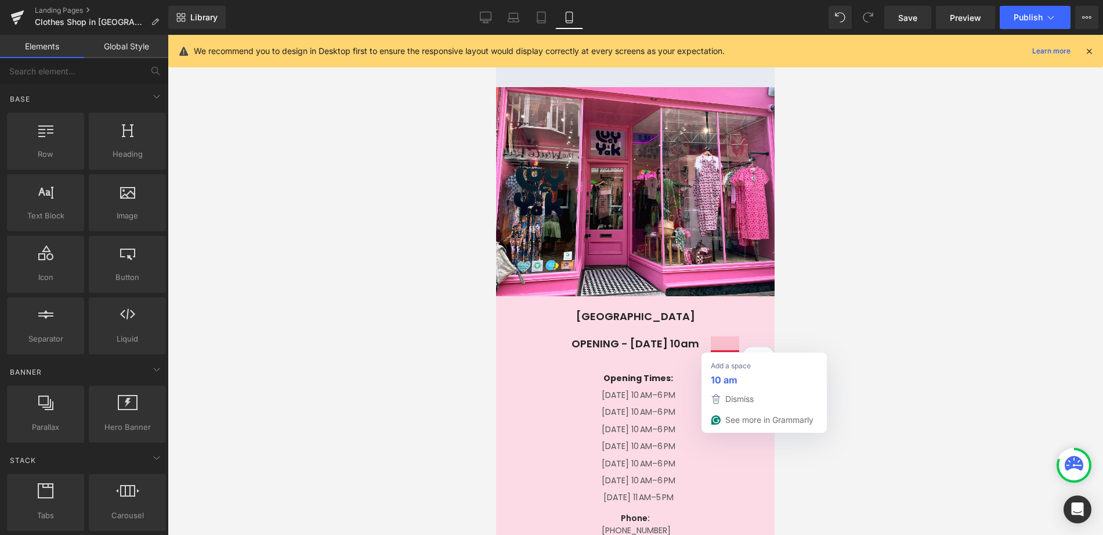
click at [831, 291] on div at bounding box center [636, 285] width 936 height 500
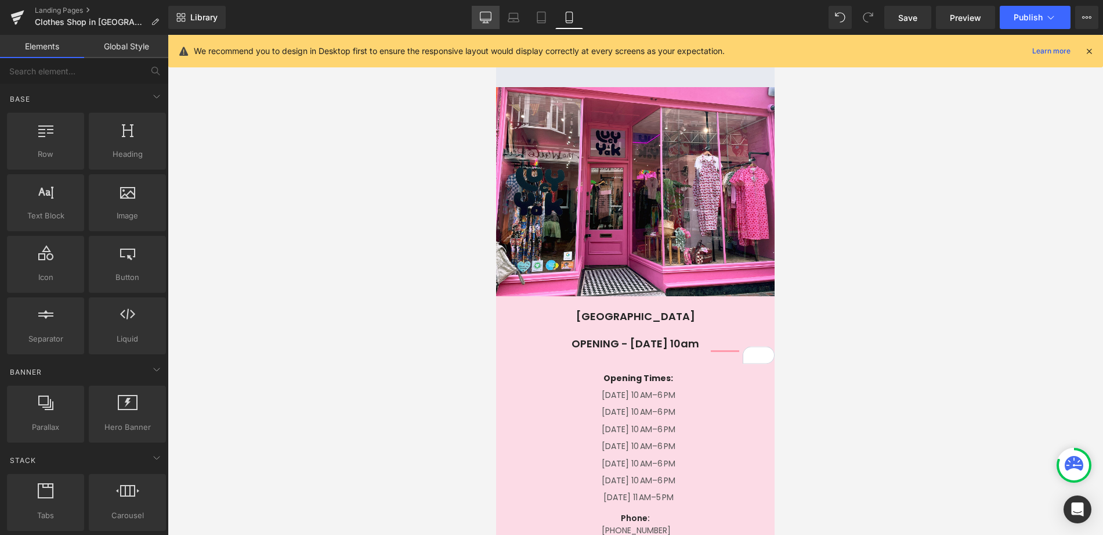
click at [488, 24] on link "Desktop" at bounding box center [486, 17] width 28 height 23
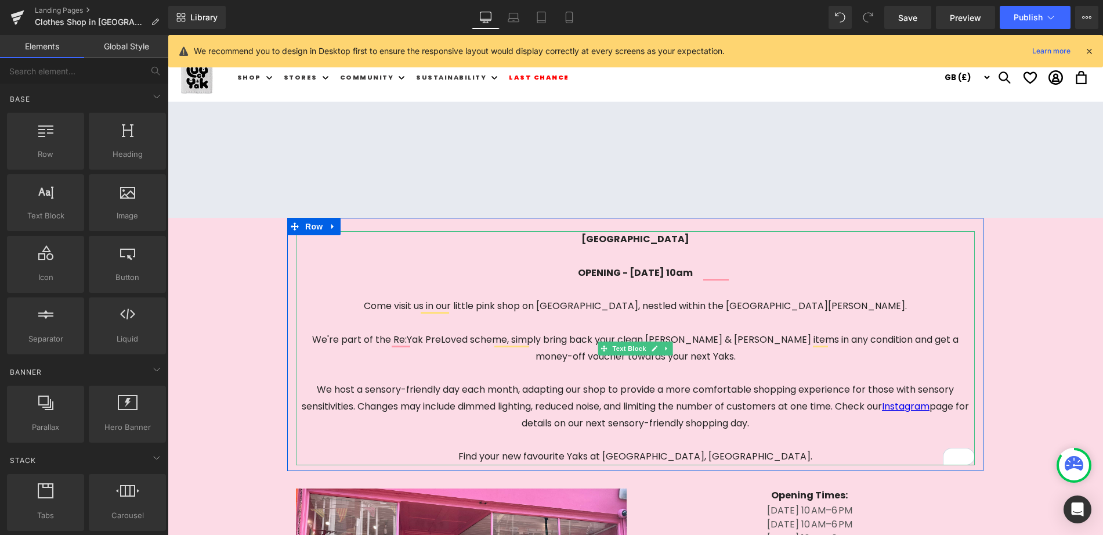
scroll to position [0, 0]
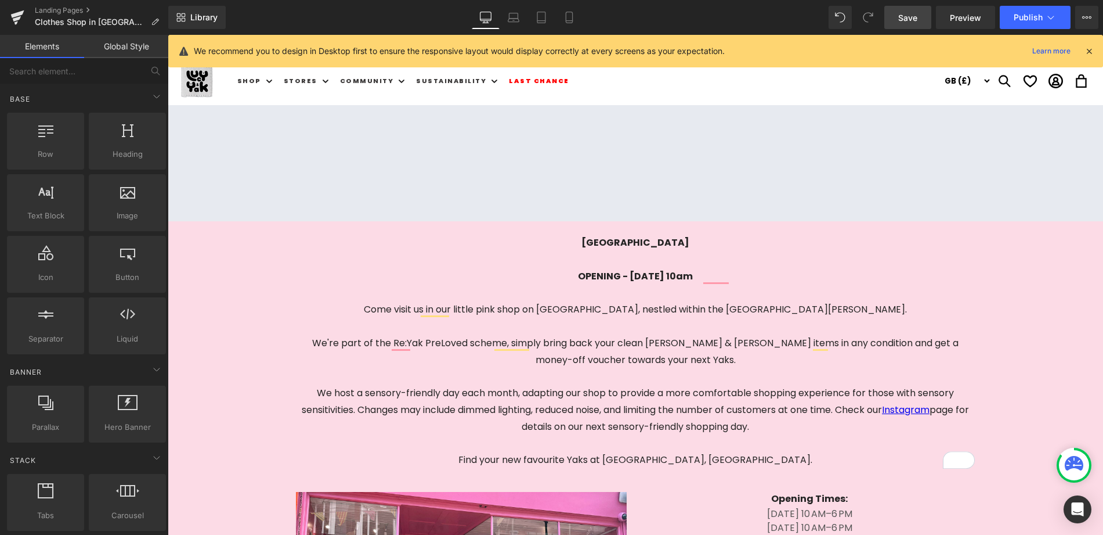
click at [916, 20] on span "Save" at bounding box center [907, 18] width 19 height 12
click at [15, 15] on icon at bounding box center [17, 14] width 13 height 8
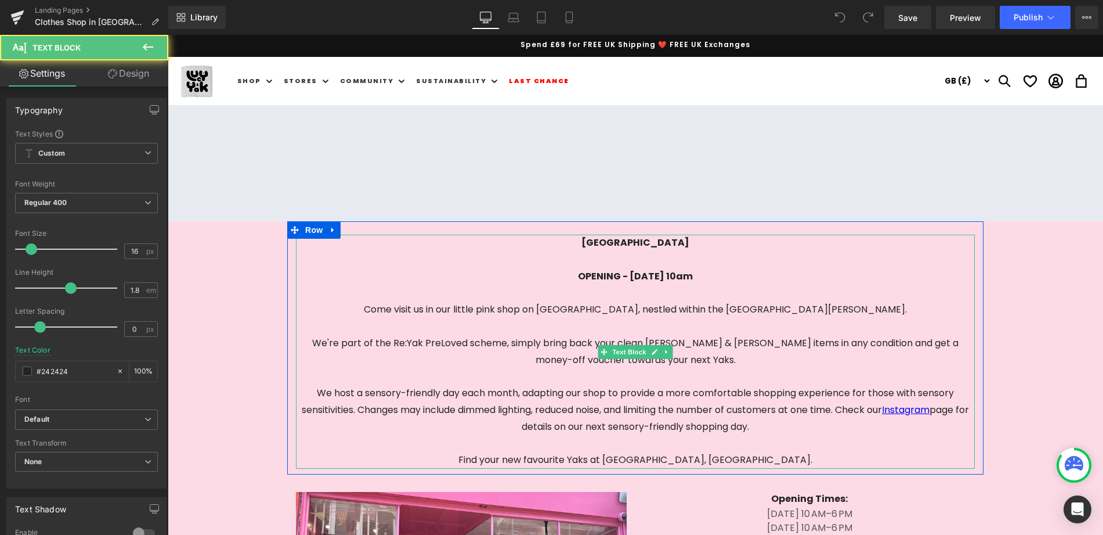
click at [589, 275] on span "OPENING - Friday 12th SEPTEMBER, 10am" at bounding box center [635, 275] width 115 height 13
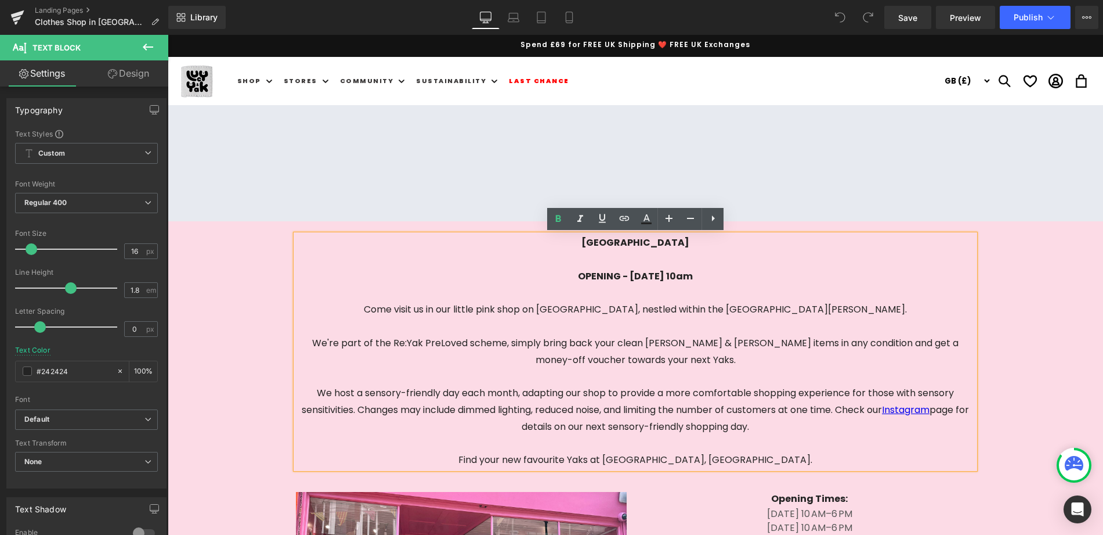
click at [586, 276] on span "OPENING - Friday 12th SEPTEMBER, 10am" at bounding box center [635, 275] width 115 height 13
click at [590, 277] on span "OPENING - Friday 12th SEPTEMBER, 10am" at bounding box center [635, 275] width 115 height 13
click at [583, 275] on span "OPENING - Friday 12th SEPTEMBER, 10am" at bounding box center [635, 275] width 115 height 13
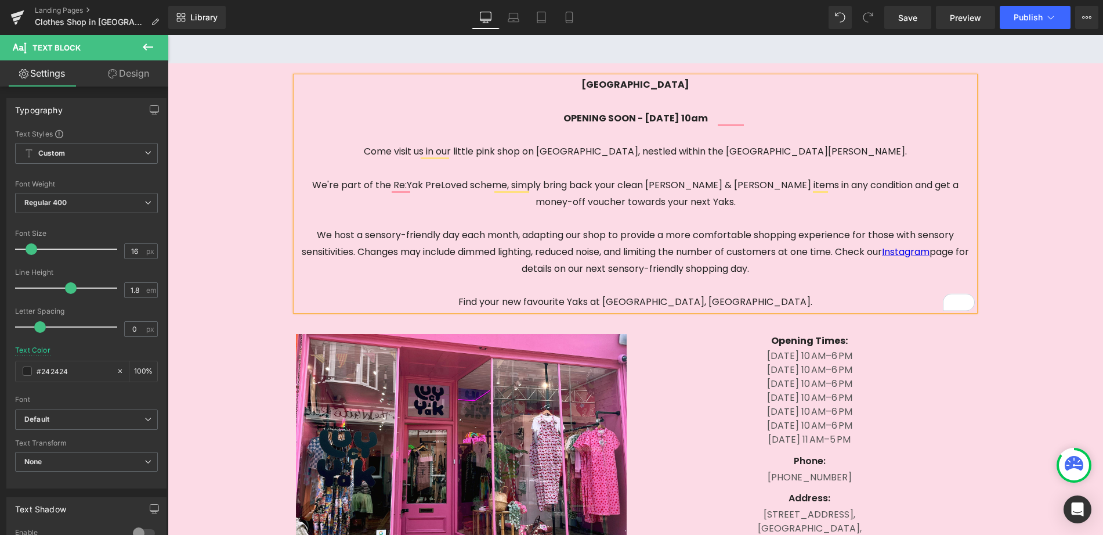
scroll to position [287, 0]
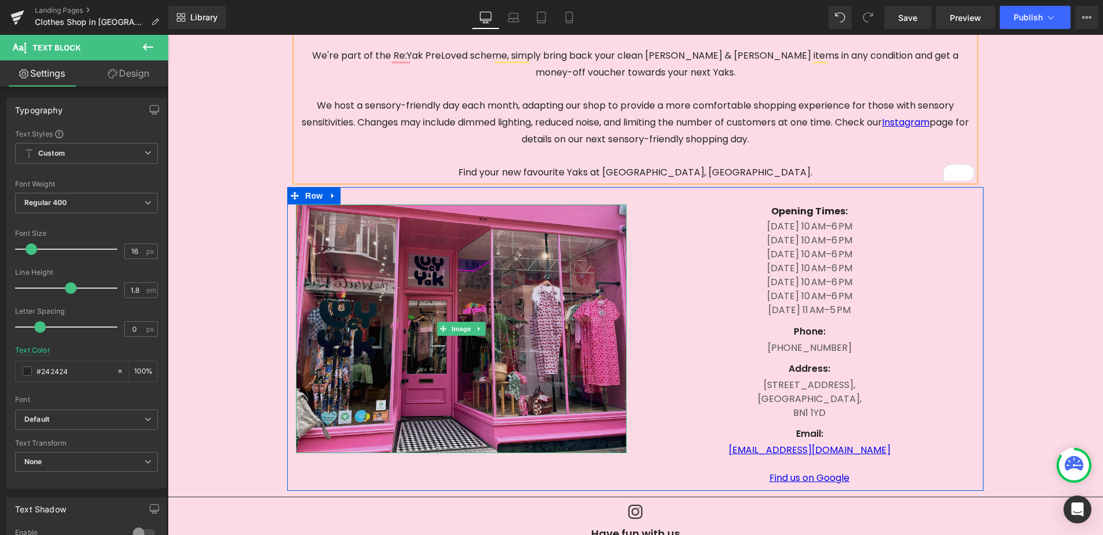
click at [512, 342] on img at bounding box center [461, 328] width 331 height 248
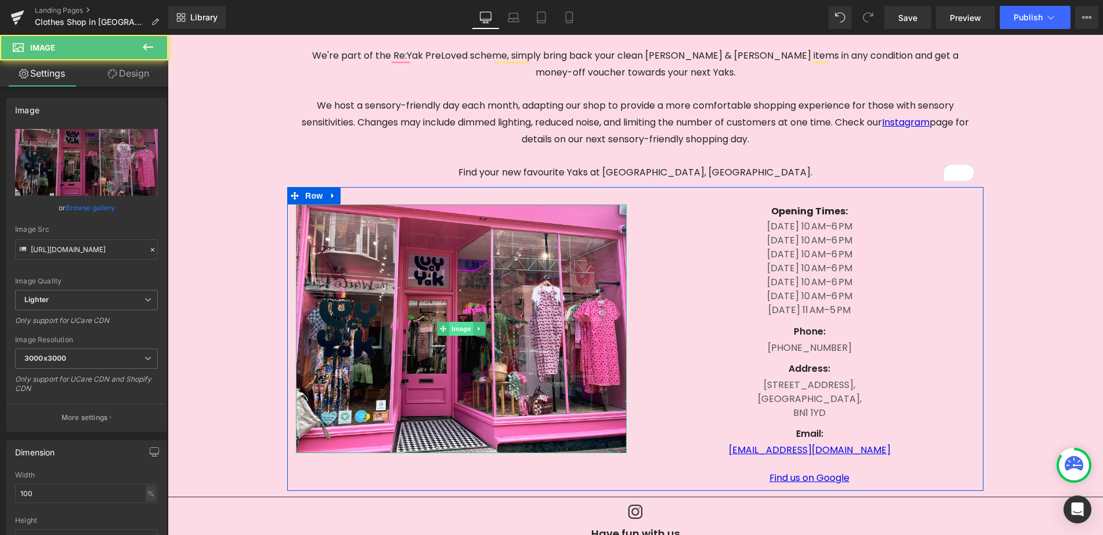
click at [454, 329] on span "Image" at bounding box center [461, 329] width 24 height 14
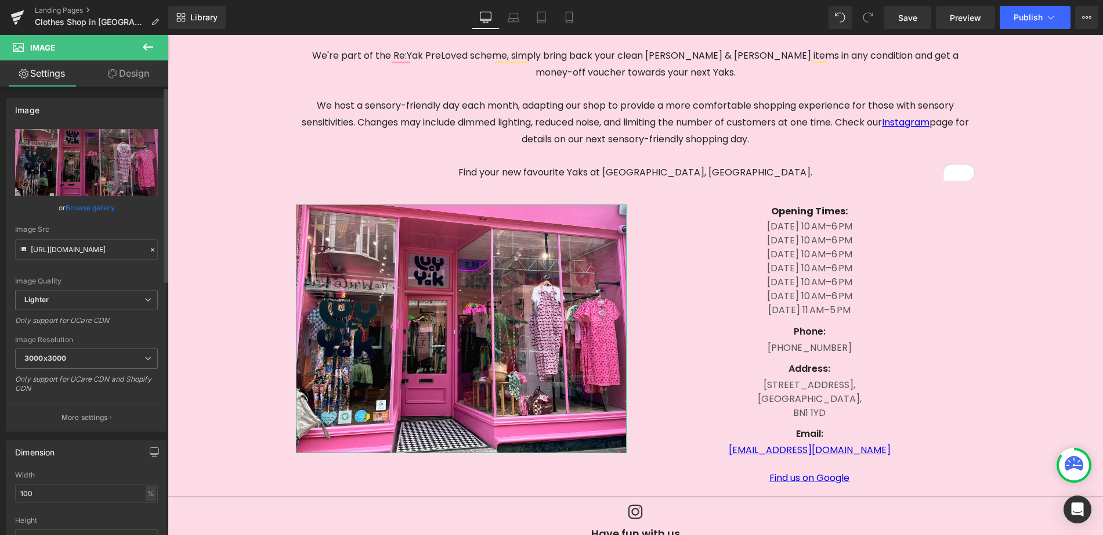
click at [78, 206] on link "Browse gallery" at bounding box center [90, 207] width 49 height 20
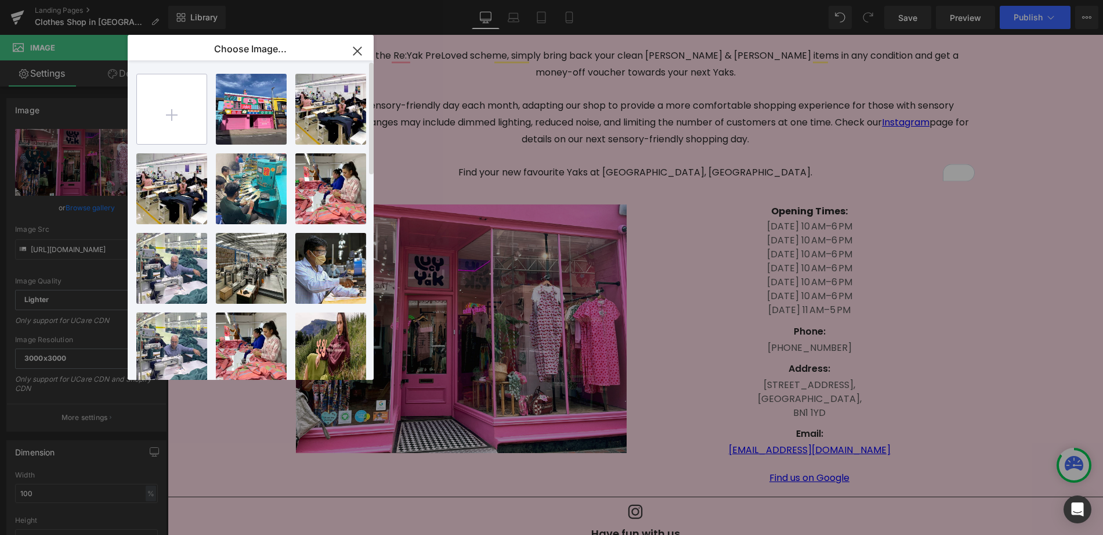
click at [165, 107] on input "file" at bounding box center [172, 109] width 70 height 70
click at [150, 111] on input "file" at bounding box center [172, 109] width 70 height 70
type input "C:\fakepath\unnamed (13) (1).jpg"
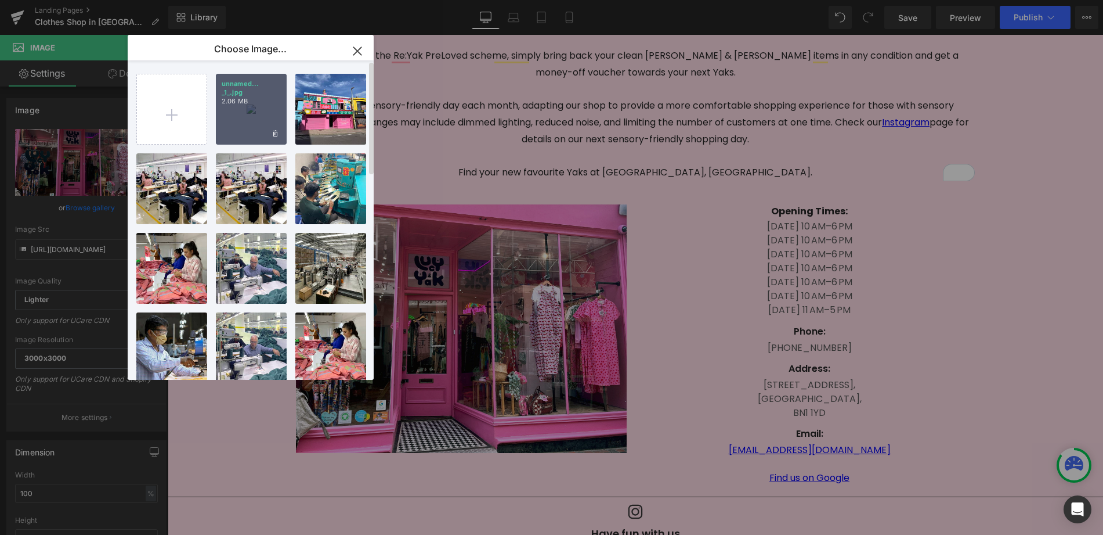
click at [236, 115] on div "unnamed... _1_.jpg 2.06 MB" at bounding box center [251, 109] width 71 height 71
type input "https://ucarecdn.com/d29d9d84-f505-469c-99ec-a37a74d90f10/-/format/auto/-/previ…"
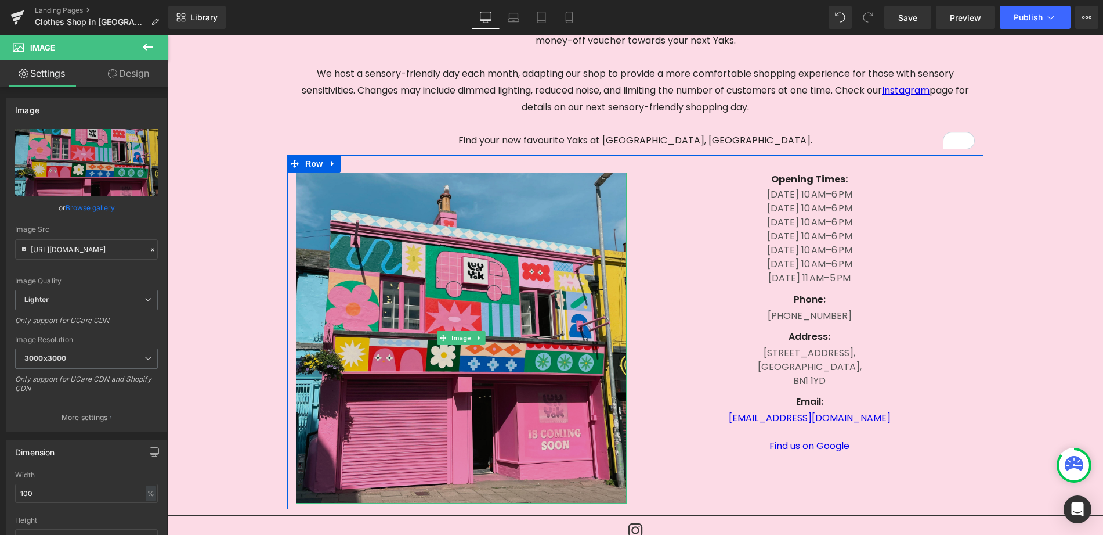
scroll to position [319, 0]
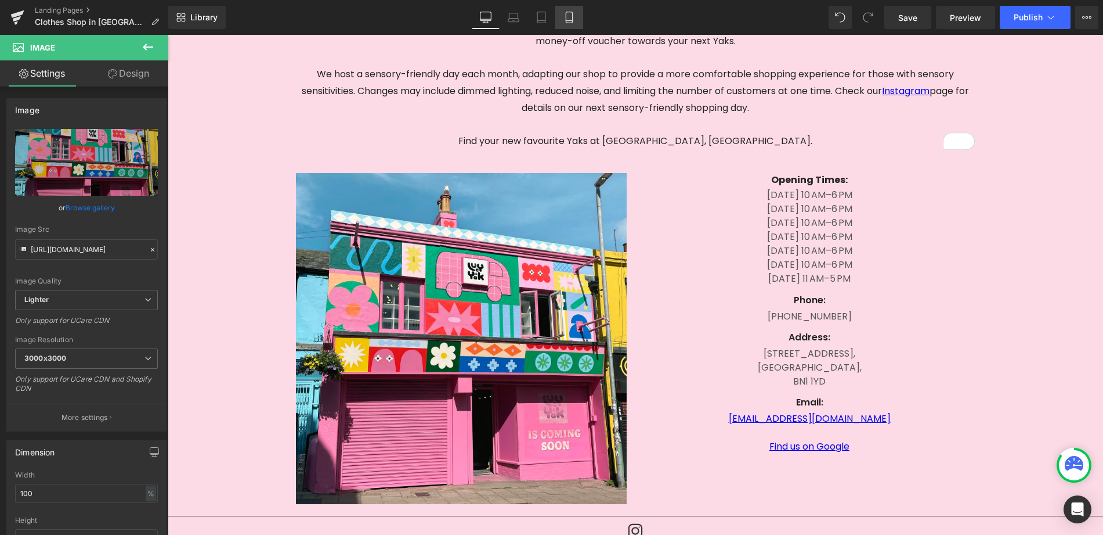
click at [566, 23] on icon at bounding box center [570, 18] width 12 height 12
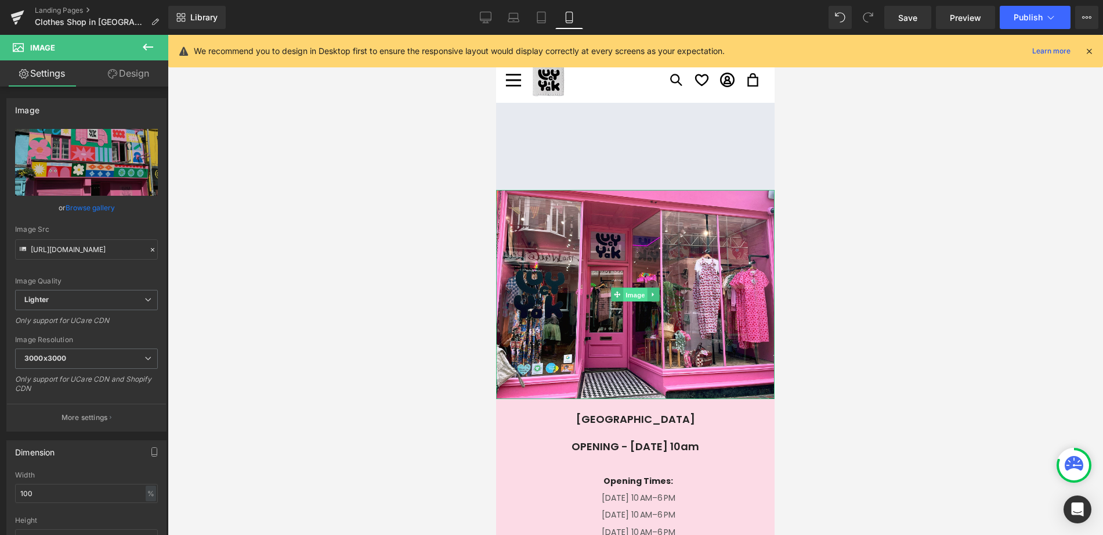
click at [630, 294] on span "Image" at bounding box center [635, 295] width 24 height 14
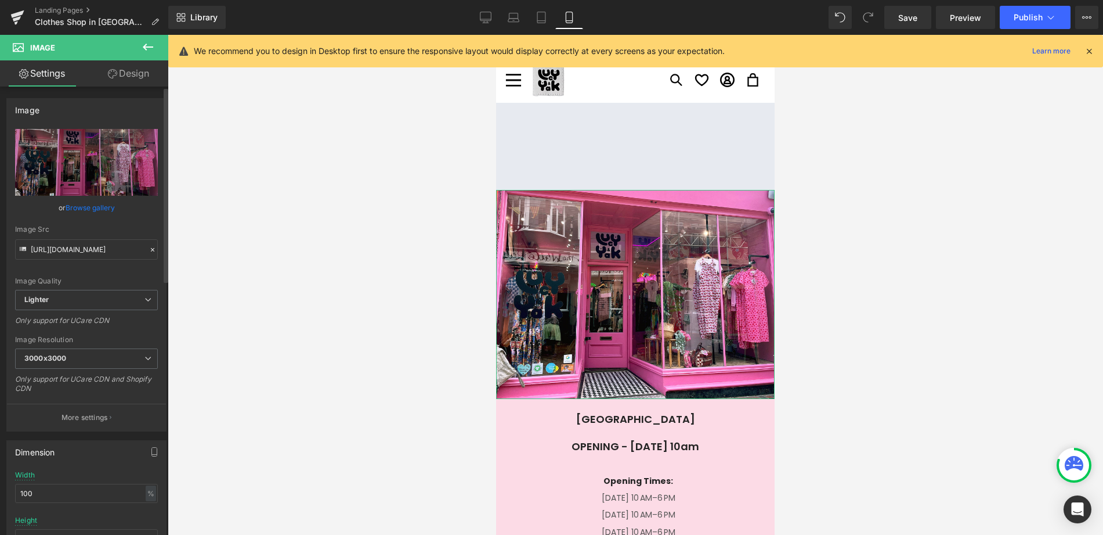
click at [85, 215] on link "Browse gallery" at bounding box center [90, 207] width 49 height 20
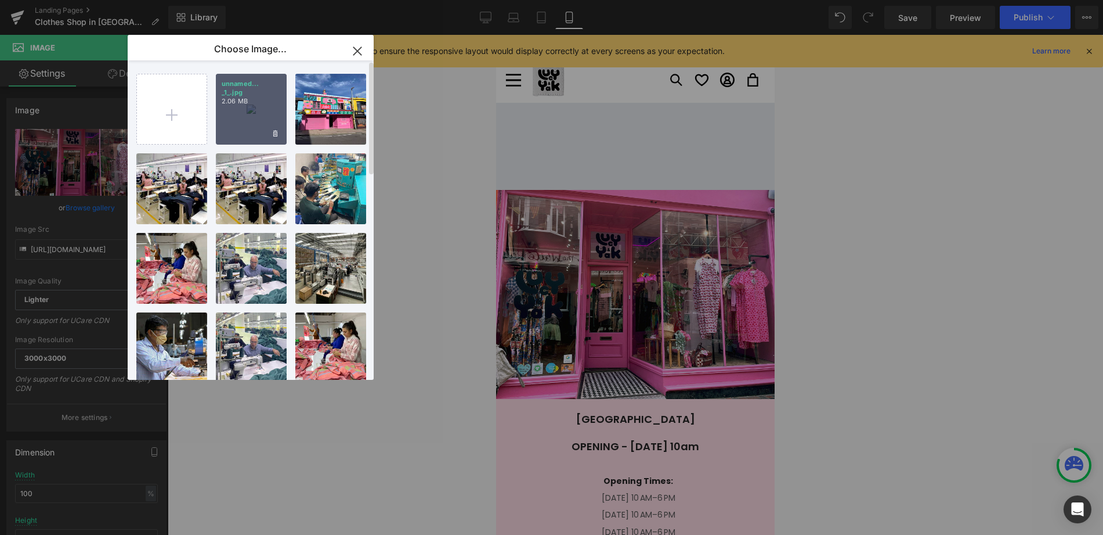
click at [244, 100] on div "unnamed... _1_.jpg 2.06 MB" at bounding box center [251, 109] width 71 height 71
type input "https://ucarecdn.com/d29d9d84-f505-469c-99ec-a37a74d90f10/-/format/auto/-/previ…"
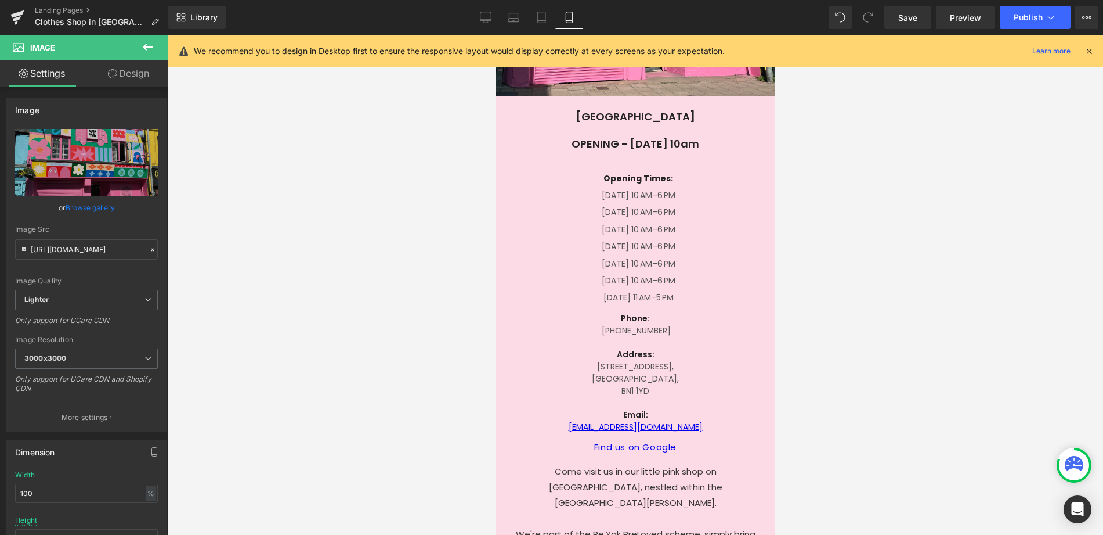
scroll to position [407, 0]
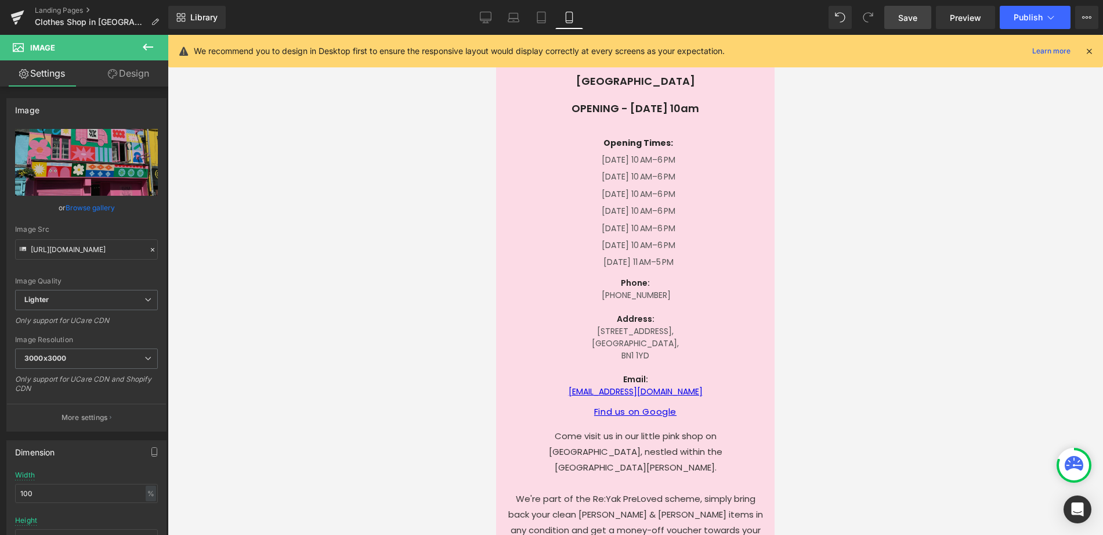
click at [908, 16] on span "Save" at bounding box center [907, 18] width 19 height 12
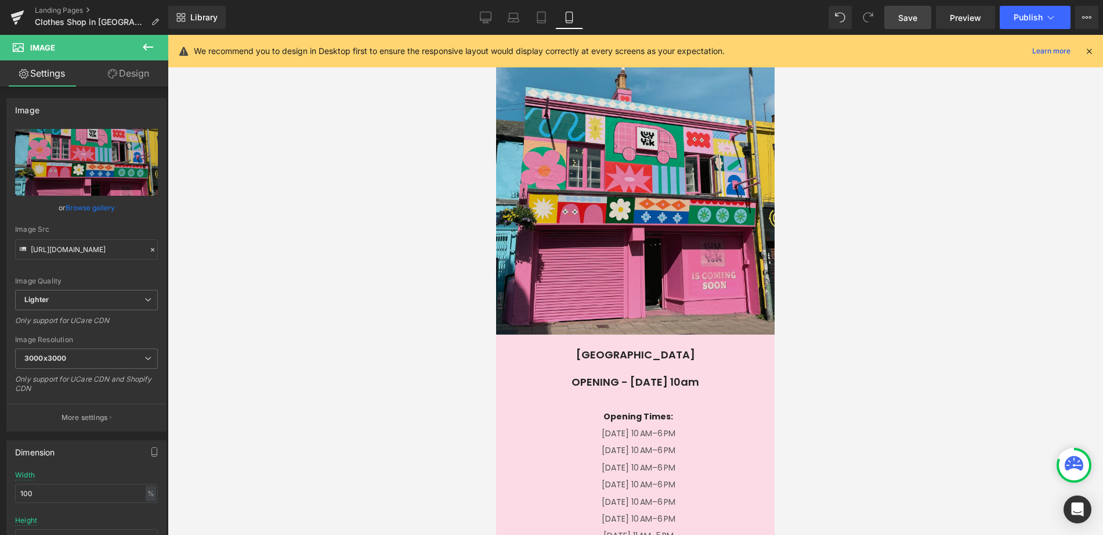
scroll to position [0, 0]
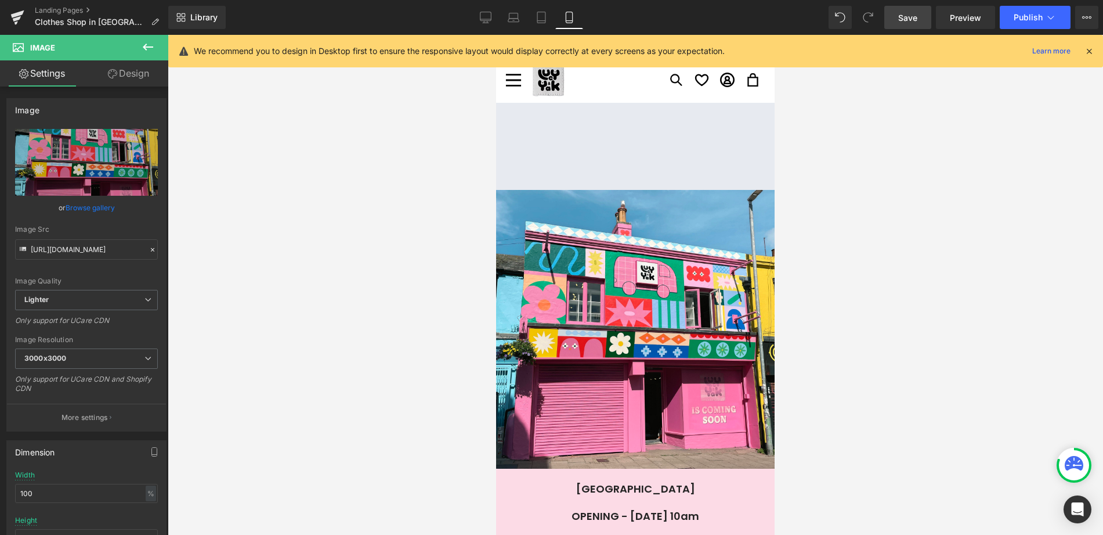
click at [915, 22] on span "Save" at bounding box center [907, 18] width 19 height 12
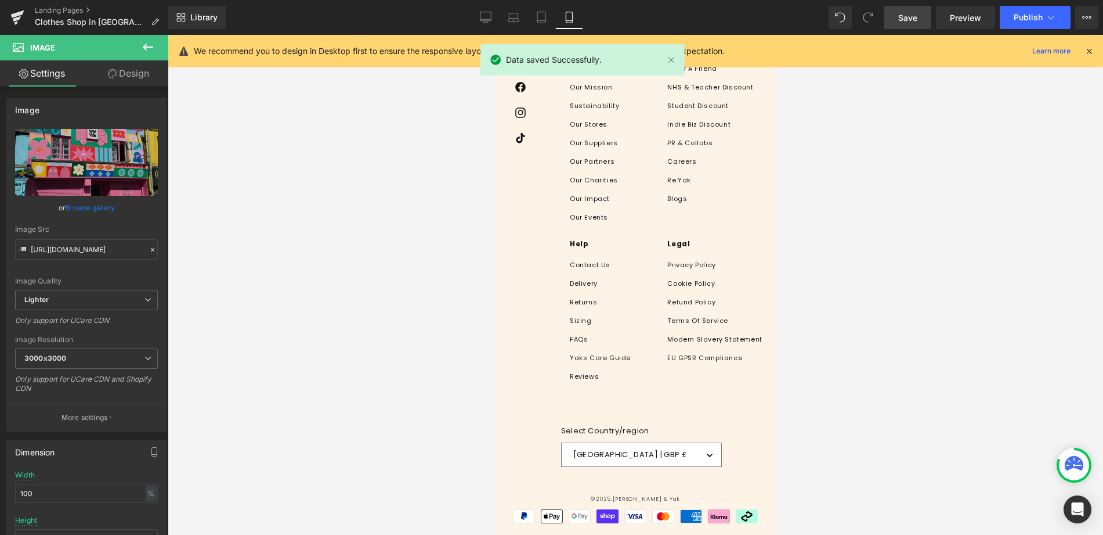
scroll to position [1743, 0]
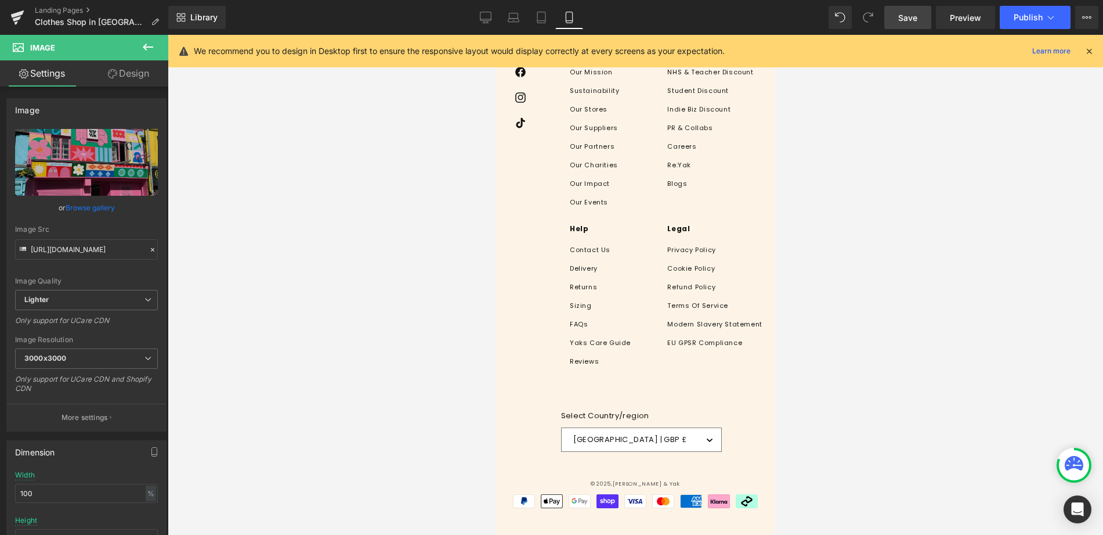
drag, startPoint x: 1007, startPoint y: 201, endPoint x: 1000, endPoint y: 202, distance: 7.0
click at [1007, 201] on div at bounding box center [636, 285] width 936 height 500
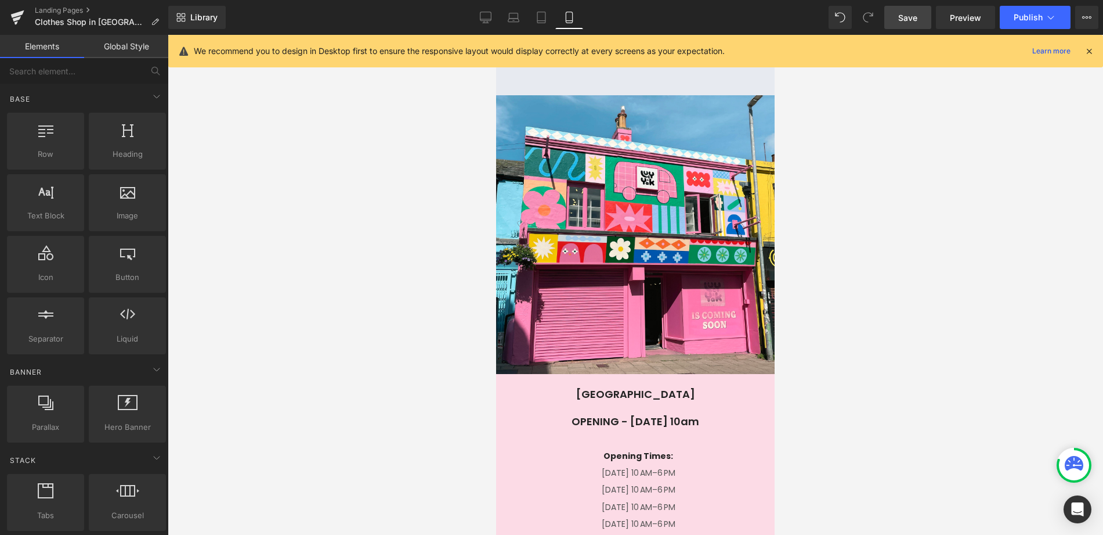
scroll to position [0, 0]
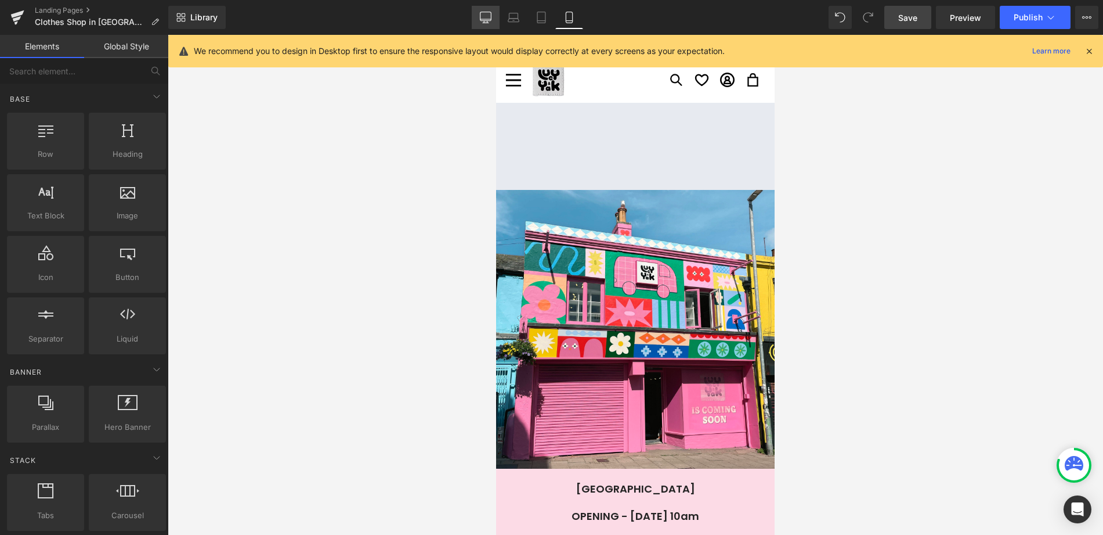
click at [486, 17] on icon at bounding box center [486, 18] width 12 height 12
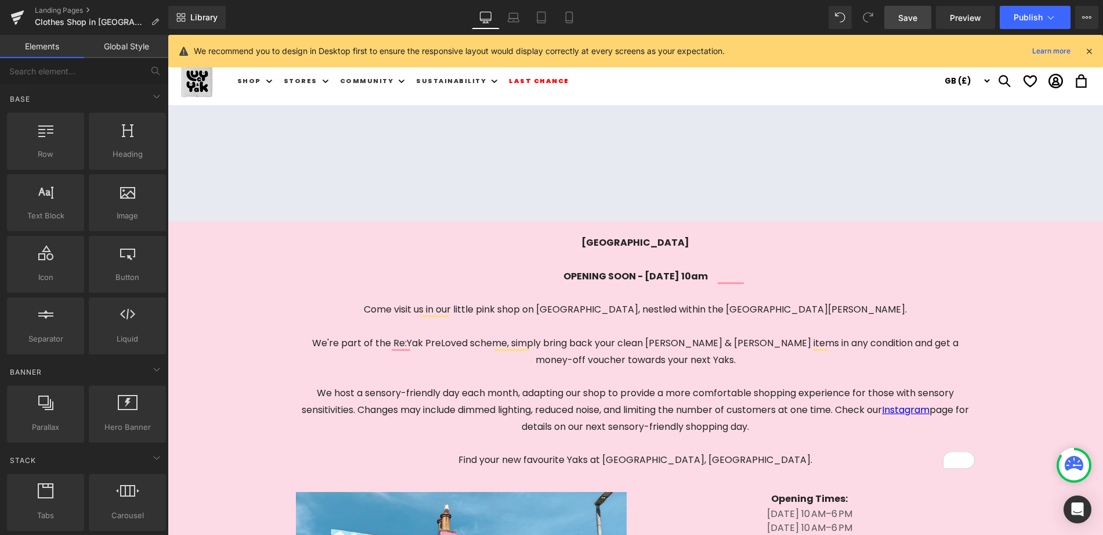
scroll to position [8, 0]
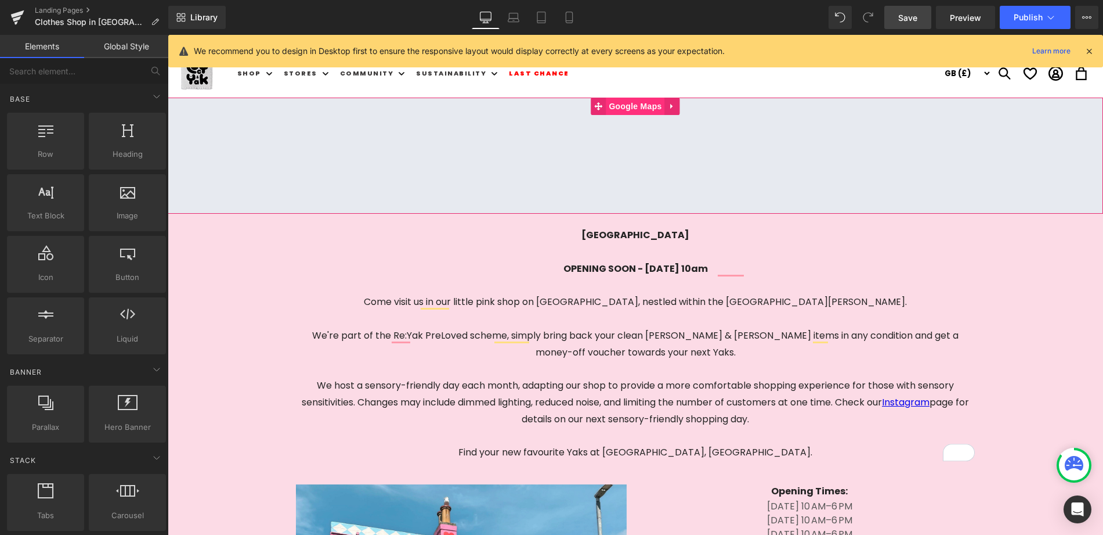
click at [621, 104] on span "Google Maps" at bounding box center [635, 106] width 59 height 17
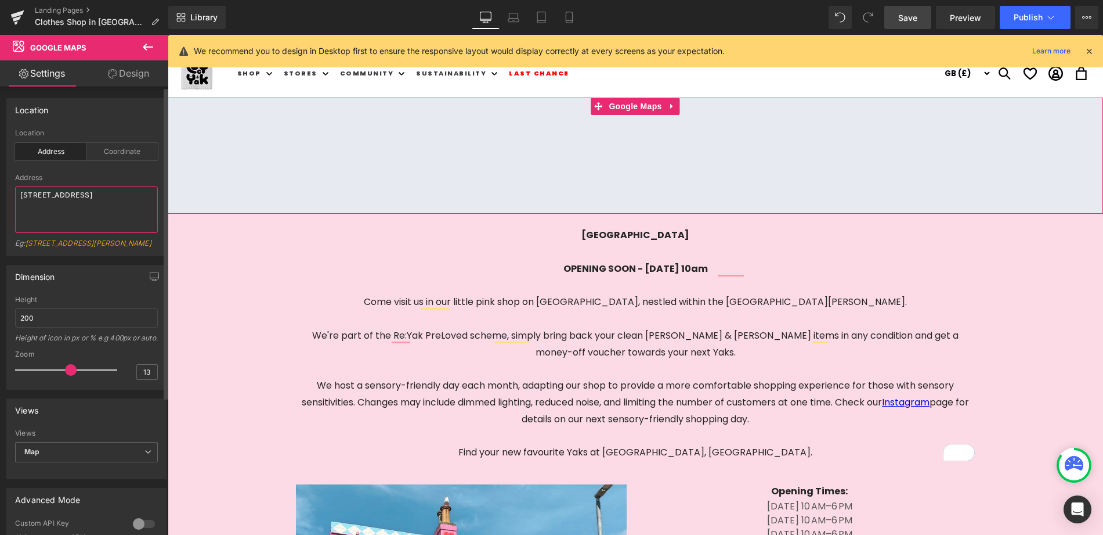
click at [21, 201] on textarea "[STREET_ADDRESS]" at bounding box center [86, 209] width 143 height 46
click at [17, 234] on div "Address 79 – 80 North Road, Brighton, BN1 1YD Eg: 86-90 Paul Street, London, EC…" at bounding box center [86, 215] width 143 height 82
click at [21, 205] on textarea "[STREET_ADDRESS]" at bounding box center [86, 209] width 143 height 46
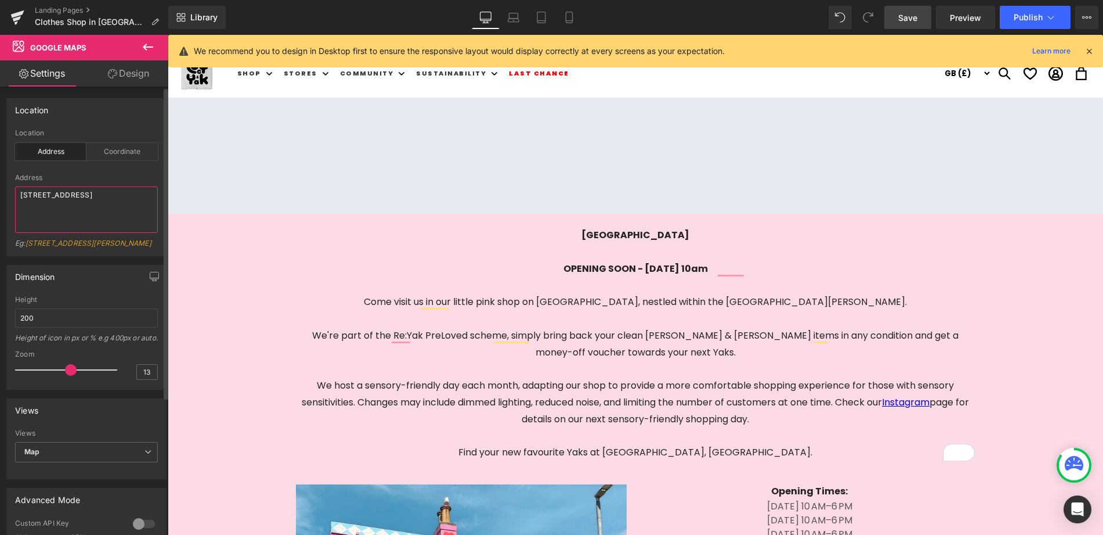
drag, startPoint x: 21, startPoint y: 203, endPoint x: 31, endPoint y: 211, distance: 12.7
click at [21, 203] on textarea "79 – 80 North Road, Brighton, BN1 1YD" at bounding box center [86, 209] width 143 height 46
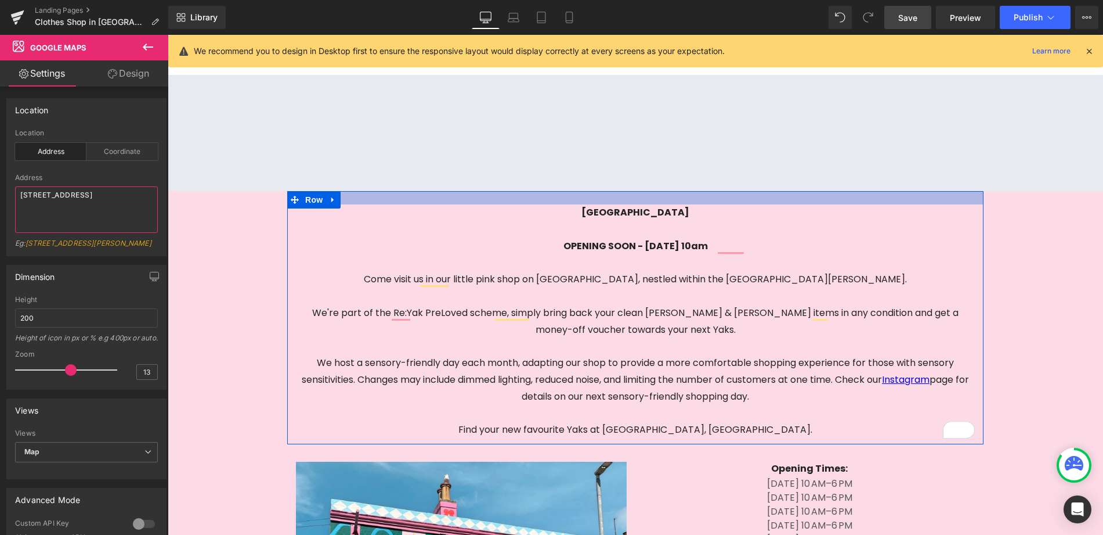
scroll to position [37, 0]
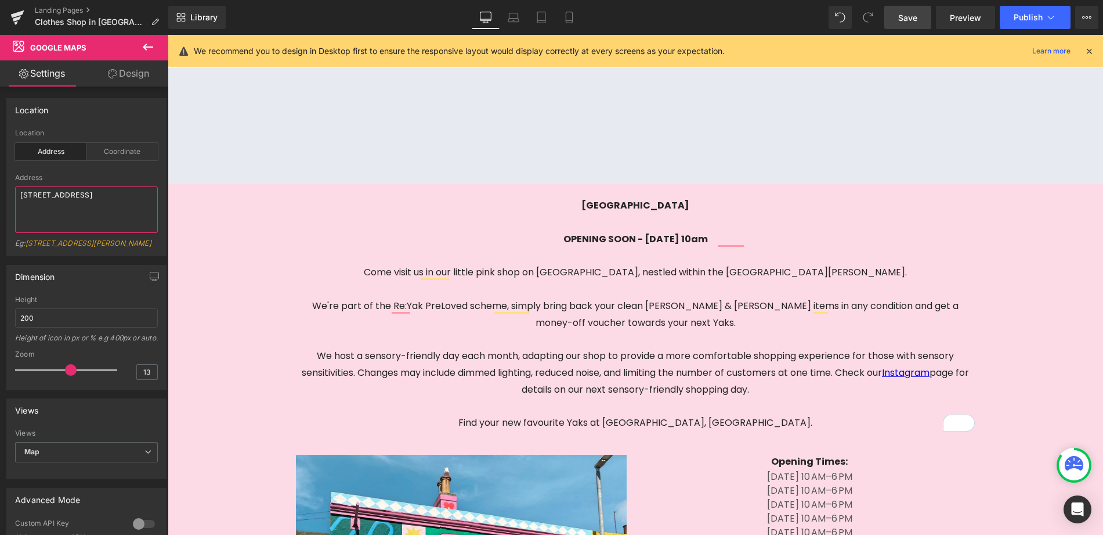
type textarea "79 – 80 North Road, Brighton, BN1 1YD"
click at [912, 20] on span "Save" at bounding box center [907, 18] width 19 height 12
click at [150, 48] on icon at bounding box center [148, 47] width 14 height 14
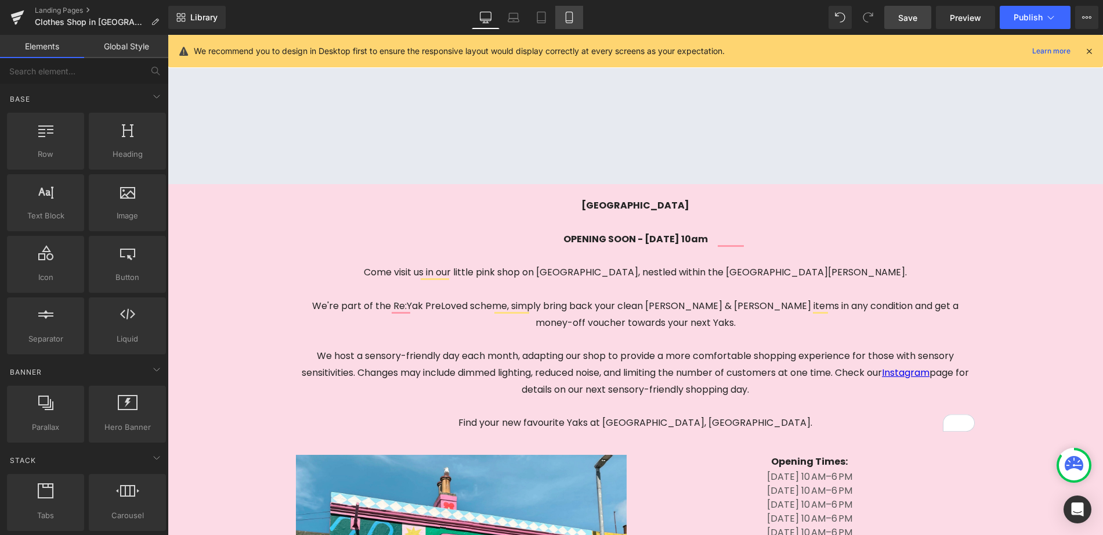
click at [565, 17] on icon at bounding box center [570, 18] width 12 height 12
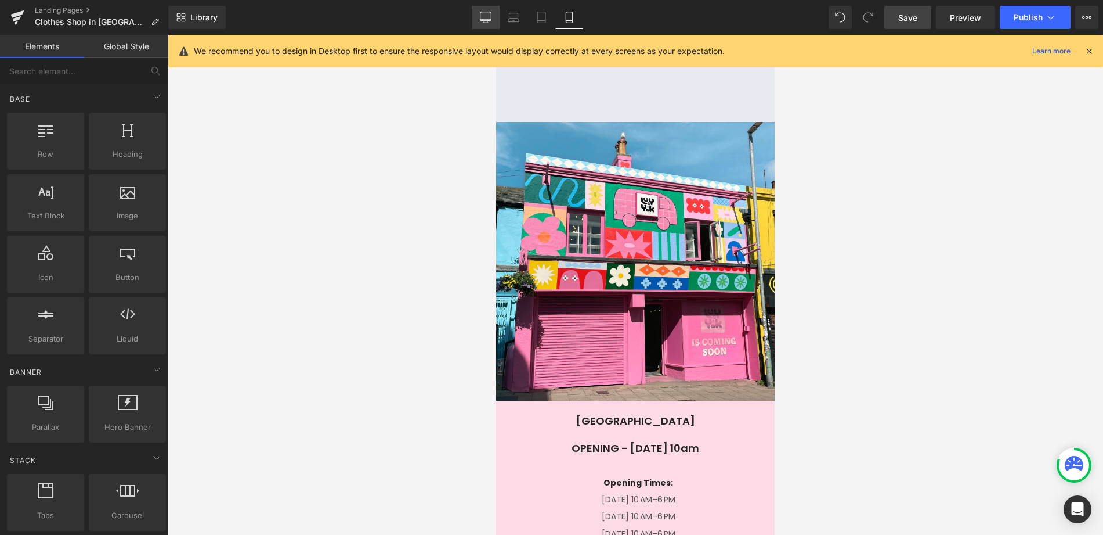
click at [488, 17] on icon at bounding box center [486, 18] width 12 height 12
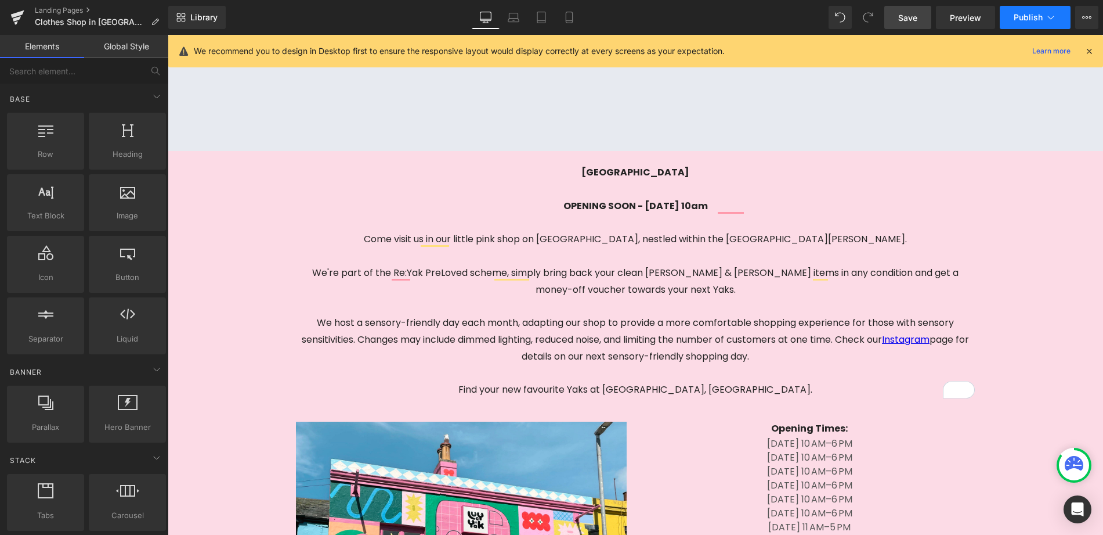
click at [1044, 16] on button "Publish" at bounding box center [1035, 17] width 71 height 23
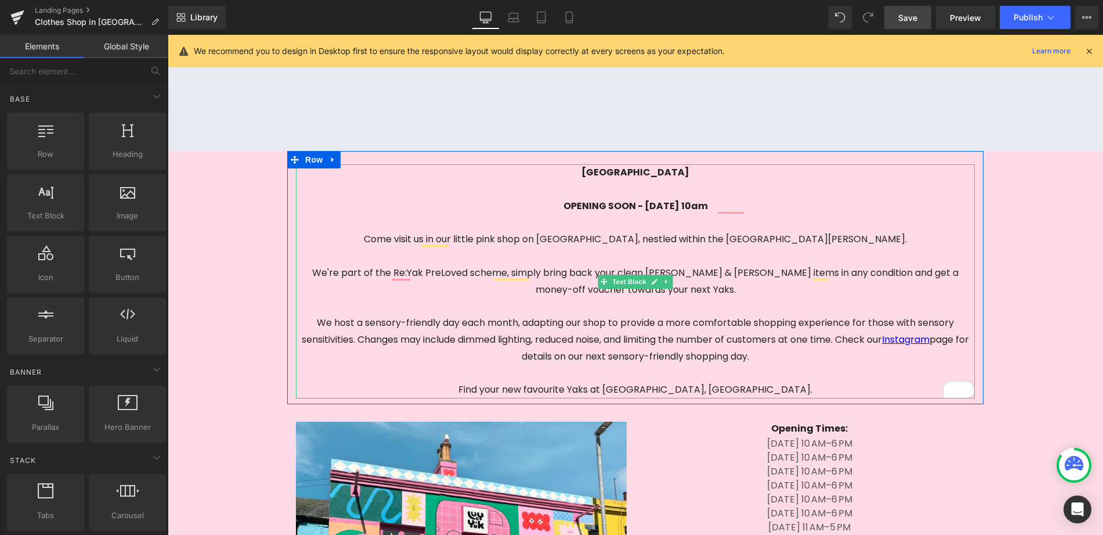
click at [587, 206] on span "OPENING SOON - Friday 12th SEPTEMBER, 10am" at bounding box center [636, 205] width 145 height 13
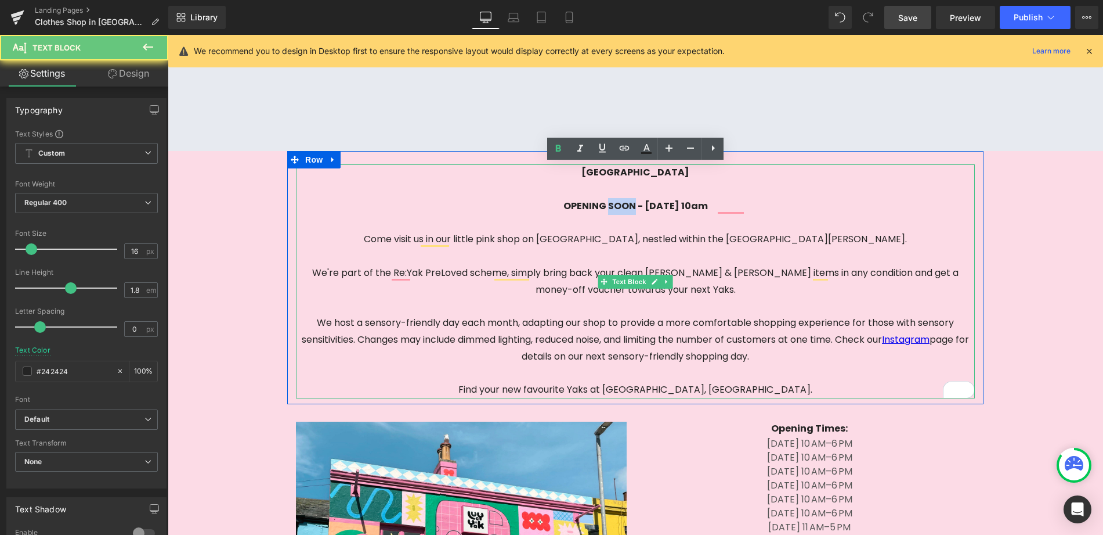
click at [587, 206] on span "OPENING SOON - Friday 12th SEPTEMBER, 10am" at bounding box center [636, 205] width 145 height 13
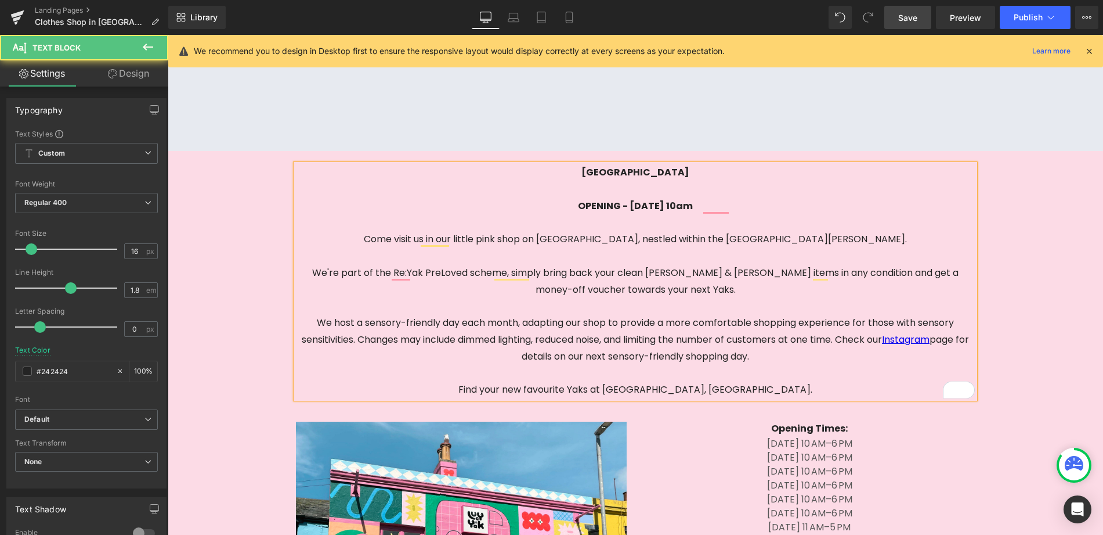
click at [605, 205] on span "OPENING - Friday 12th SEPTEMBER, 10am" at bounding box center [635, 205] width 115 height 13
click at [605, 200] on span "OPENING - FRIDAY 12th SEPTEMBER, 10am" at bounding box center [635, 204] width 115 height 13
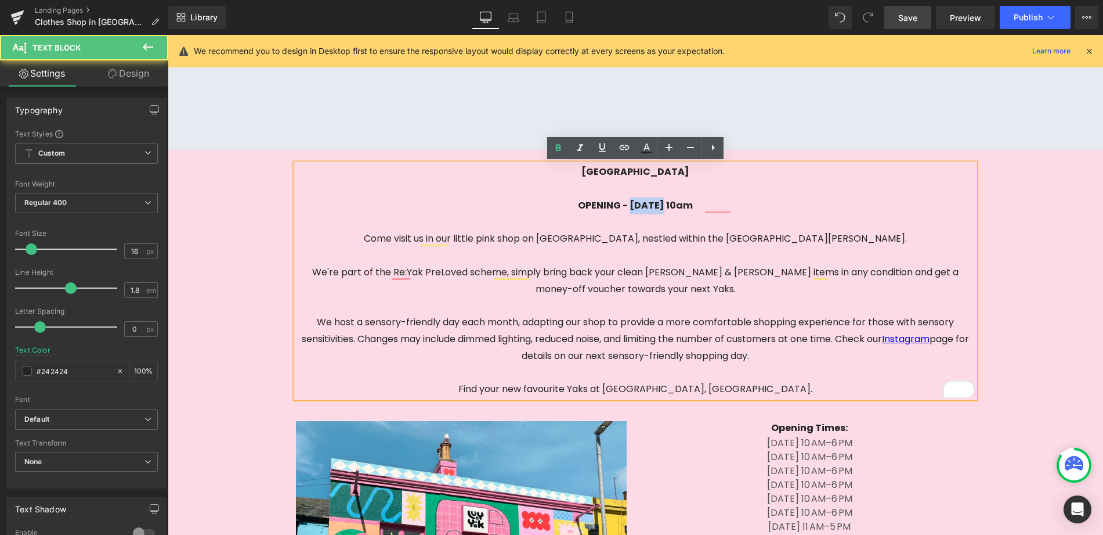
click at [605, 200] on span "OPENING - FRIDAY 12th SEPTEMBER, 10am" at bounding box center [635, 204] width 115 height 13
copy span "FRIDAY"
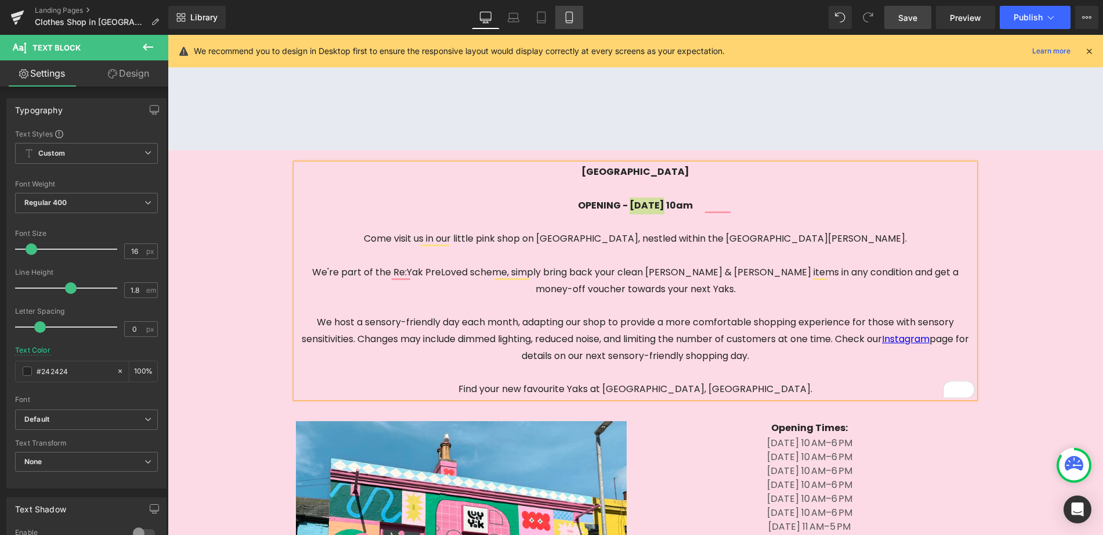
click at [565, 19] on icon at bounding box center [570, 18] width 12 height 12
type input "100"
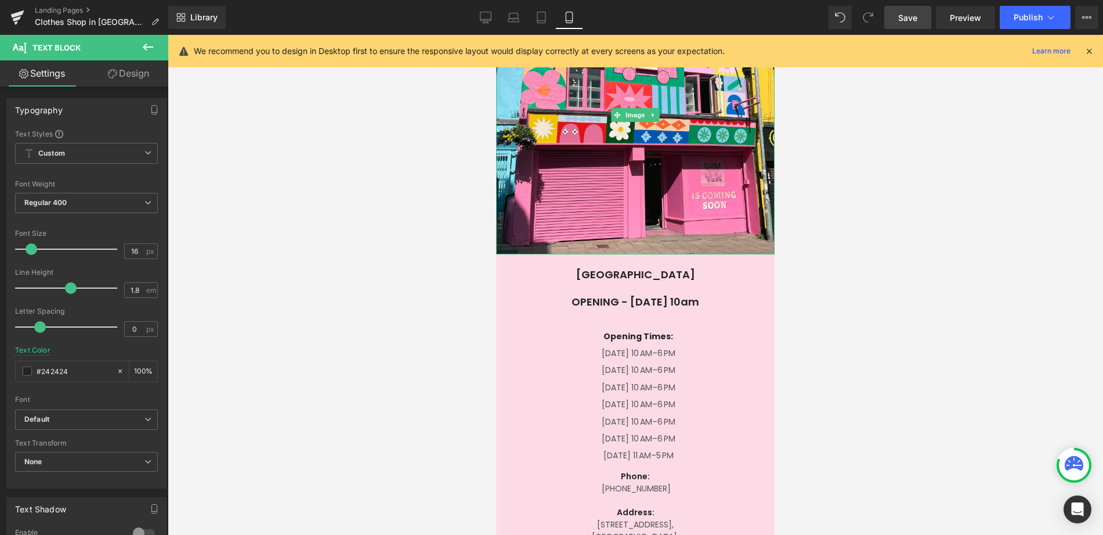
scroll to position [222, 0]
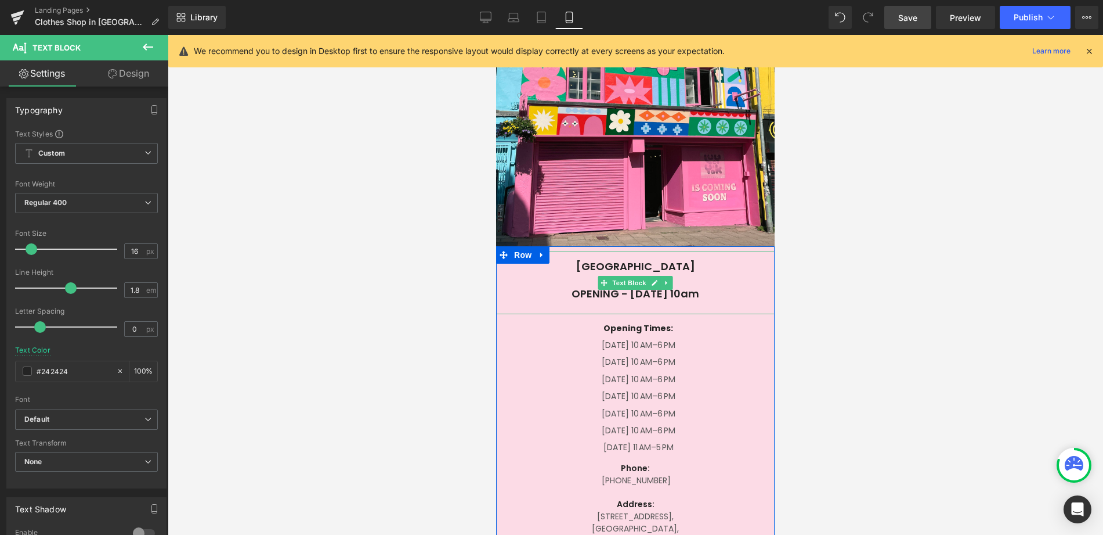
click at [609, 291] on p "OPENING - Friday 12th SEPTEMBER, 10am" at bounding box center [635, 293] width 279 height 13
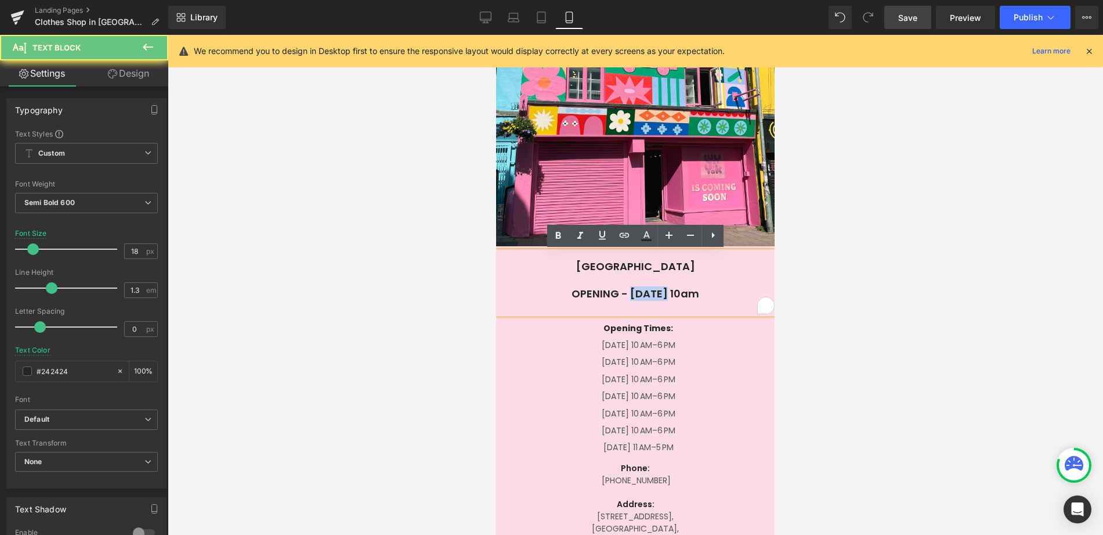
click at [609, 291] on p "OPENING - Friday 12th SEPTEMBER, 10am" at bounding box center [635, 293] width 279 height 13
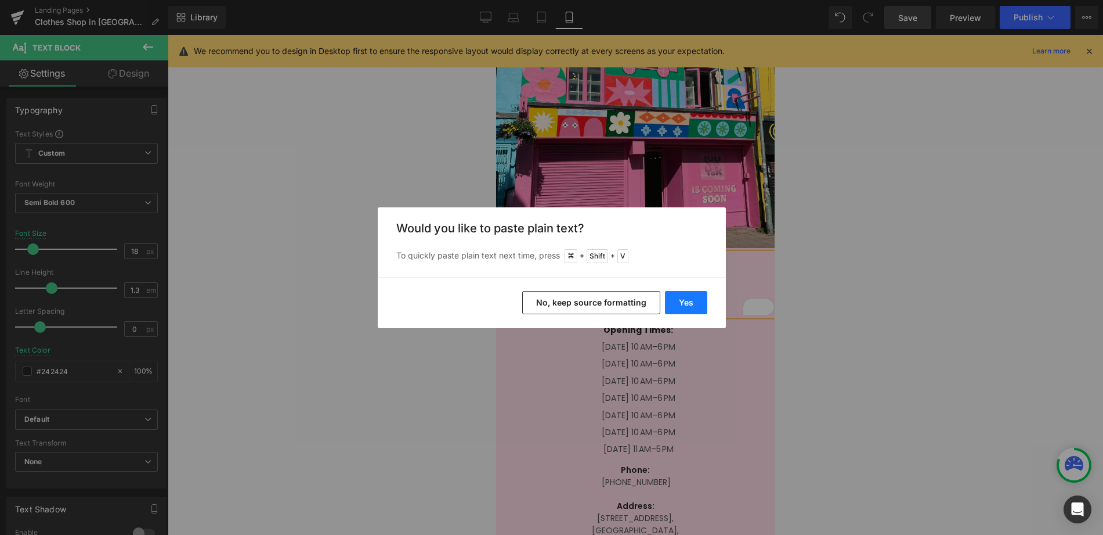
click at [680, 307] on button "Yes" at bounding box center [686, 302] width 42 height 23
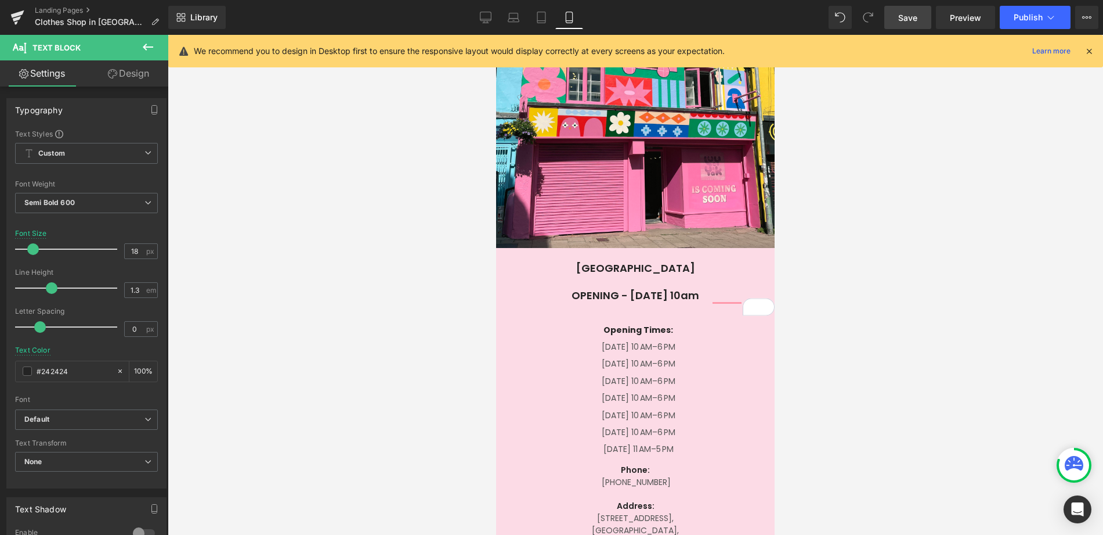
click at [858, 214] on div at bounding box center [636, 285] width 936 height 500
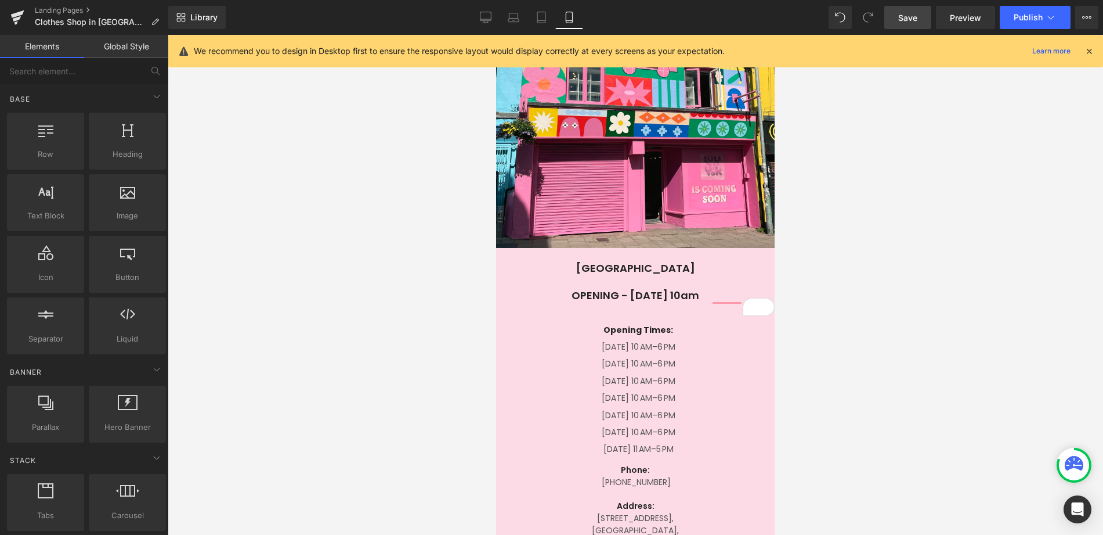
click at [900, 10] on link "Save" at bounding box center [907, 17] width 47 height 23
click at [1028, 23] on button "Publish" at bounding box center [1035, 17] width 71 height 23
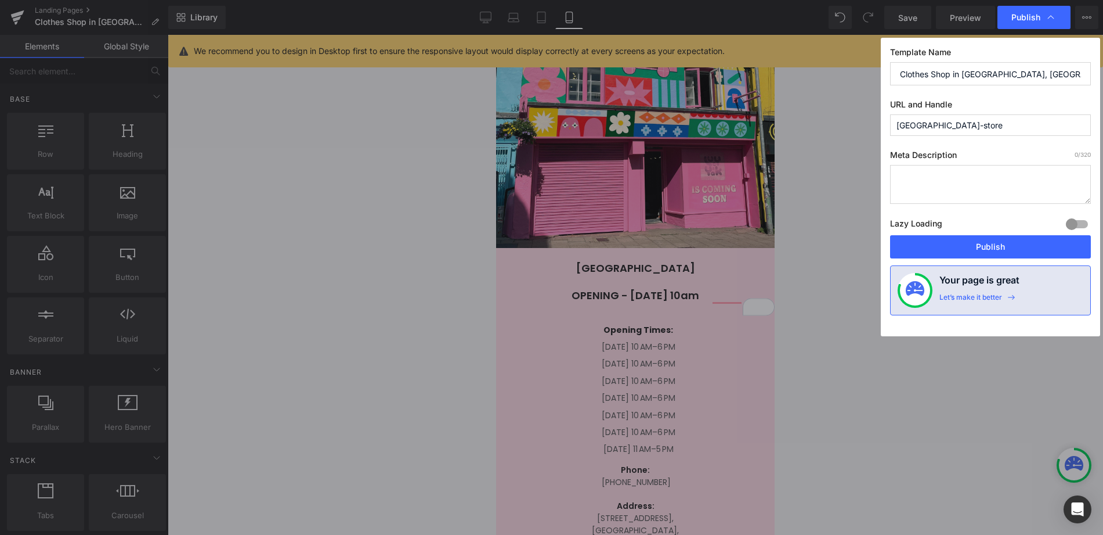
click at [954, 125] on input "brighton-kensington-gardens-store" at bounding box center [990, 124] width 201 height 21
click at [973, 127] on input "brighton-north-gardens-store" at bounding box center [990, 124] width 201 height 21
click at [961, 127] on input "brighton-north-r-store" at bounding box center [990, 124] width 201 height 21
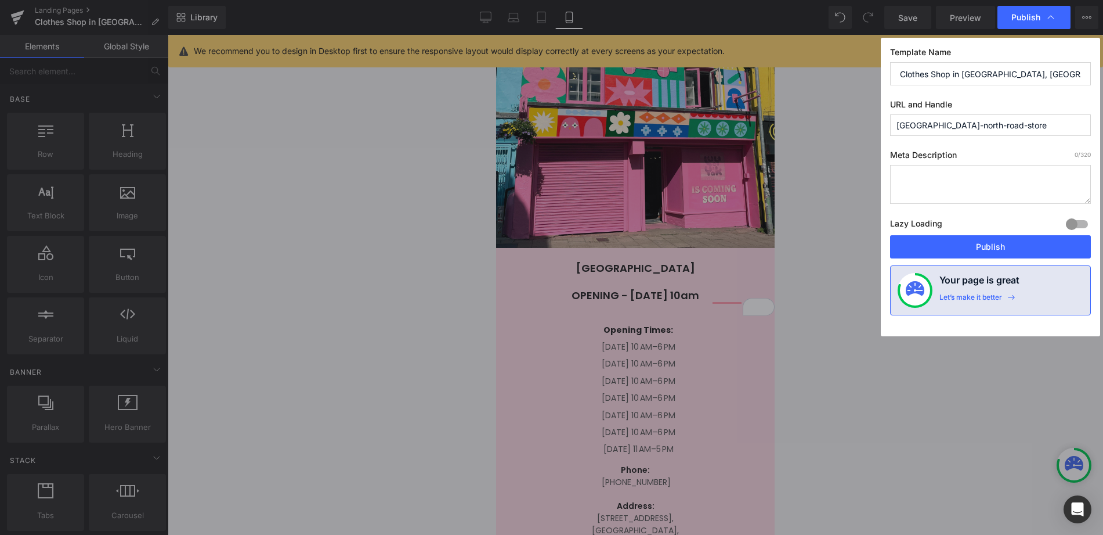
type input "brighton-north-road-store"
drag, startPoint x: 936, startPoint y: 73, endPoint x: 1087, endPoint y: 71, distance: 151.5
click at [1087, 71] on input "Clothes Shop in [GEOGRAPHIC_DATA], [GEOGRAPHIC_DATA] | Lucy & Yak" at bounding box center [990, 73] width 201 height 23
click at [1052, 73] on input "Clothes Shop in [GEOGRAPHIC_DATA], [GEOGRAPHIC_DATA] | Lucy & Yak" at bounding box center [990, 73] width 201 height 23
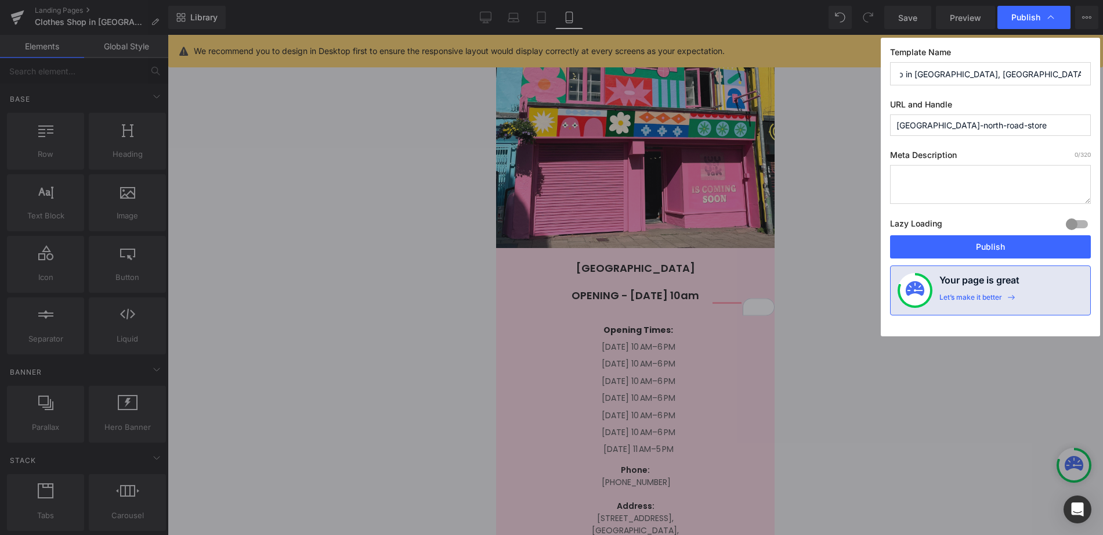
drag, startPoint x: 1025, startPoint y: 74, endPoint x: 954, endPoint y: 75, distance: 70.8
click at [954, 75] on input "Clothes Shop in [GEOGRAPHIC_DATA], [GEOGRAPHIC_DATA] | Lucy & Yak" at bounding box center [990, 73] width 201 height 23
drag, startPoint x: 1034, startPoint y: 74, endPoint x: 1112, endPoint y: 59, distance: 79.2
click at [1103, 59] on html "Google Maps You are previewing how the will restyle your page. You can not edit…" at bounding box center [551, 267] width 1103 height 535
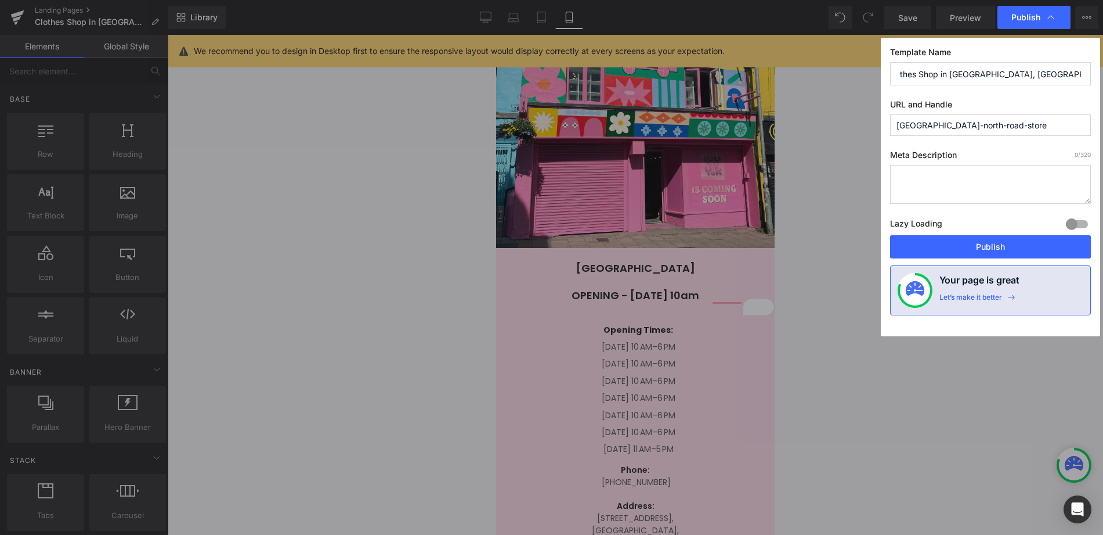
click at [1020, 64] on input "Clothes Shop in Brighton, North Road | Lucy & Yak" at bounding box center [990, 73] width 201 height 23
type input "Clothes Shop in Brighton, North Road | Lucy & Yak"
click at [997, 247] on button "Publish" at bounding box center [990, 246] width 201 height 23
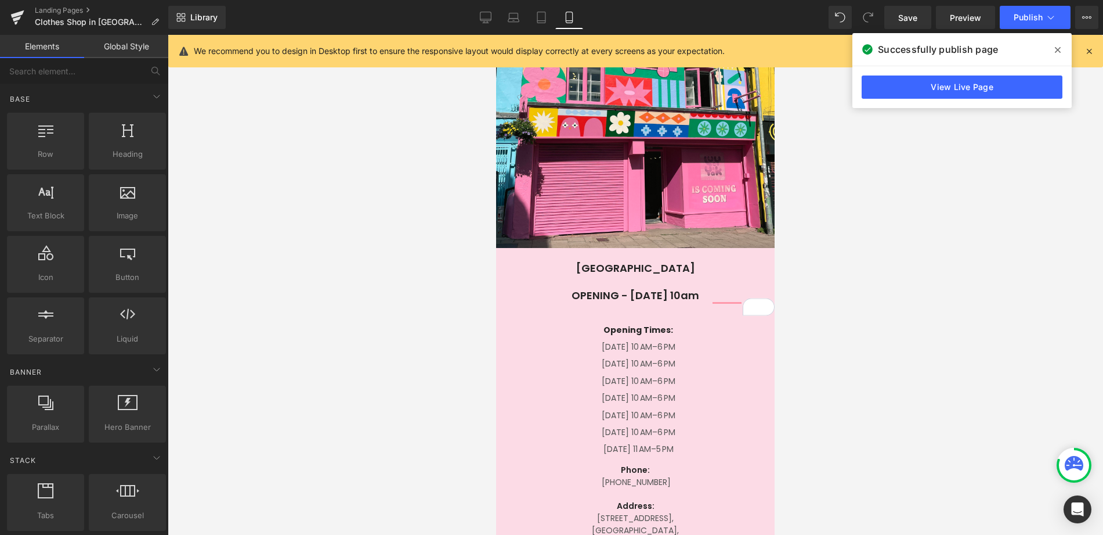
click at [956, 88] on link "View Live Page" at bounding box center [962, 86] width 201 height 23
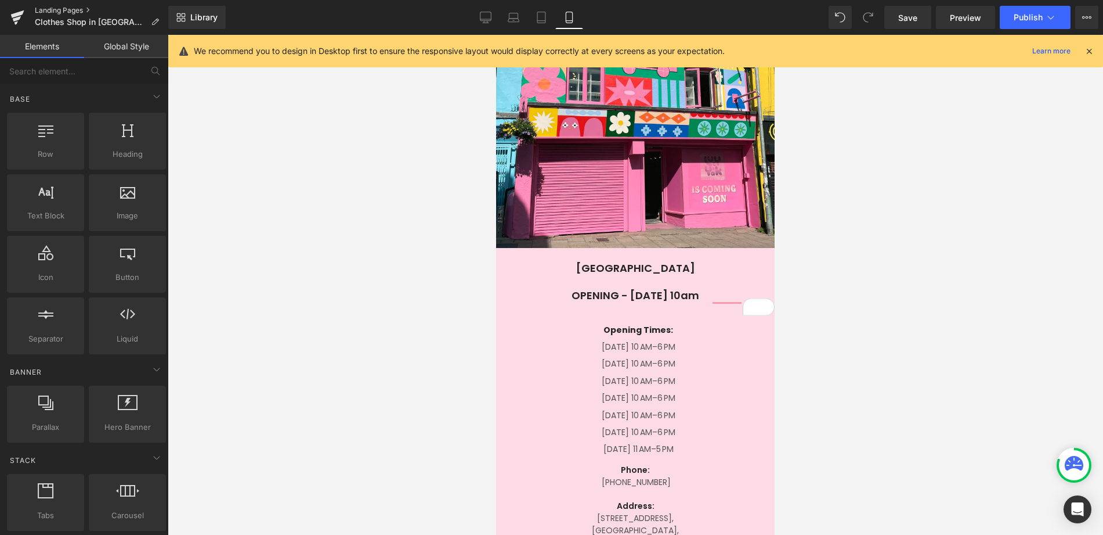
click at [50, 9] on link "Landing Pages" at bounding box center [101, 10] width 133 height 9
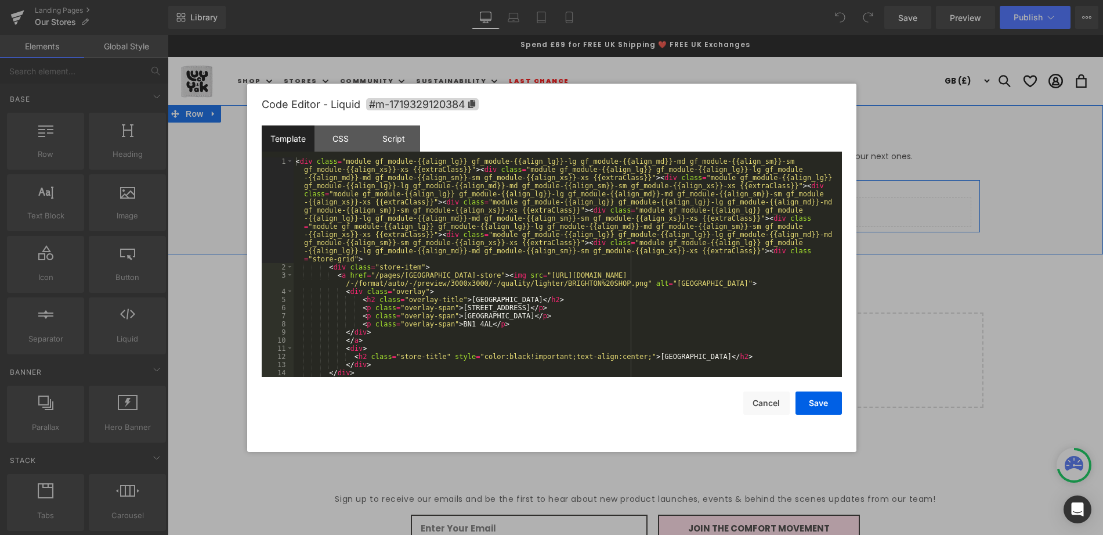
click at [645, 206] on div "Liquid" at bounding box center [632, 211] width 679 height 29
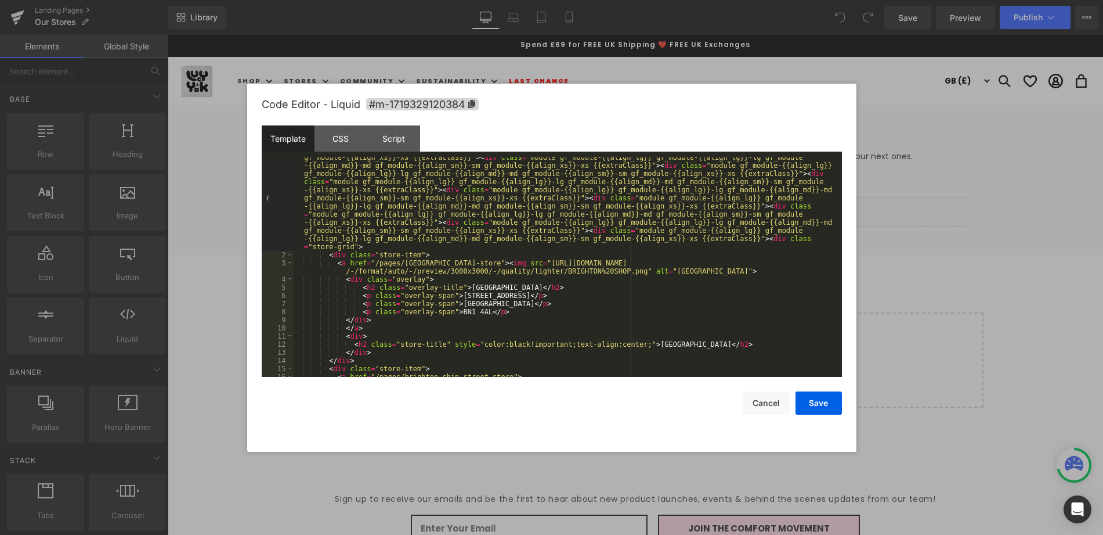
scroll to position [52, 0]
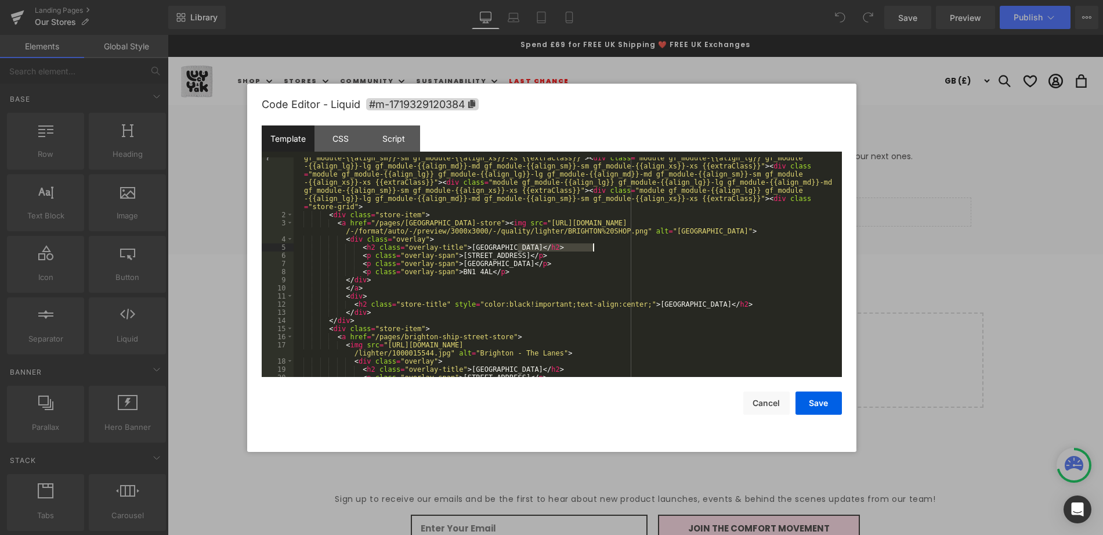
drag, startPoint x: 518, startPoint y: 248, endPoint x: 592, endPoint y: 249, distance: 73.7
click at [592, 249] on div "< div class = "module gf_module-{{align_lg}} gf_module-{{align_lg}}-lg gf_modul…" at bounding box center [566, 271] width 544 height 333
drag, startPoint x: 551, startPoint y: 257, endPoint x: 465, endPoint y: 256, distance: 85.3
click at [465, 256] on div "< div class = "module gf_module-{{align_lg}} gf_module-{{align_lg}}-lg gf_modul…" at bounding box center [566, 271] width 544 height 333
drag, startPoint x: 539, startPoint y: 256, endPoint x: 912, endPoint y: 3, distance: 450.1
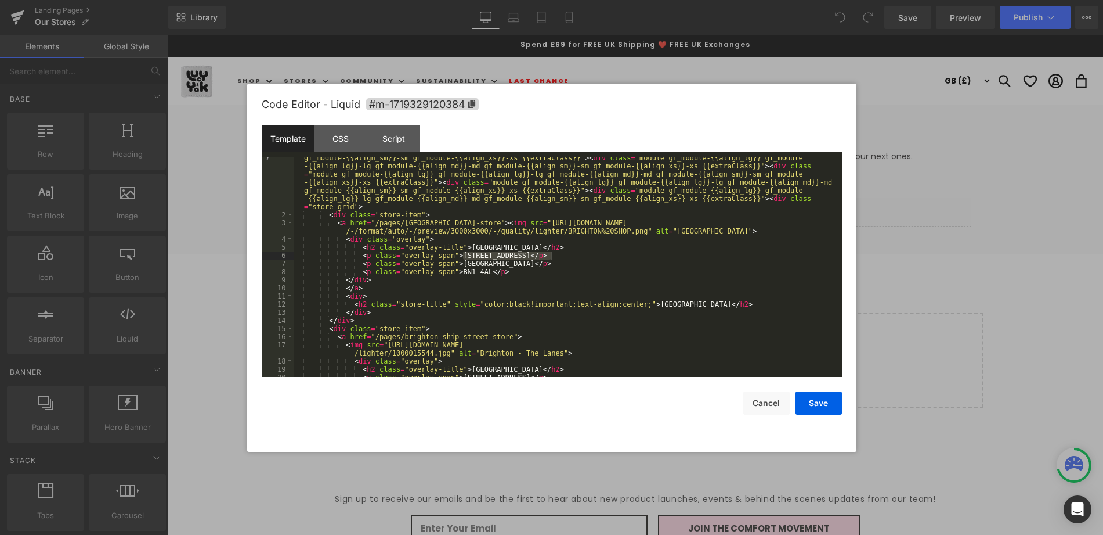
click at [0, 0] on body "You are previewing how the will restyle your page. You can not edit Elements in…" at bounding box center [551, 267] width 1103 height 535
click at [530, 255] on div "< div class = "module gf_module-{{align_lg}} gf_module-{{align_lg}}-lg gf_modul…" at bounding box center [566, 271] width 544 height 333
drag, startPoint x: 551, startPoint y: 255, endPoint x: 465, endPoint y: 255, distance: 85.9
click at [465, 255] on div "< div class = "module gf_module-{{align_lg}} gf_module-{{align_lg}}-lg gf_modul…" at bounding box center [566, 271] width 544 height 333
click at [492, 272] on div "< div class = "module gf_module-{{align_lg}} gf_module-{{align_lg}}-lg gf_modul…" at bounding box center [566, 271] width 544 height 333
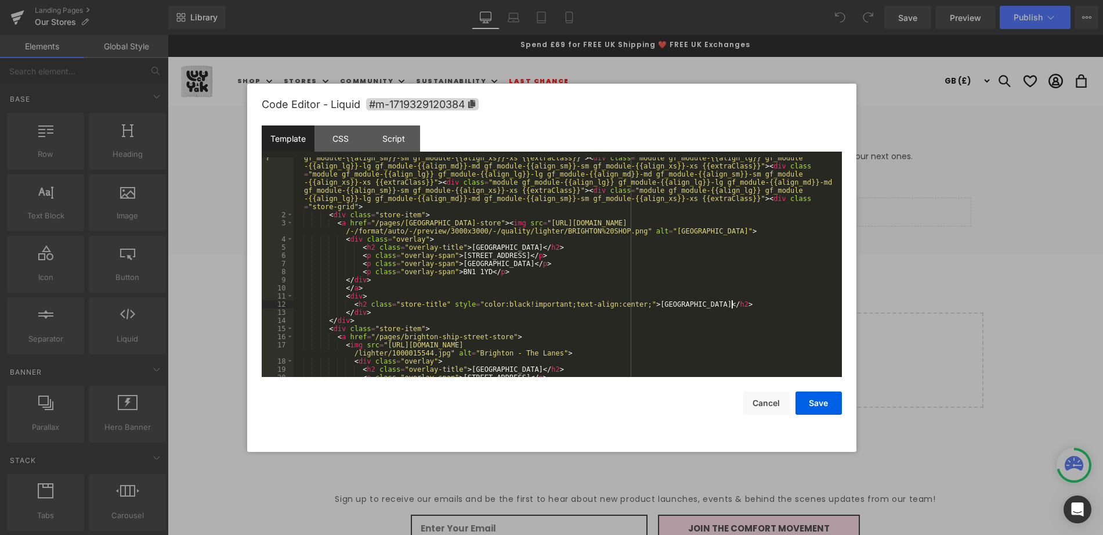
click at [731, 301] on div "< div class = "module gf_module-{{align_lg}} gf_module-{{align_lg}}-lg gf_modul…" at bounding box center [566, 271] width 544 height 333
drag, startPoint x: 784, startPoint y: 306, endPoint x: 705, endPoint y: 305, distance: 78.4
click at [705, 305] on div "< div class = "module gf_module-{{align_lg}} gf_module-{{align_lg}}-lg gf_modul…" at bounding box center [566, 271] width 544 height 333
click at [470, 223] on div "< div class = "module gf_module-{{align_lg}} gf_module-{{align_lg}}-lg gf_modul…" at bounding box center [566, 271] width 544 height 333
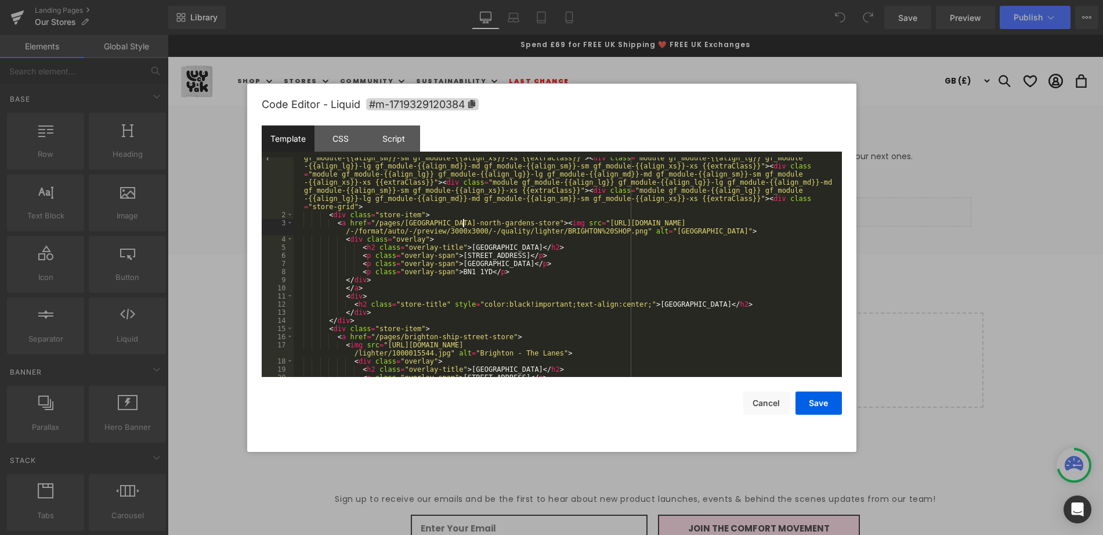
click at [486, 222] on div "< div class = "module gf_module-{{align_lg}} gf_module-{{align_lg}}-lg gf_modul…" at bounding box center [566, 271] width 544 height 333
click at [819, 402] on button "Save" at bounding box center [819, 402] width 46 height 23
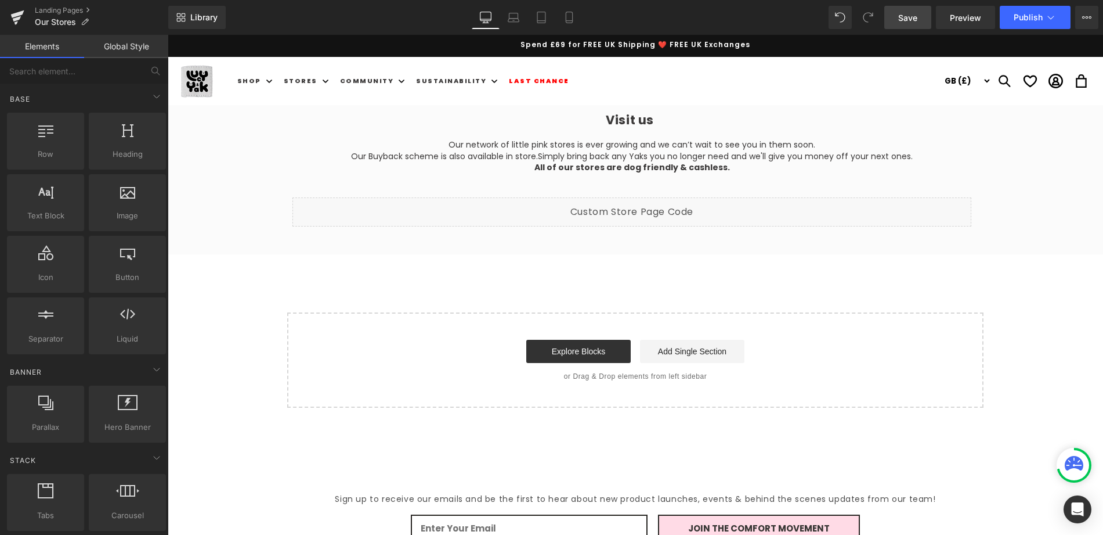
click at [899, 20] on span "Save" at bounding box center [907, 18] width 19 height 12
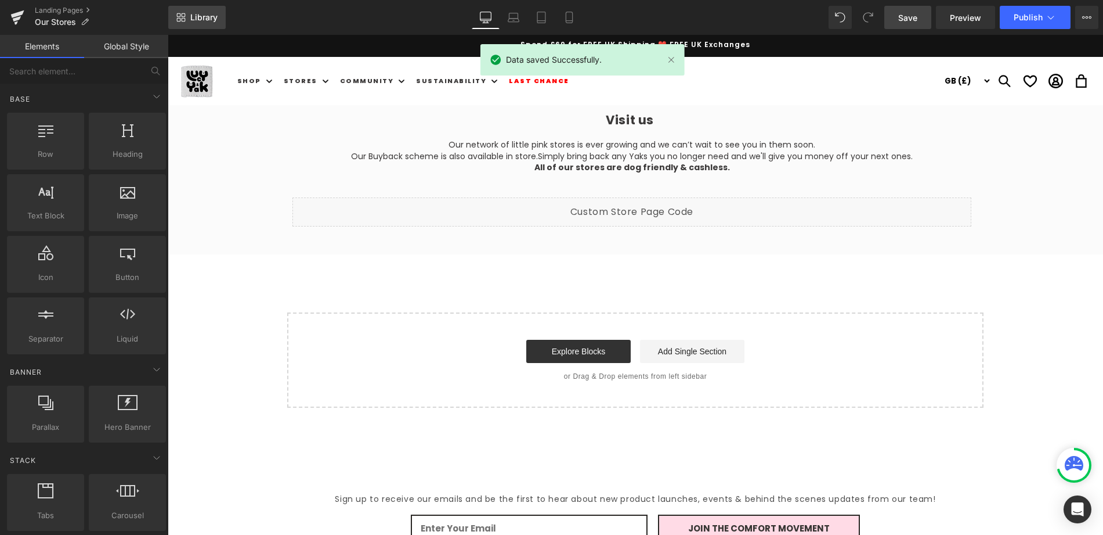
click at [193, 19] on span "Library" at bounding box center [203, 17] width 27 height 10
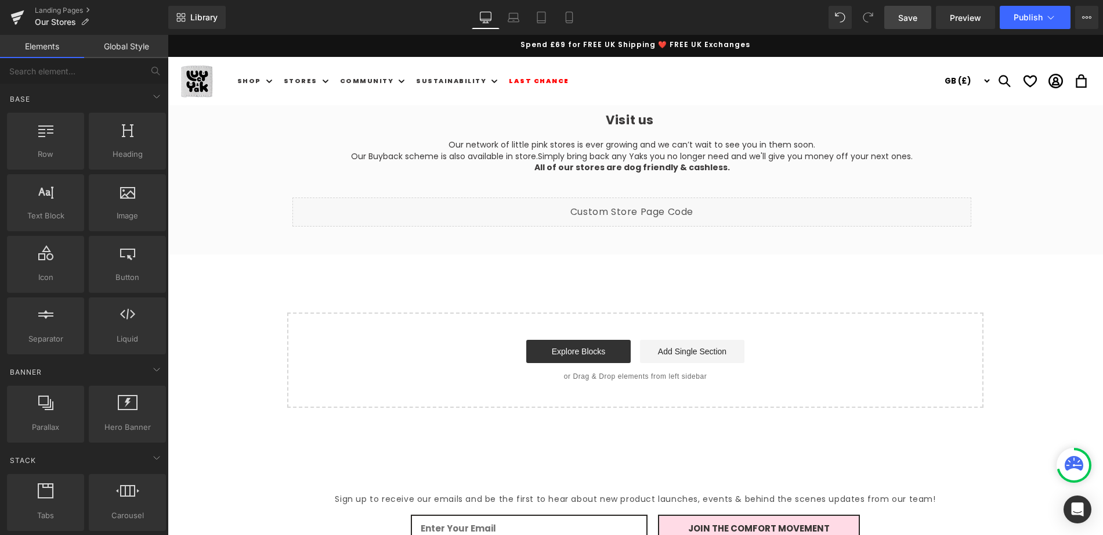
click at [121, 46] on link "Global Style" at bounding box center [126, 46] width 84 height 23
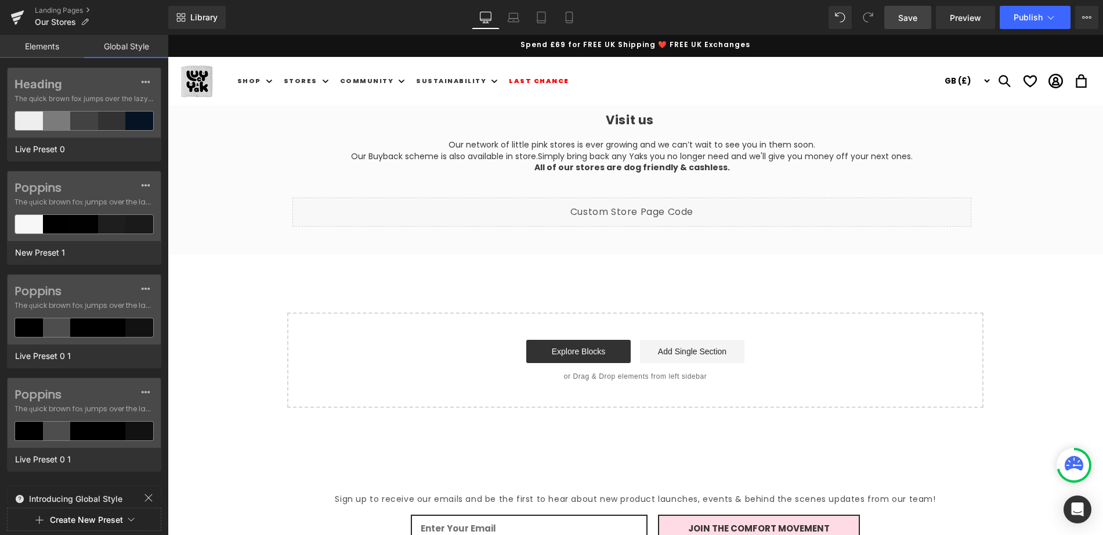
click at [48, 45] on link "Elements" at bounding box center [42, 46] width 84 height 23
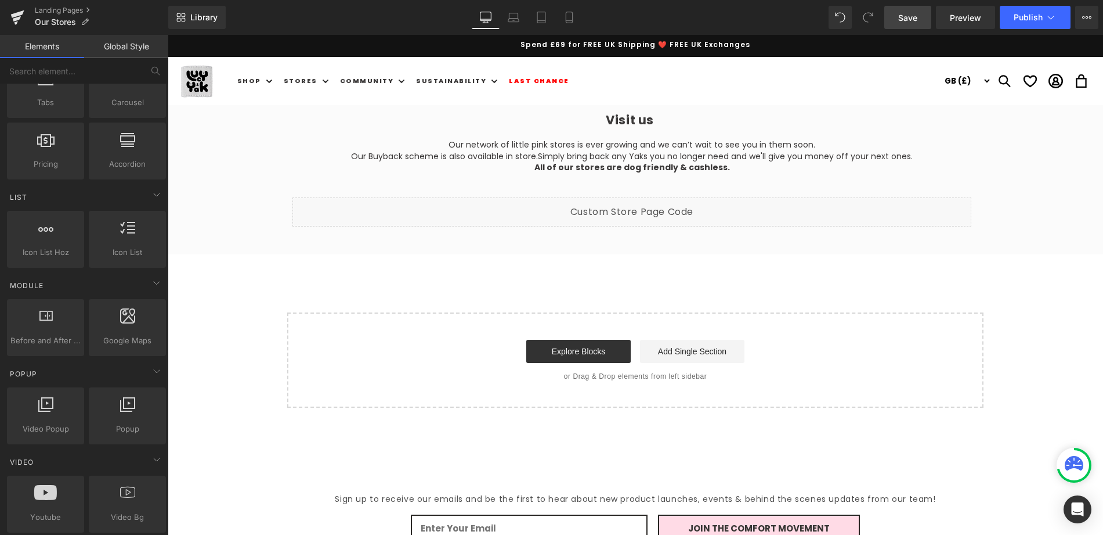
scroll to position [287, 0]
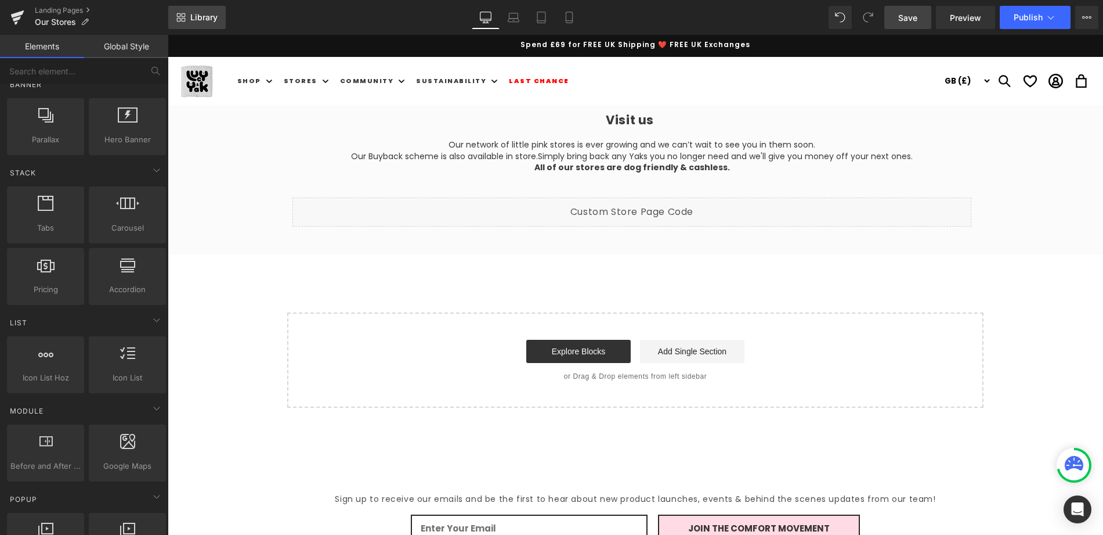
click at [206, 6] on link "Library" at bounding box center [196, 17] width 57 height 23
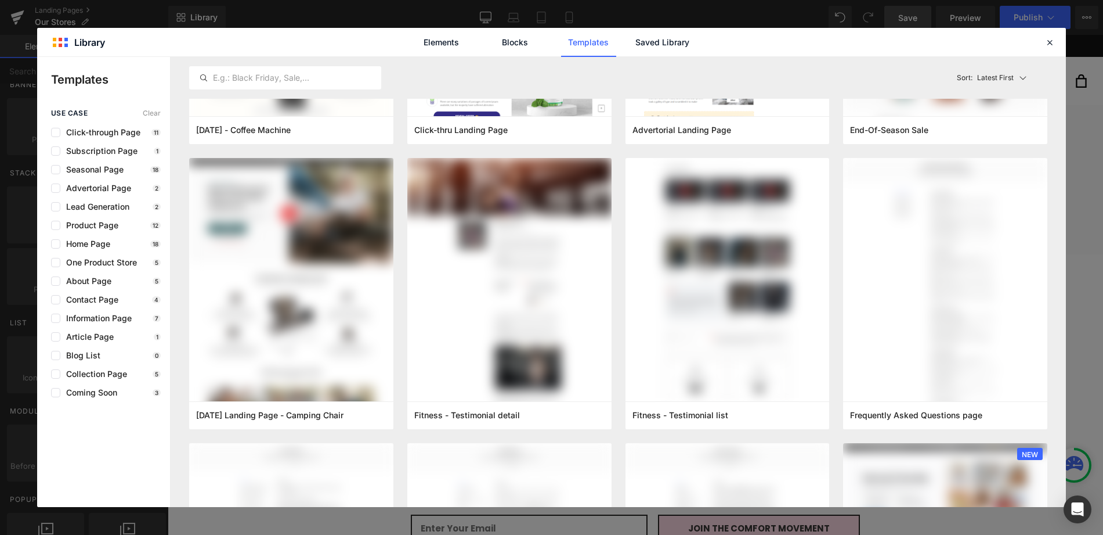
scroll to position [0, 0]
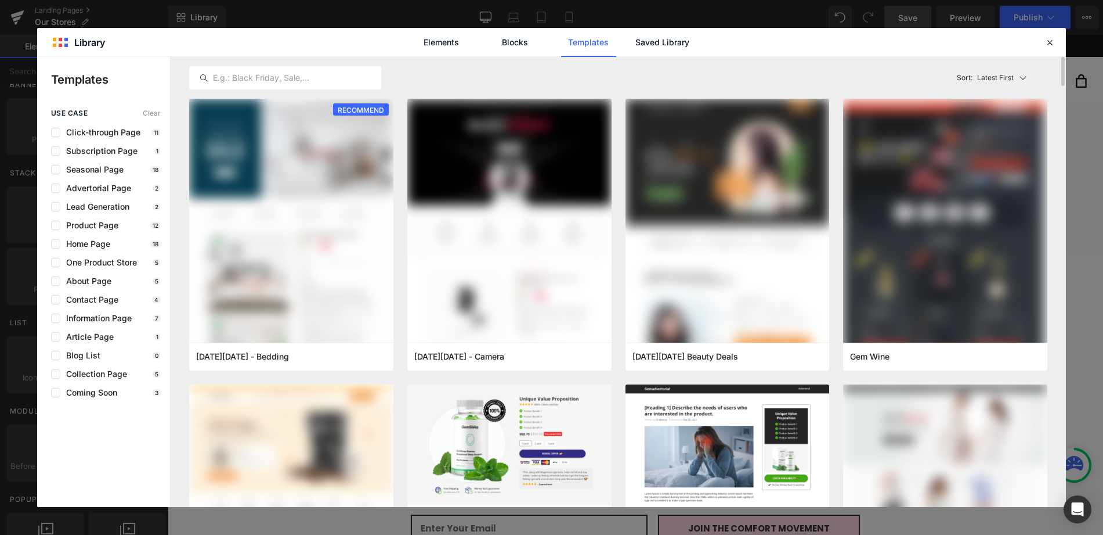
drag, startPoint x: 1037, startPoint y: 79, endPoint x: 1027, endPoint y: 78, distance: 9.9
click at [1036, 79] on div "Sort: Latest First" at bounding box center [1000, 77] width 96 height 23
click at [647, 38] on link "Saved Library" at bounding box center [662, 42] width 55 height 29
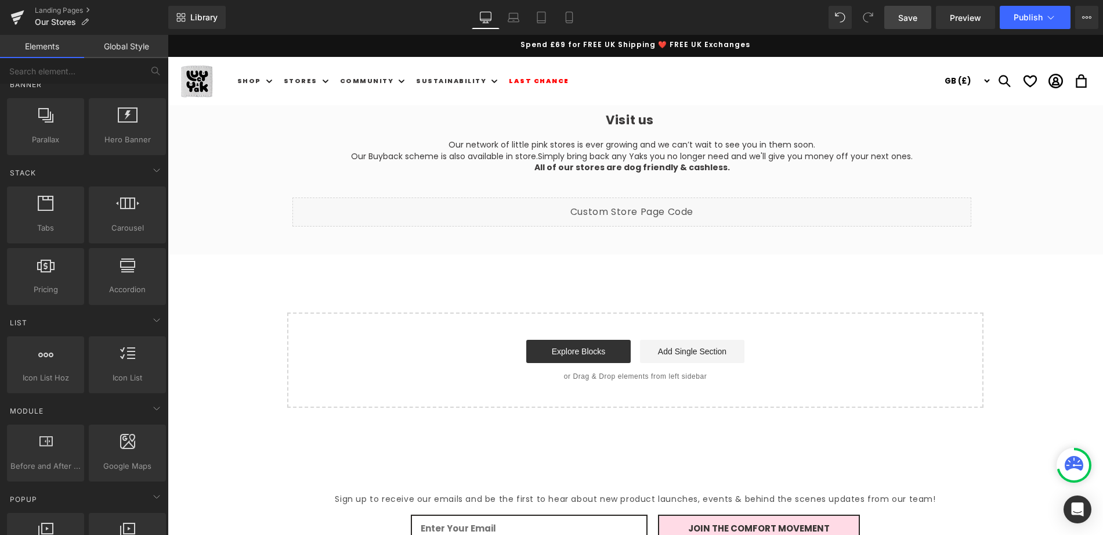
click at [124, 50] on link "Global Style" at bounding box center [126, 46] width 84 height 23
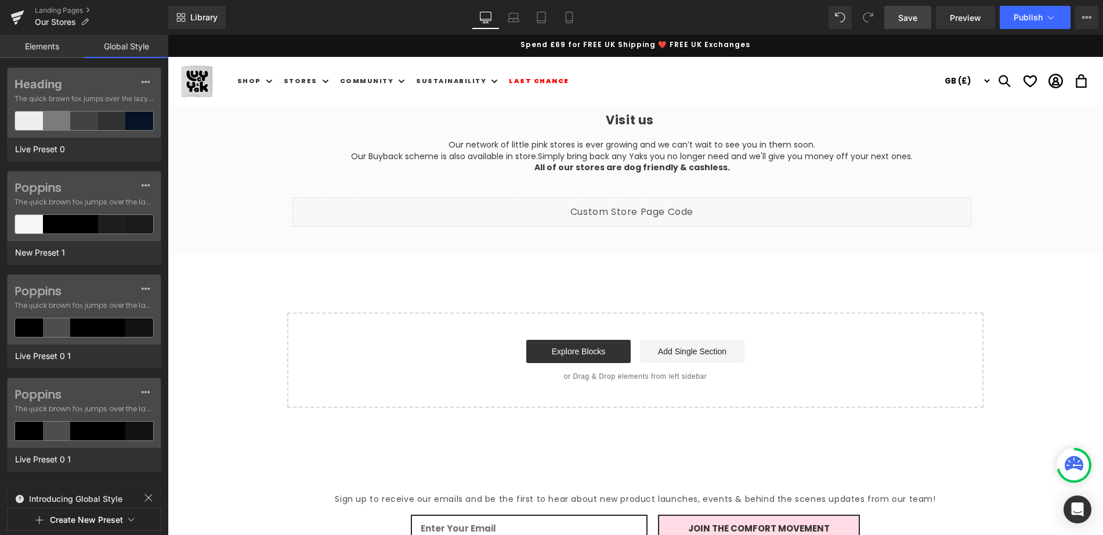
click at [44, 46] on link "Elements" at bounding box center [42, 46] width 84 height 23
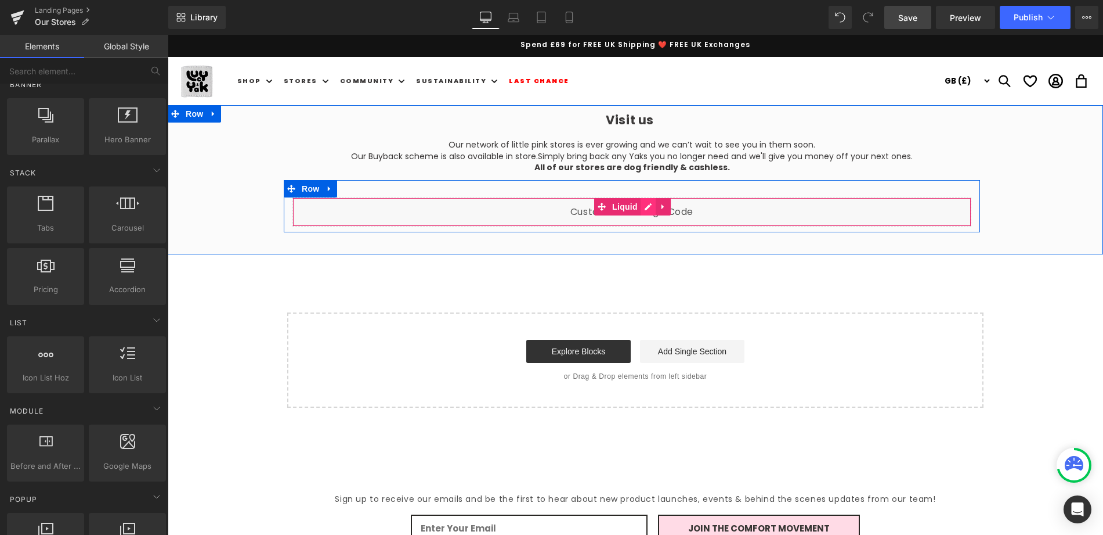
click at [649, 206] on div "Liquid" at bounding box center [632, 211] width 679 height 29
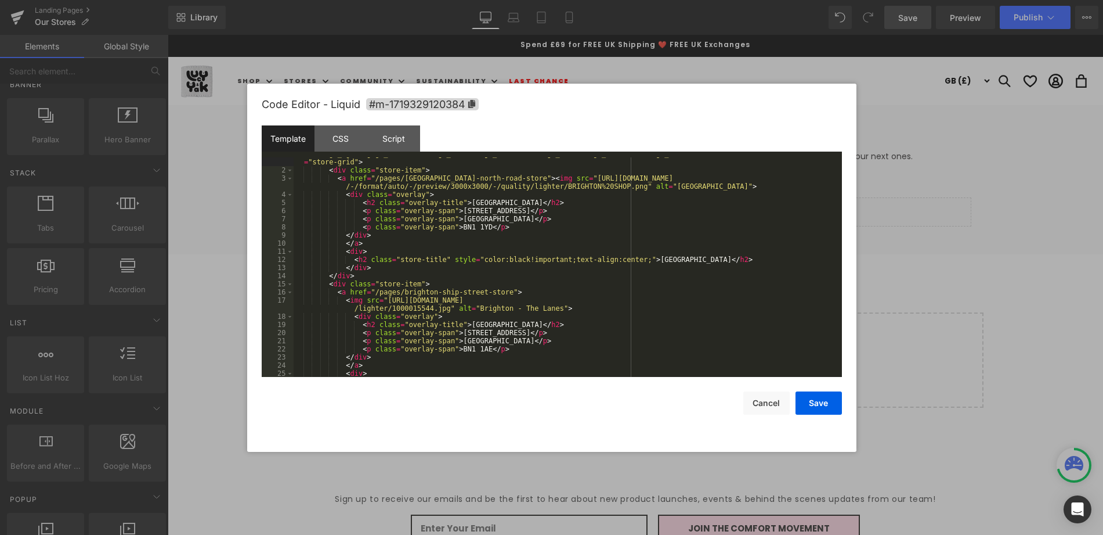
scroll to position [125, 0]
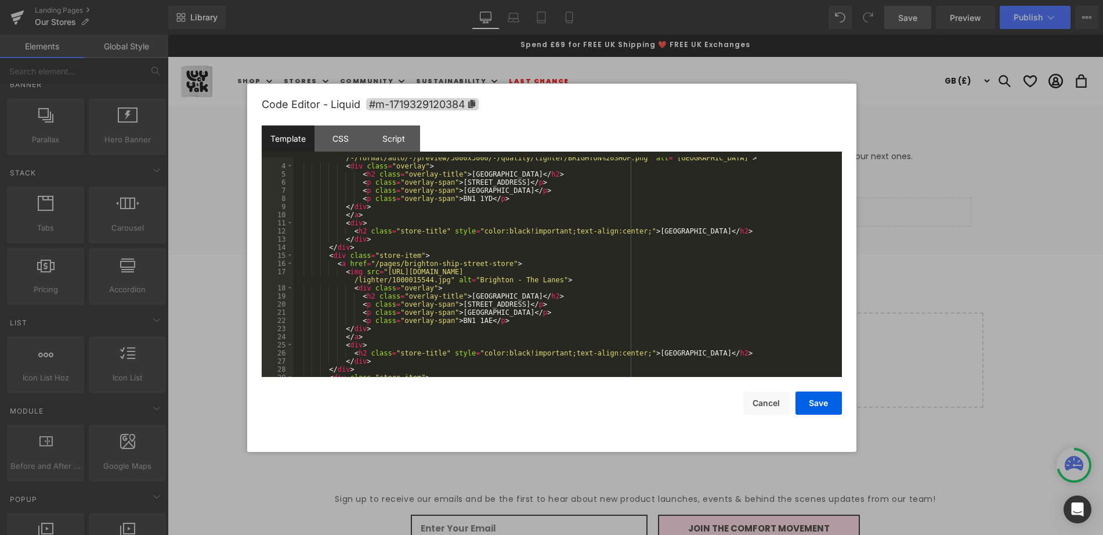
click at [436, 272] on div "< a href = "/pages/brighton-north-road-store" > < img src = "https://ucarecdn.c…" at bounding box center [566, 268] width 544 height 244
click at [437, 272] on div "< a href = "/pages/brighton-north-road-store" > < img src = "https://ucarecdn.c…" at bounding box center [566, 268] width 544 height 244
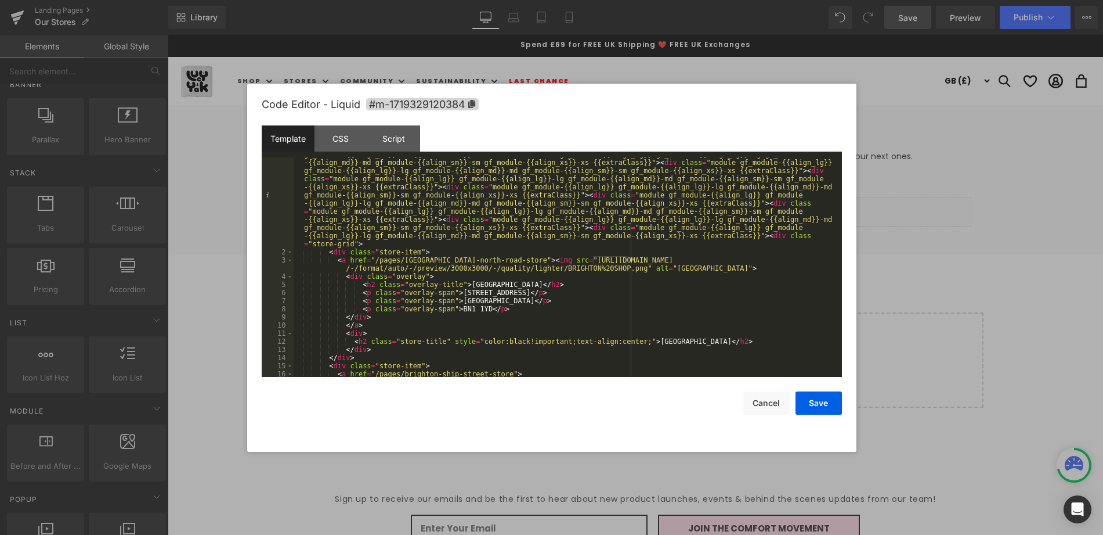
scroll to position [1, 0]
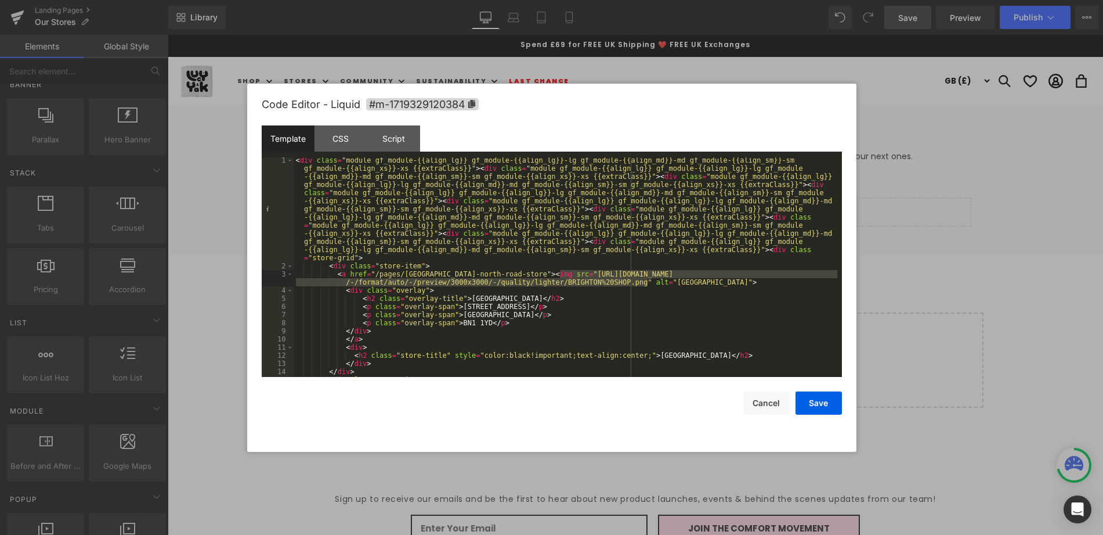
drag, startPoint x: 561, startPoint y: 275, endPoint x: 647, endPoint y: 285, distance: 87.1
click at [647, 285] on div "< div class = "module gf_module-{{align_lg}} gf_module-{{align_lg}}-lg gf_modul…" at bounding box center [566, 322] width 544 height 333
paste textarea
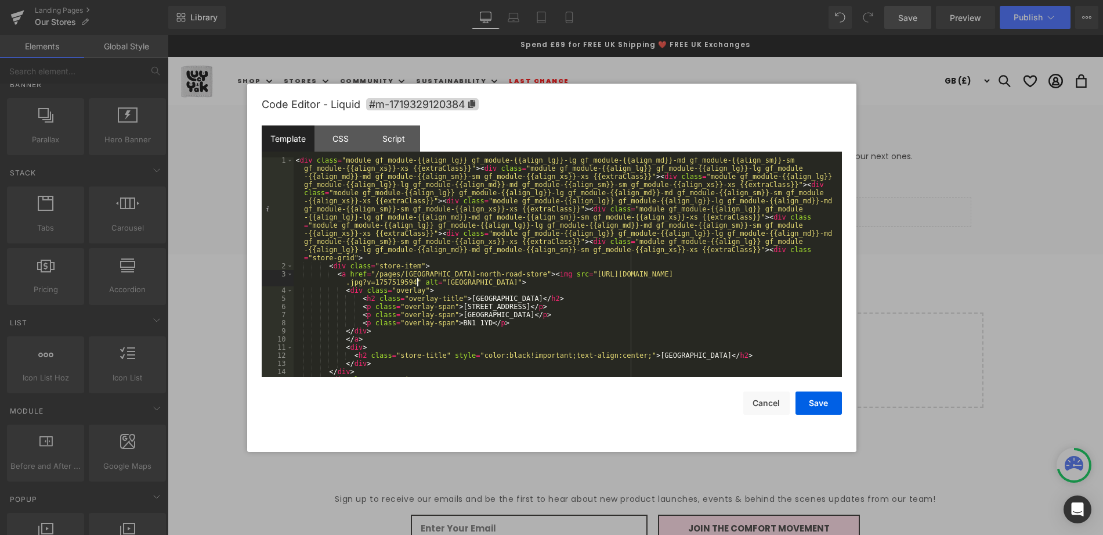
click at [516, 282] on div "< div class = "module gf_module-{{align_lg}} gf_module-{{align_lg}}-lg gf_modul…" at bounding box center [566, 322] width 544 height 333
click at [532, 285] on div "< div class = "module gf_module-{{align_lg}} gf_module-{{align_lg}}-lg gf_modul…" at bounding box center [566, 322] width 544 height 333
click at [532, 286] on div "< div class = "module gf_module-{{align_lg}} gf_module-{{align_lg}}-lg gf_modul…" at bounding box center [566, 322] width 544 height 333
click at [815, 406] on button "Save" at bounding box center [819, 402] width 46 height 23
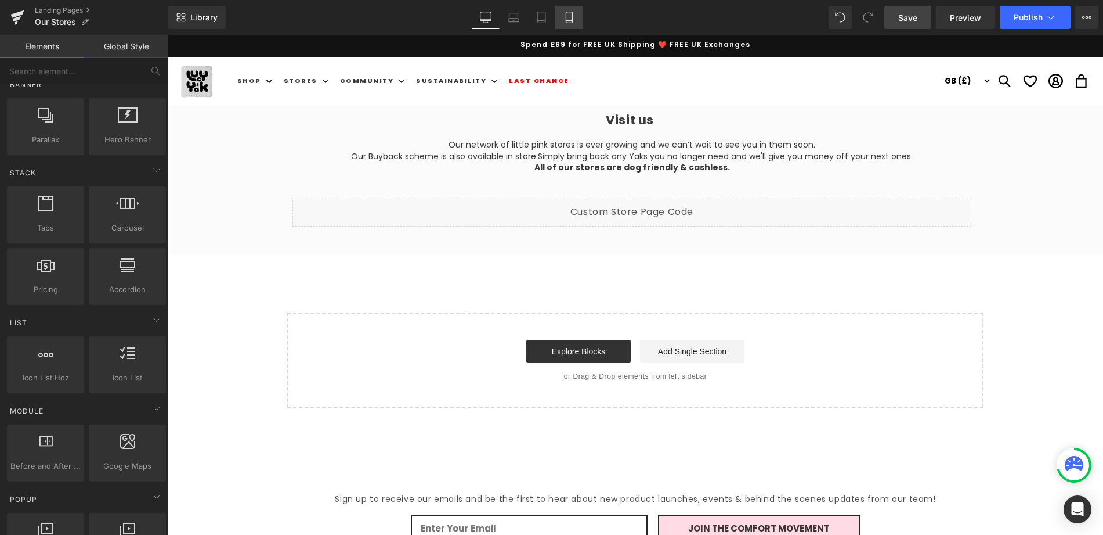
click at [569, 12] on icon at bounding box center [570, 18] width 12 height 12
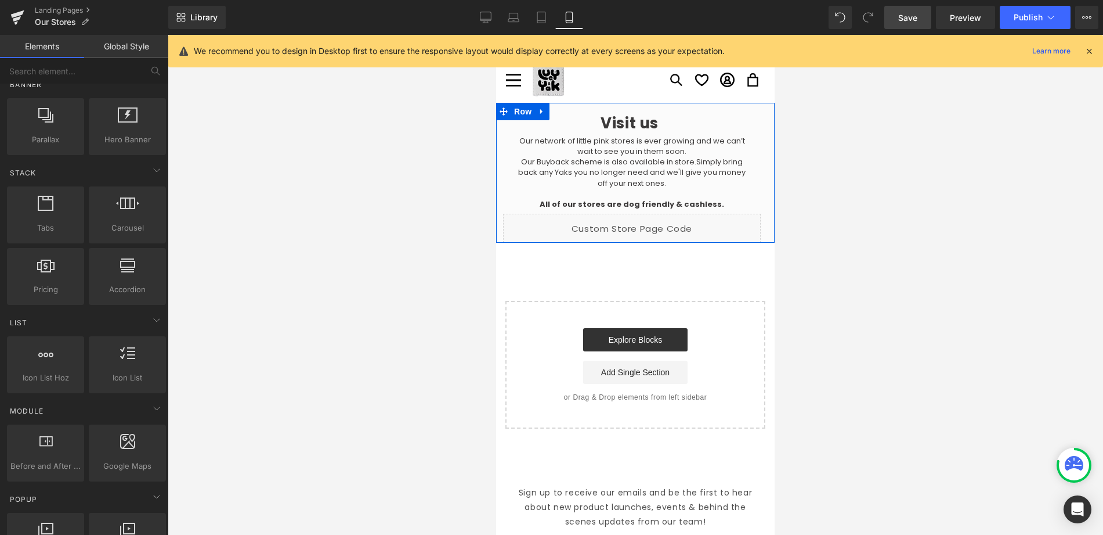
click at [649, 223] on div "Liquid" at bounding box center [632, 228] width 258 height 29
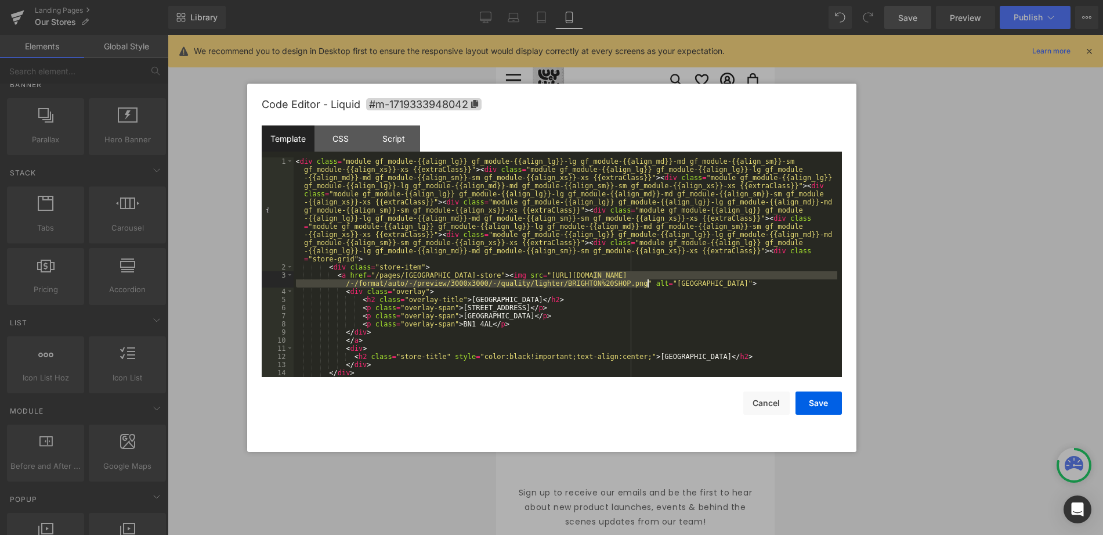
drag, startPoint x: 594, startPoint y: 277, endPoint x: 647, endPoint y: 283, distance: 52.6
click at [647, 284] on div "< div class = "module gf_module-{{align_lg}} gf_module-{{align_lg}}-lg gf_modul…" at bounding box center [566, 323] width 544 height 333
paste textarea
click at [565, 283] on div "< div class = "module gf_module-{{align_lg}} gf_module-{{align_lg}}-lg gf_modul…" at bounding box center [566, 323] width 544 height 333
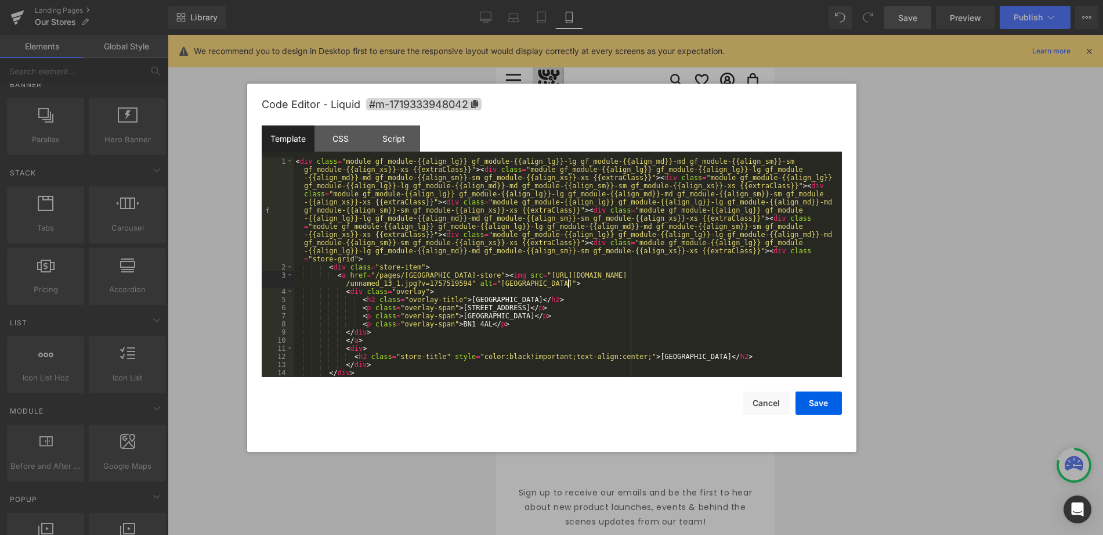
click at [584, 284] on div "< div class = "module gf_module-{{align_lg}} gf_module-{{align_lg}}-lg gf_modul…" at bounding box center [566, 323] width 544 height 333
drag, startPoint x: 594, startPoint y: 301, endPoint x: 475, endPoint y: 297, distance: 119.0
click at [474, 298] on div "< div class = "module gf_module-{{align_lg}} gf_module-{{align_lg}}-lg gf_modul…" at bounding box center [566, 323] width 544 height 333
click at [539, 301] on div "< div class = "module gf_module-{{align_lg}} gf_module-{{align_lg}}-lg gf_modul…" at bounding box center [566, 323] width 544 height 333
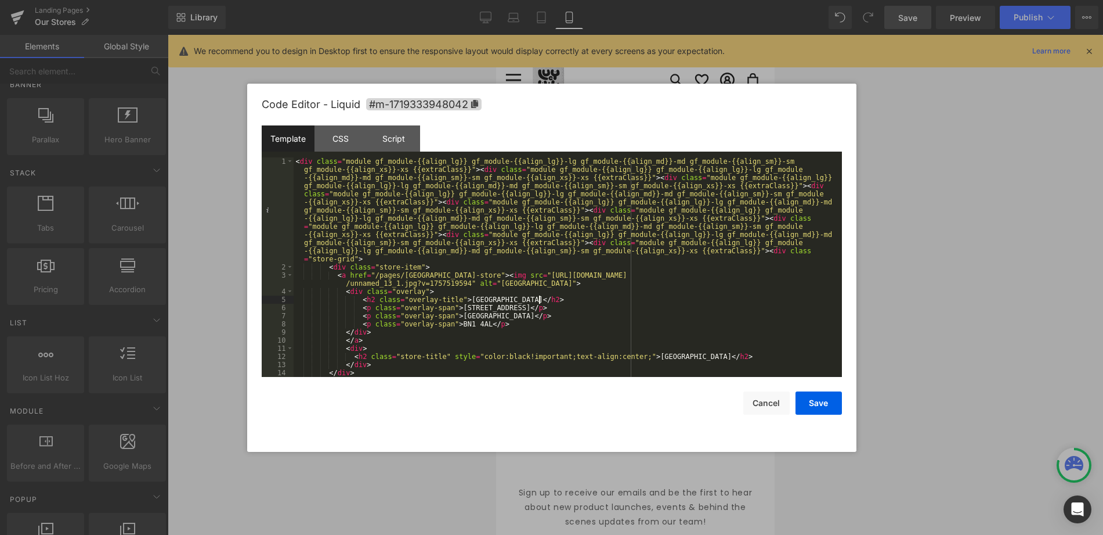
click at [539, 301] on div "< div class = "module gf_module-{{align_lg}} gf_module-{{align_lg}}-lg gf_modul…" at bounding box center [566, 323] width 544 height 333
click at [561, 297] on div "< div class = "module gf_module-{{align_lg}} gf_module-{{align_lg}}-lg gf_modul…" at bounding box center [566, 323] width 544 height 333
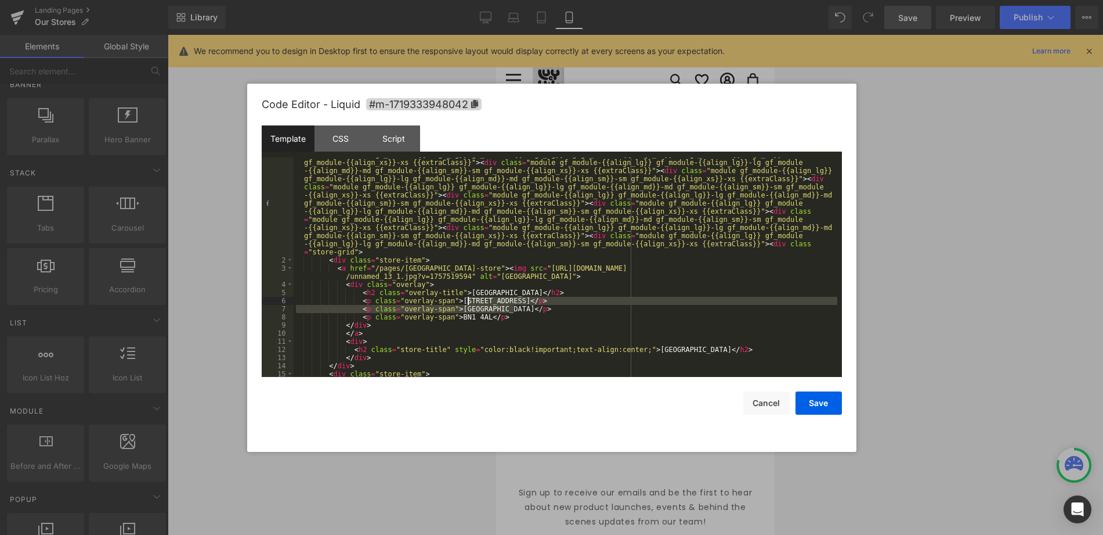
scroll to position [5, 0]
drag, startPoint x: 551, startPoint y: 309, endPoint x: 470, endPoint y: 301, distance: 81.1
click at [465, 301] on div "< div class = "module gf_module-{{align_lg}} gf_module-{{align_lg}}-lg gf_modul…" at bounding box center [566, 318] width 544 height 333
click at [535, 305] on div "< div class = "module gf_module-{{align_lg}} gf_module-{{align_lg}}-lg gf_modul…" at bounding box center [566, 318] width 544 height 333
drag, startPoint x: 550, startPoint y: 302, endPoint x: 463, endPoint y: 302, distance: 87.6
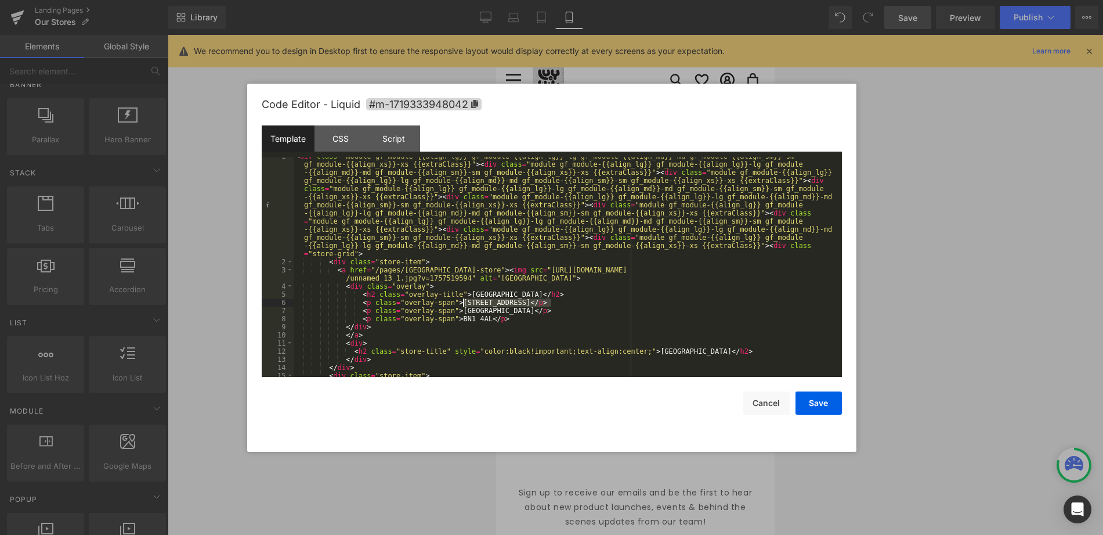
click at [463, 302] on div "< div class = "module gf_module-{{align_lg}} gf_module-{{align_lg}}-lg gf_modul…" at bounding box center [566, 318] width 544 height 333
click at [493, 321] on div "< div class = "module gf_module-{{align_lg}} gf_module-{{align_lg}}-lg gf_modul…" at bounding box center [566, 318] width 544 height 333
click at [732, 351] on div "< div class = "module gf_module-{{align_lg}} gf_module-{{align_lg}}-lg gf_modul…" at bounding box center [566, 318] width 544 height 333
click at [747, 350] on div "< div class = "module gf_module-{{align_lg}} gf_module-{{align_lg}}-lg gf_modul…" at bounding box center [566, 318] width 544 height 333
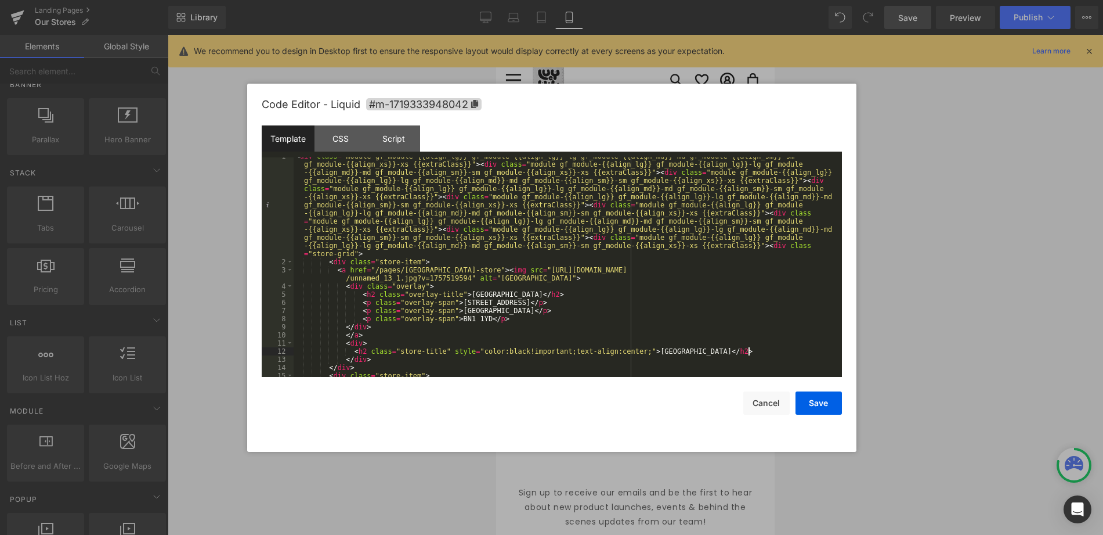
click at [747, 351] on div "< div class = "module gf_module-{{align_lg}} gf_module-{{align_lg}}-lg gf_modul…" at bounding box center [566, 318] width 544 height 333
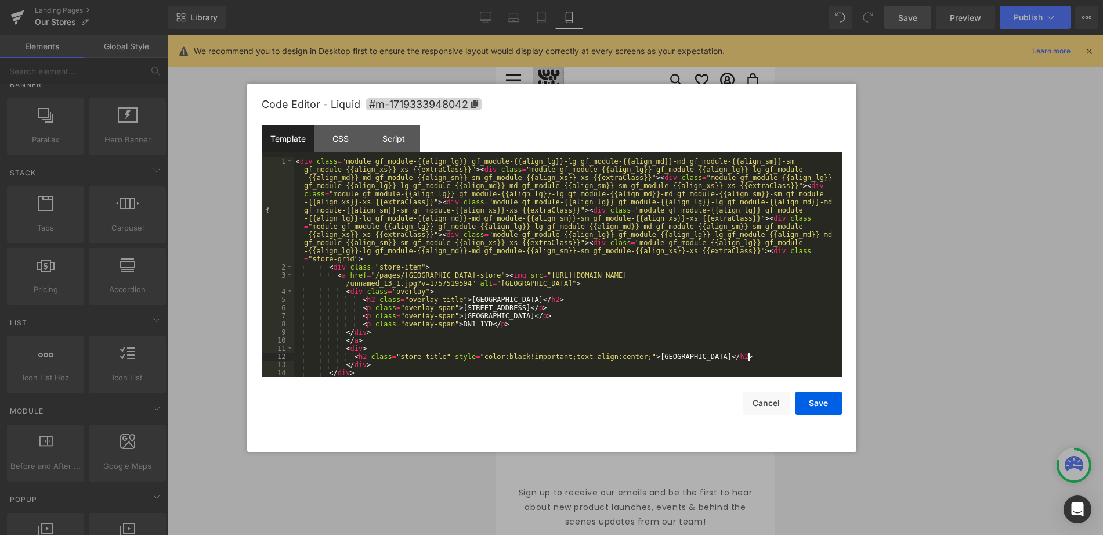
scroll to position [0, 0]
click at [822, 402] on button "Save" at bounding box center [819, 402] width 46 height 23
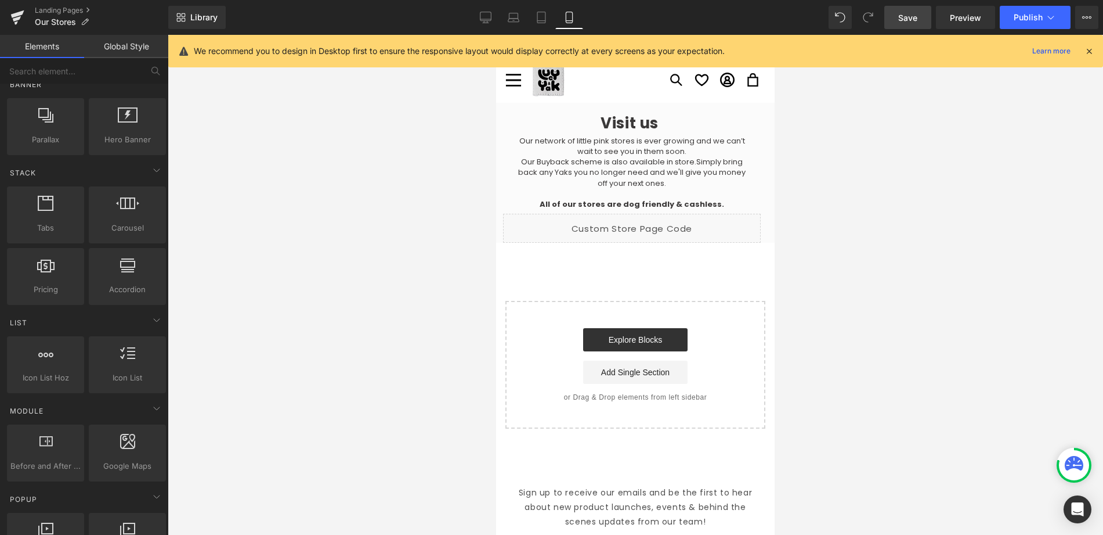
click at [904, 19] on span "Save" at bounding box center [907, 18] width 19 height 12
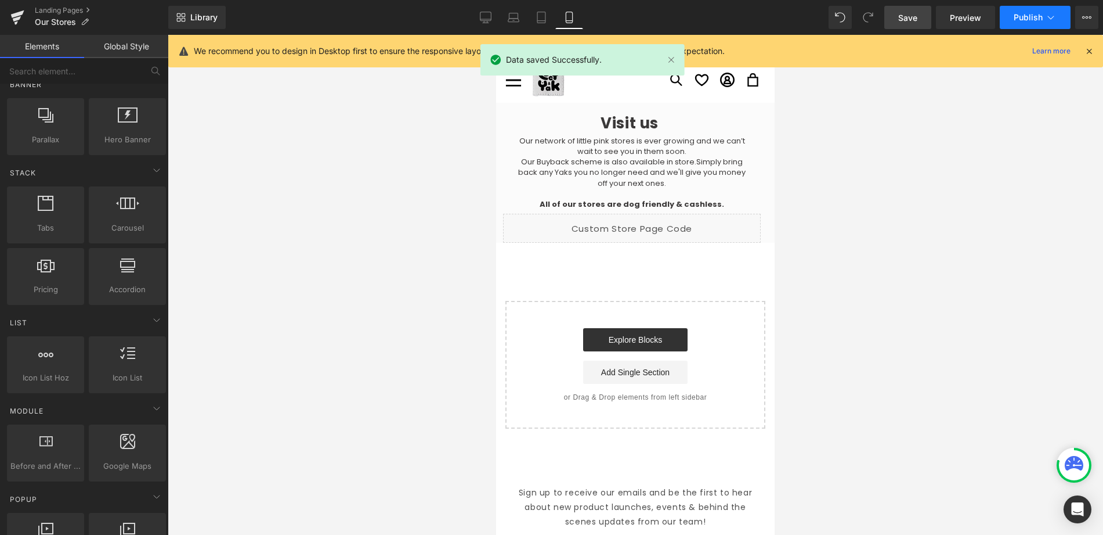
click at [1017, 17] on span "Publish" at bounding box center [1028, 17] width 29 height 9
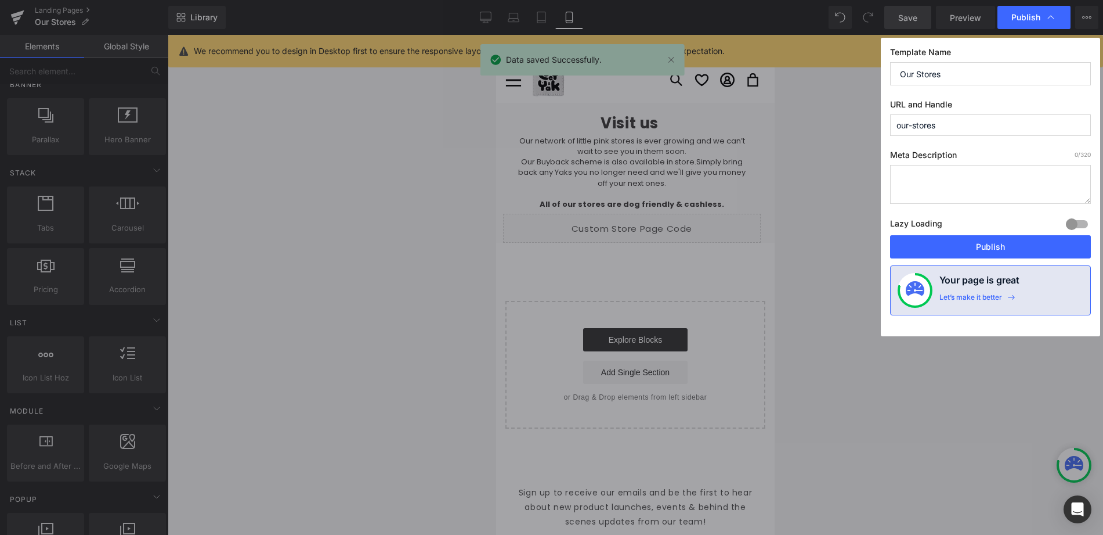
click at [956, 240] on button "Publish" at bounding box center [990, 246] width 201 height 23
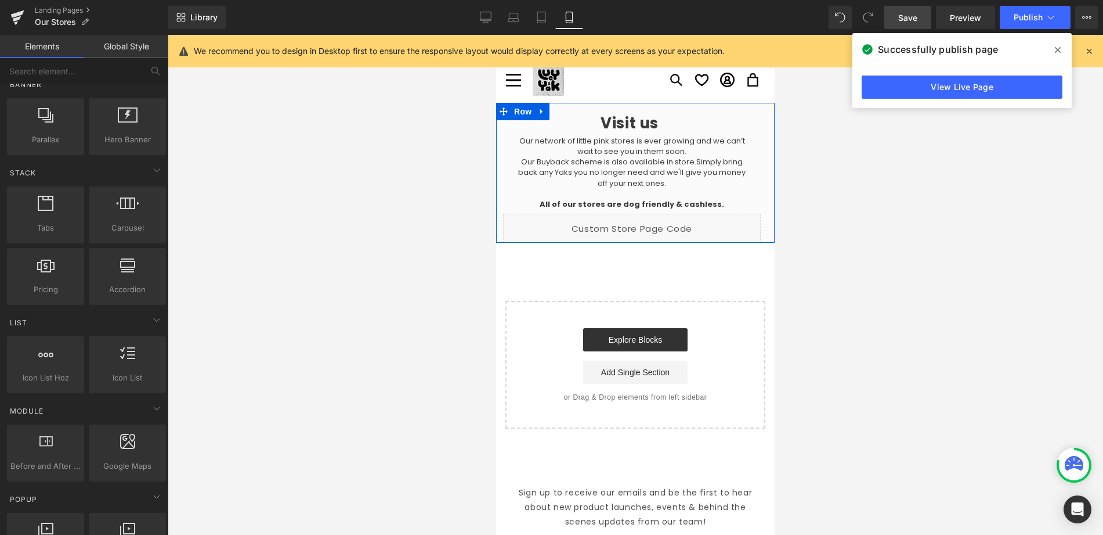
drag, startPoint x: 648, startPoint y: 223, endPoint x: 1145, endPoint y: 258, distance: 497.4
click at [648, 223] on div "Liquid" at bounding box center [632, 228] width 258 height 29
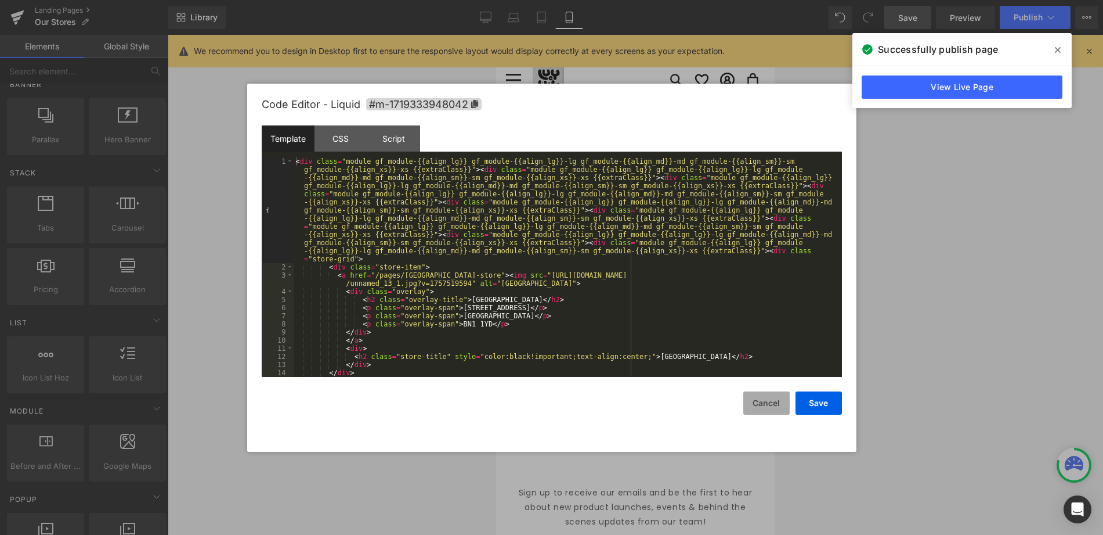
click at [756, 409] on button "Cancel" at bounding box center [766, 402] width 46 height 23
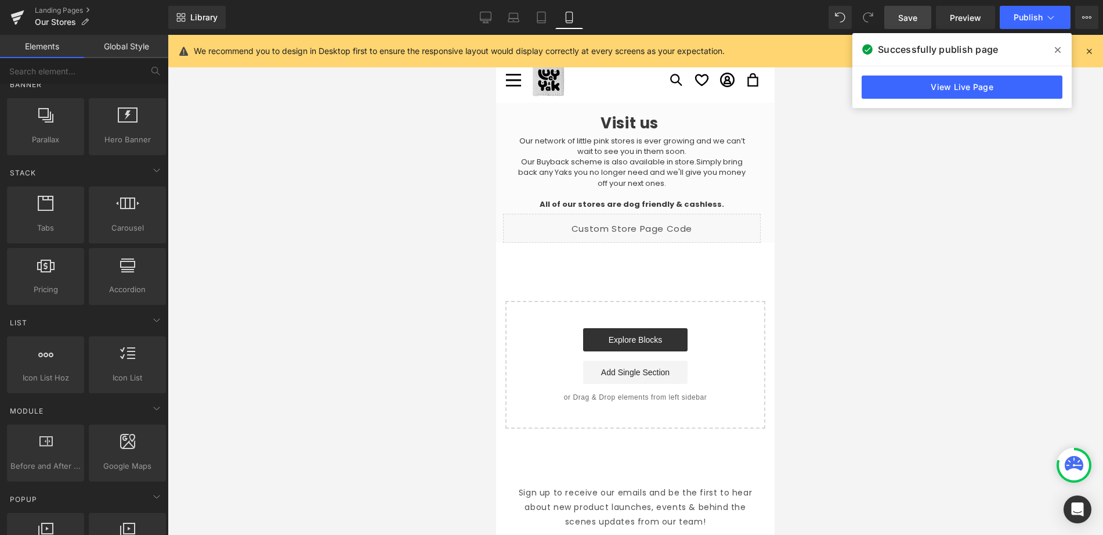
click at [882, 369] on div at bounding box center [636, 285] width 936 height 500
